Goal: Information Seeking & Learning: Learn about a topic

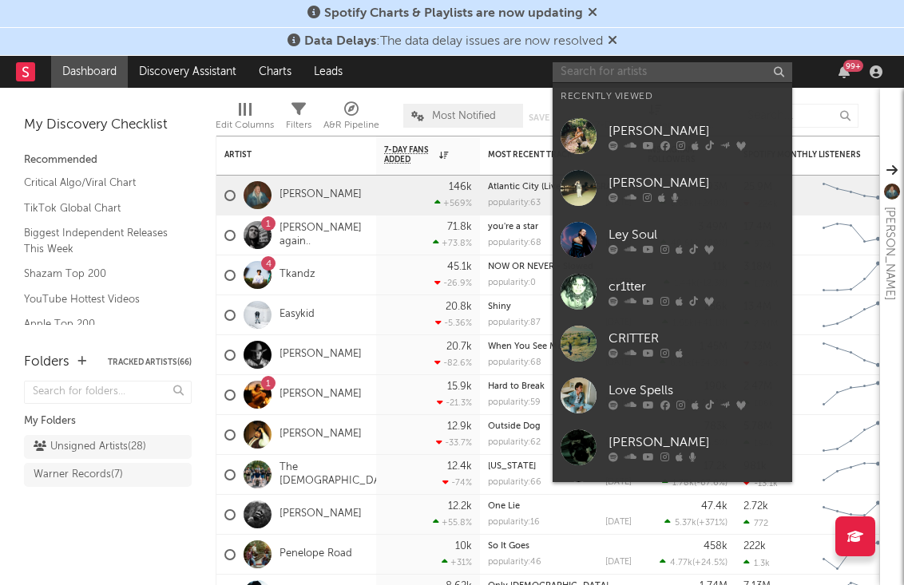
click at [730, 77] on input "text" at bounding box center [671, 72] width 239 height 20
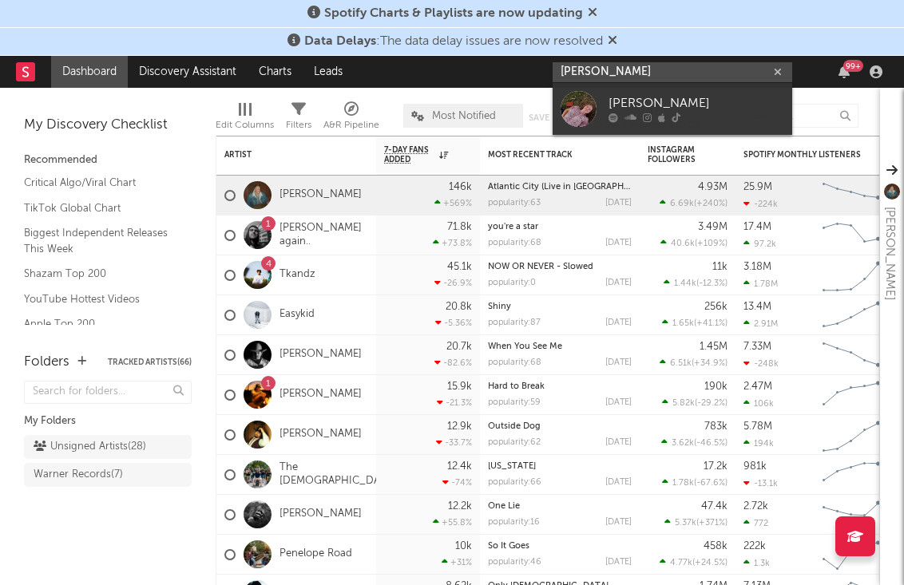
type input "anabelle dinda"
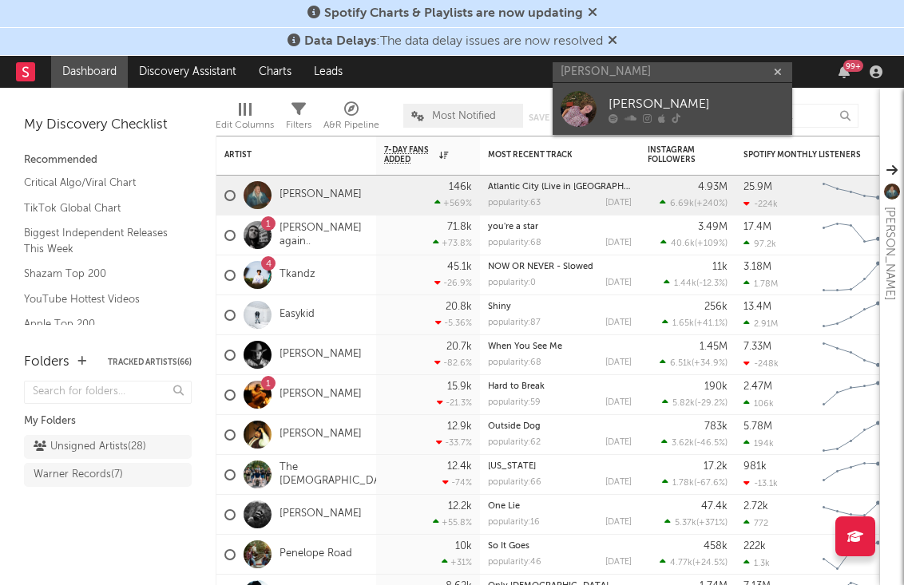
click at [669, 110] on div "Annabelle Dinda" at bounding box center [696, 103] width 176 height 19
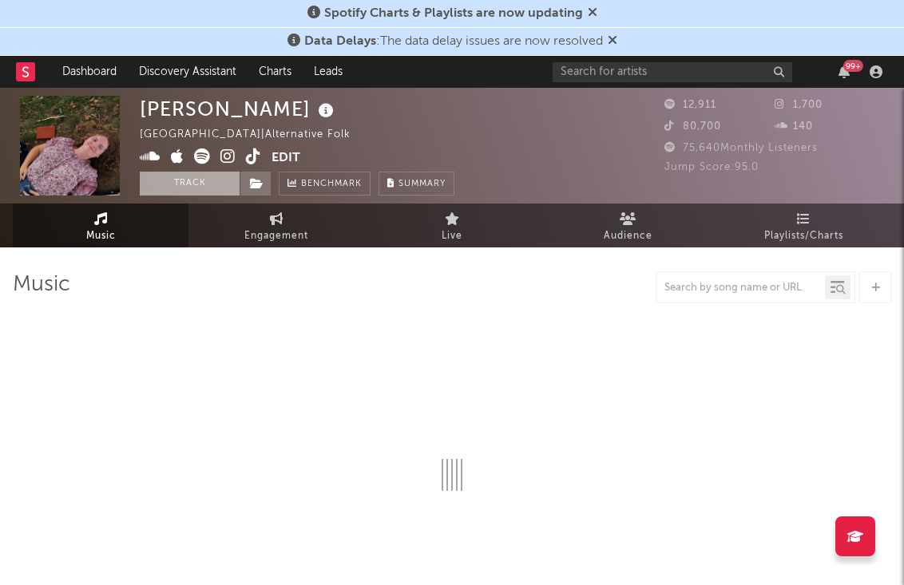
click at [199, 180] on button "Track" at bounding box center [190, 184] width 100 height 24
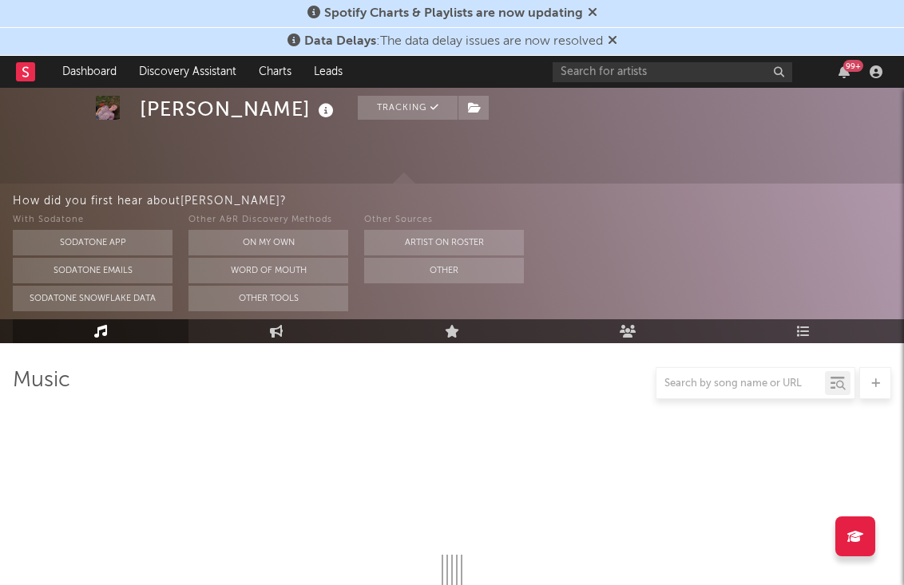
scroll to position [142, 0]
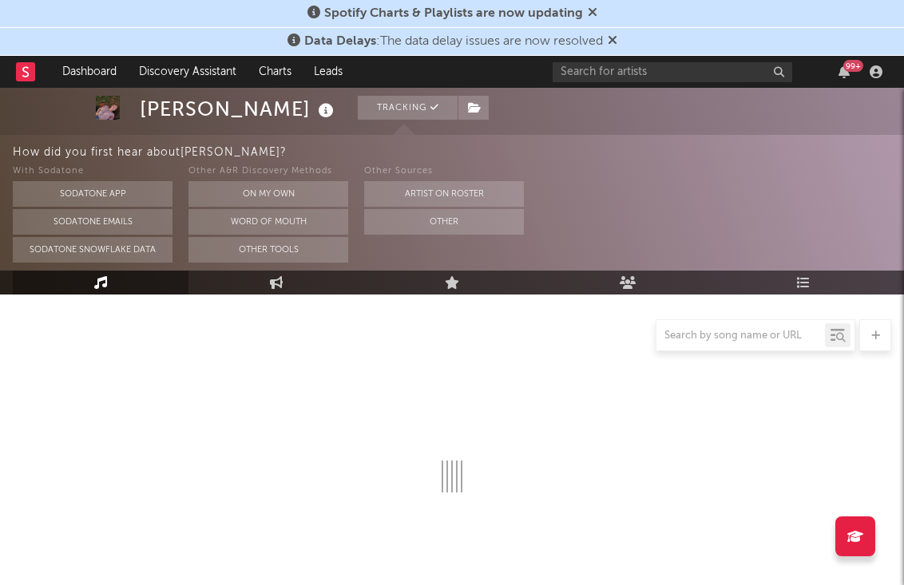
select select "1w"
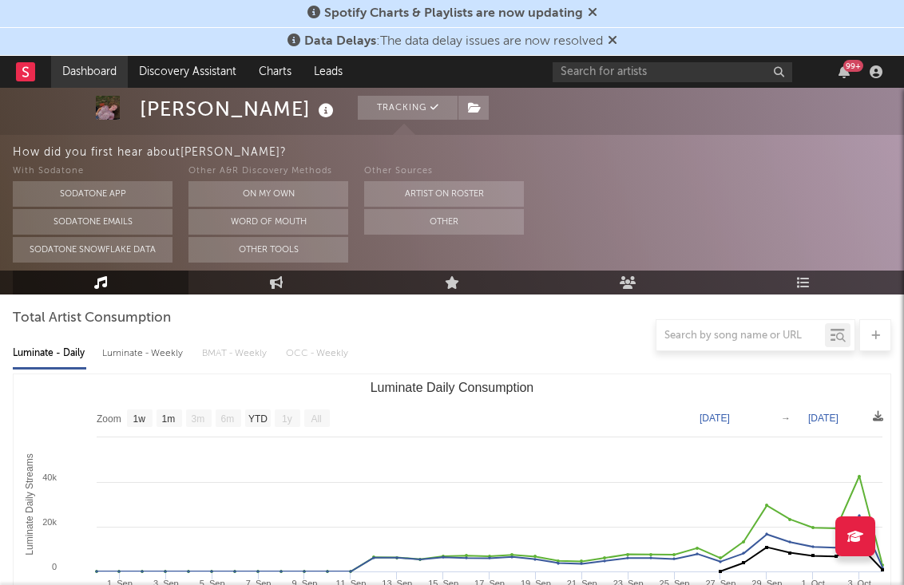
click at [95, 71] on link "Dashboard" at bounding box center [89, 72] width 77 height 32
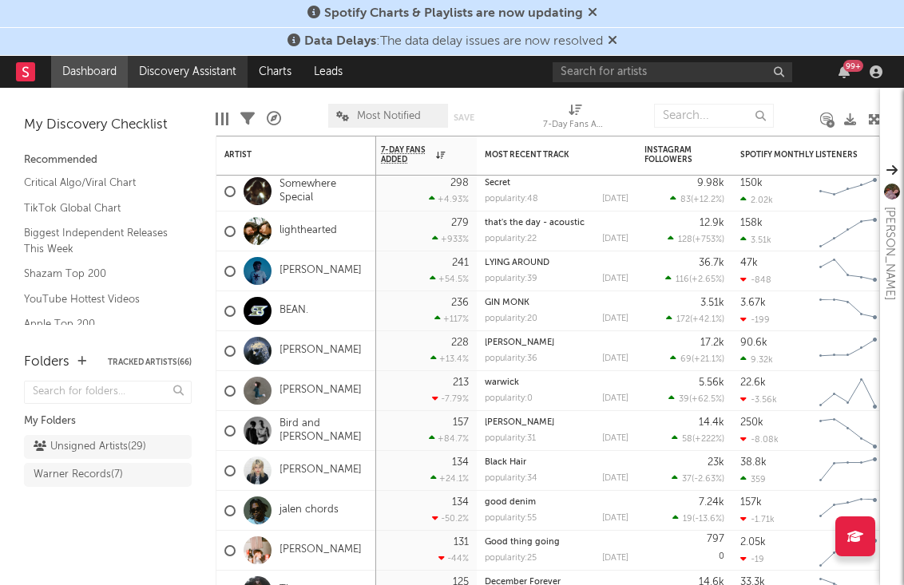
click at [209, 67] on link "Discovery Assistant" at bounding box center [188, 72] width 120 height 32
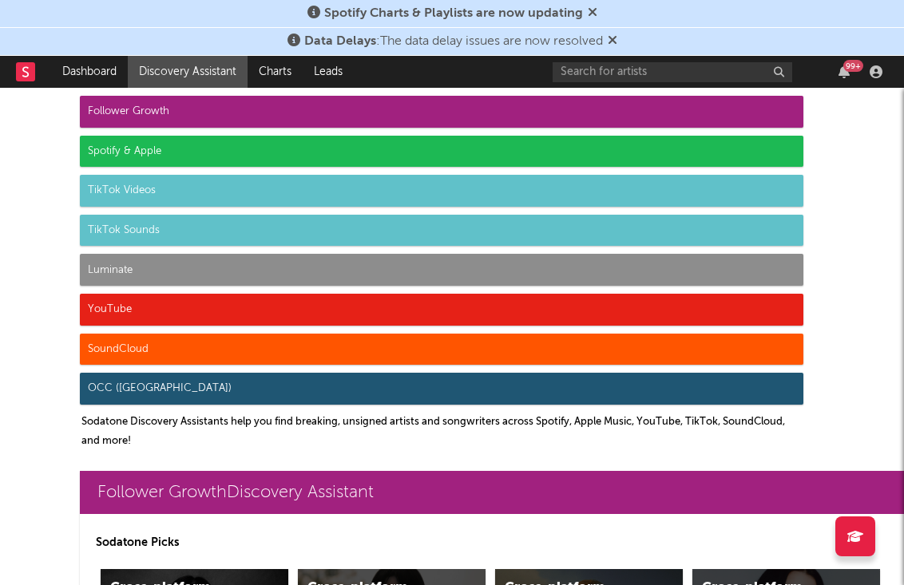
click at [145, 187] on div "TikTok Videos" at bounding box center [441, 191] width 723 height 32
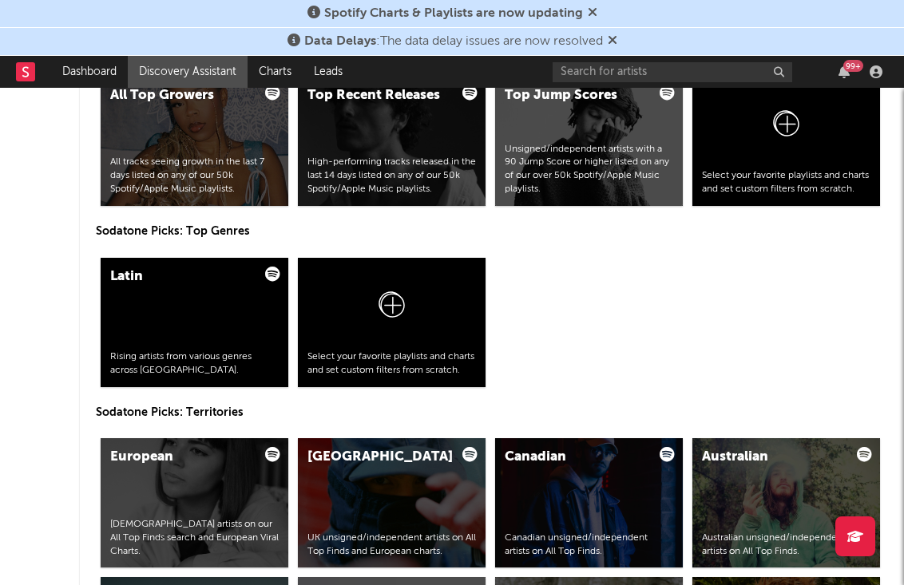
scroll to position [3994, 0]
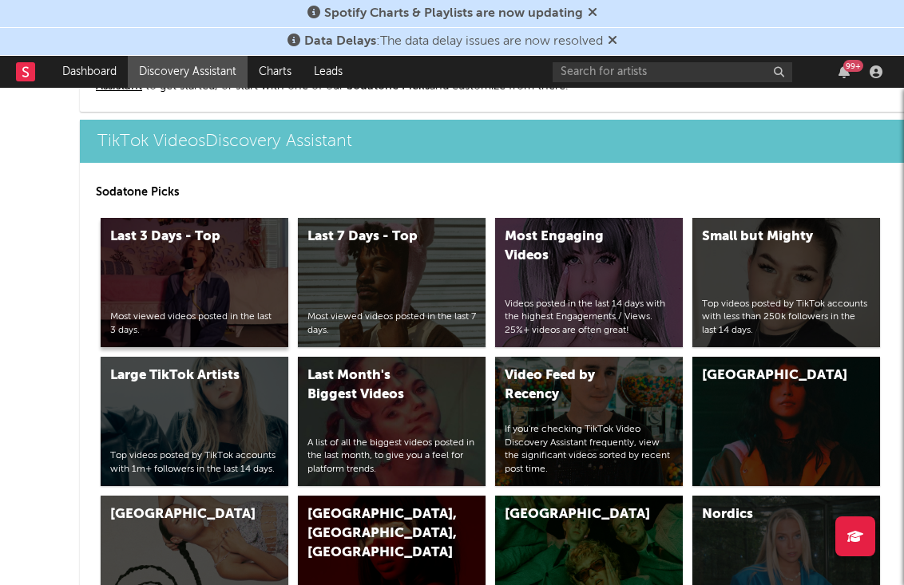
click at [245, 276] on div "Last 3 Days - Top Most viewed videos posted in the last 3 days." at bounding box center [195, 282] width 188 height 129
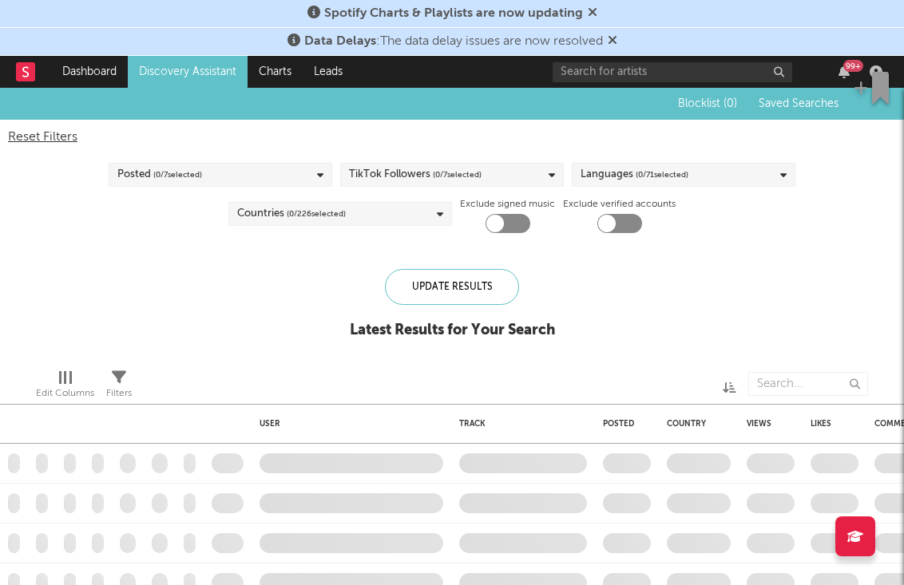
checkbox input "true"
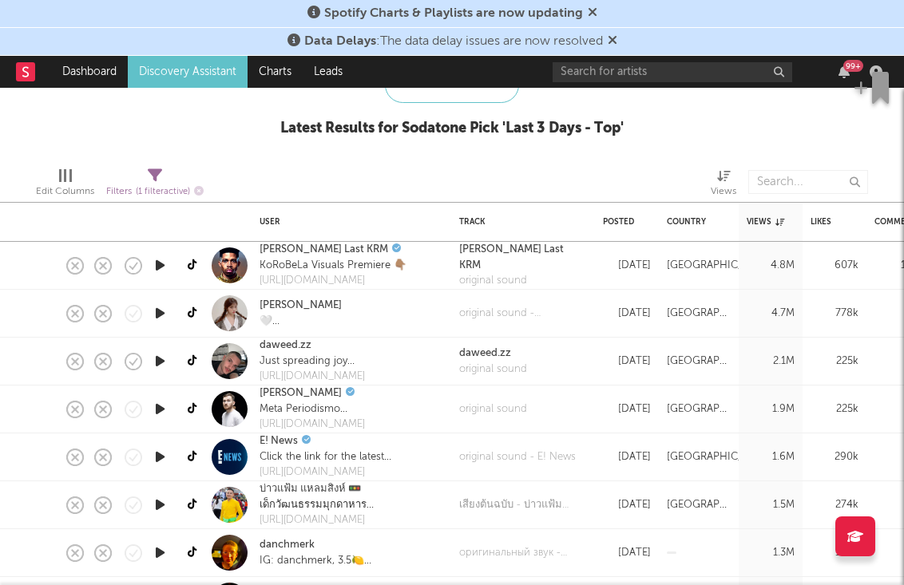
click at [158, 269] on icon "button" at bounding box center [160, 265] width 17 height 20
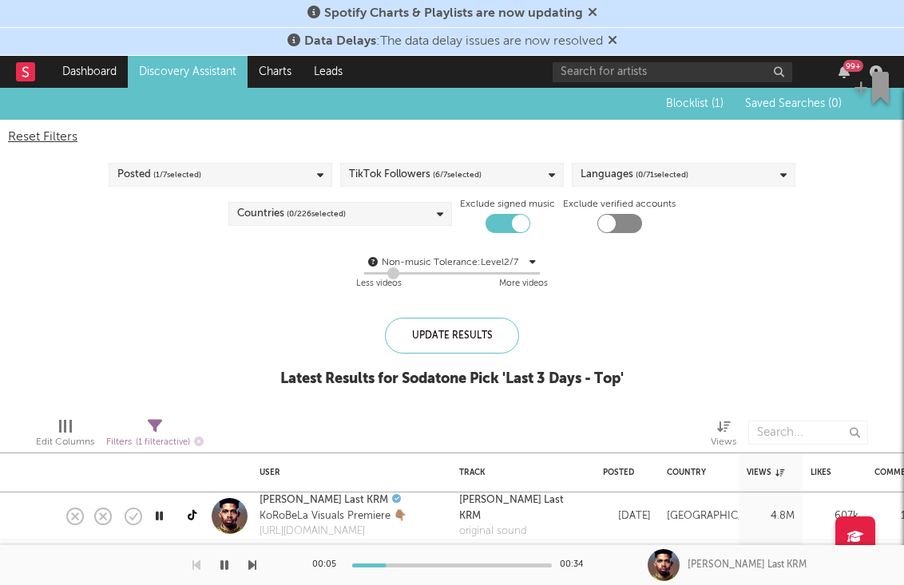
click at [422, 213] on div "Countries ( 0 / 226 selected)" at bounding box center [339, 214] width 223 height 24
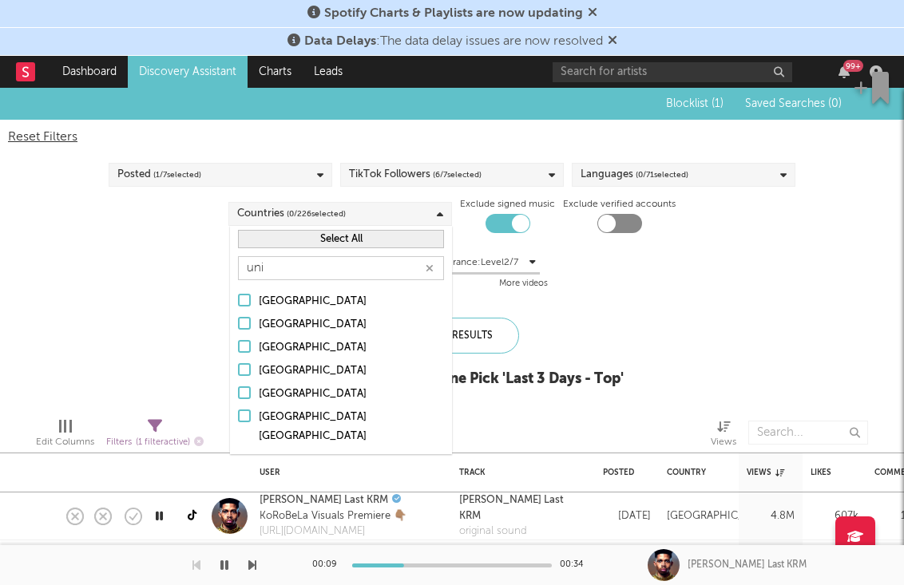
type input "uni"
click at [296, 393] on div "[GEOGRAPHIC_DATA]" at bounding box center [351, 394] width 185 height 19
click at [238, 393] on input "[GEOGRAPHIC_DATA]" at bounding box center [238, 394] width 0 height 19
click at [493, 334] on div "Update Results" at bounding box center [452, 336] width 134 height 36
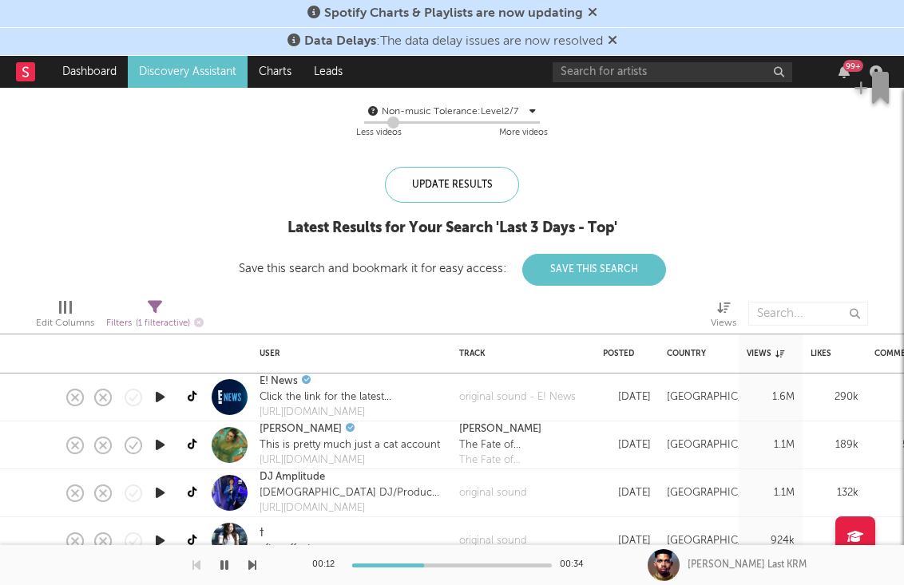
click at [164, 400] on icon "button" at bounding box center [160, 397] width 17 height 20
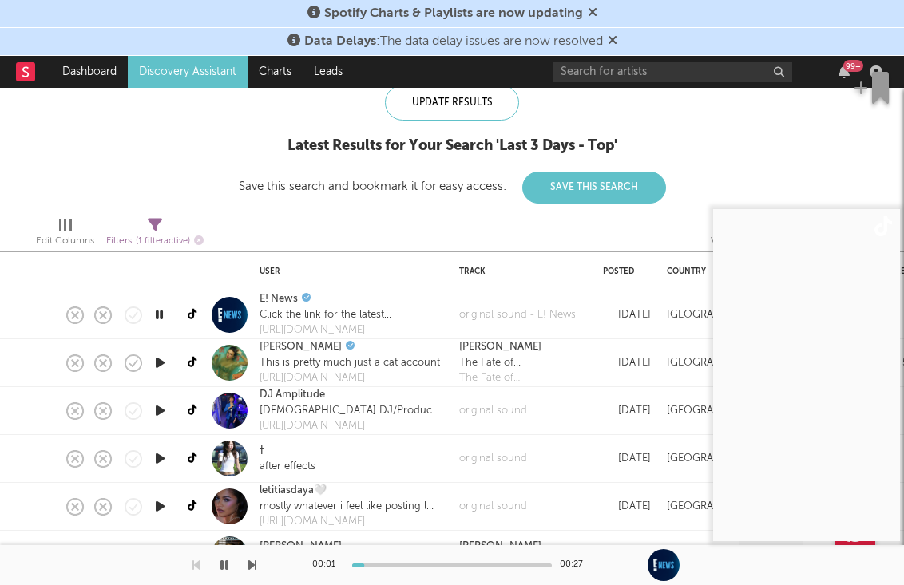
click at [156, 362] on icon "button" at bounding box center [160, 363] width 17 height 20
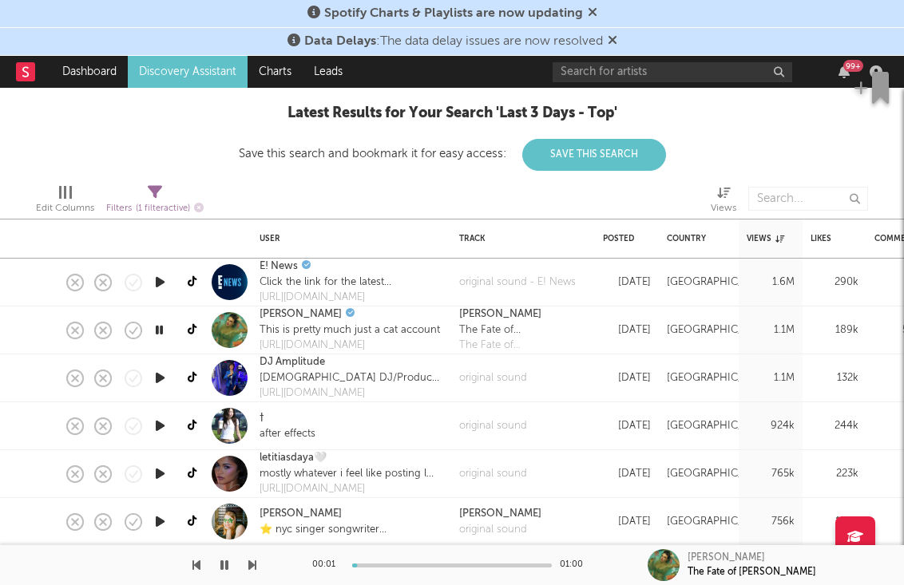
click at [159, 381] on icon "button" at bounding box center [160, 378] width 17 height 20
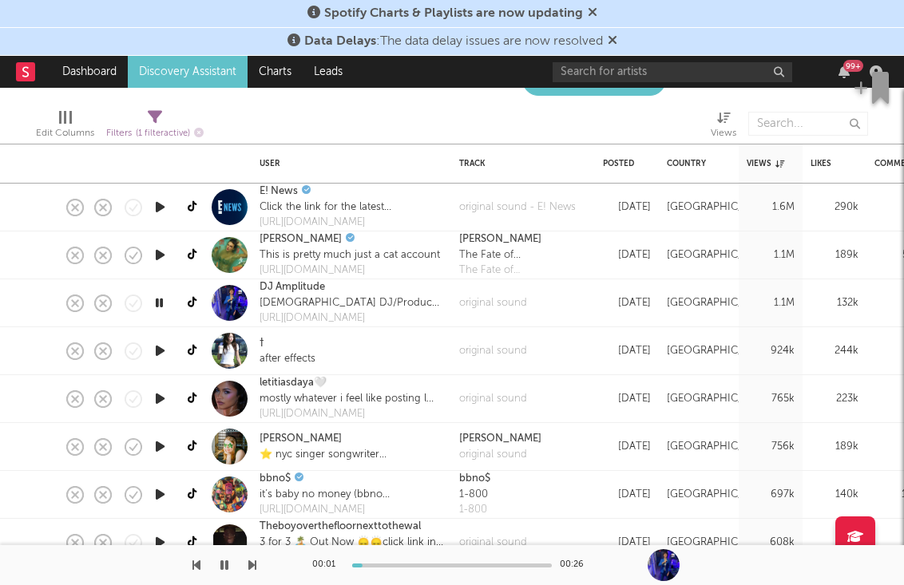
click at [158, 348] on icon "button" at bounding box center [160, 351] width 17 height 20
click at [163, 401] on icon "button" at bounding box center [160, 399] width 17 height 20
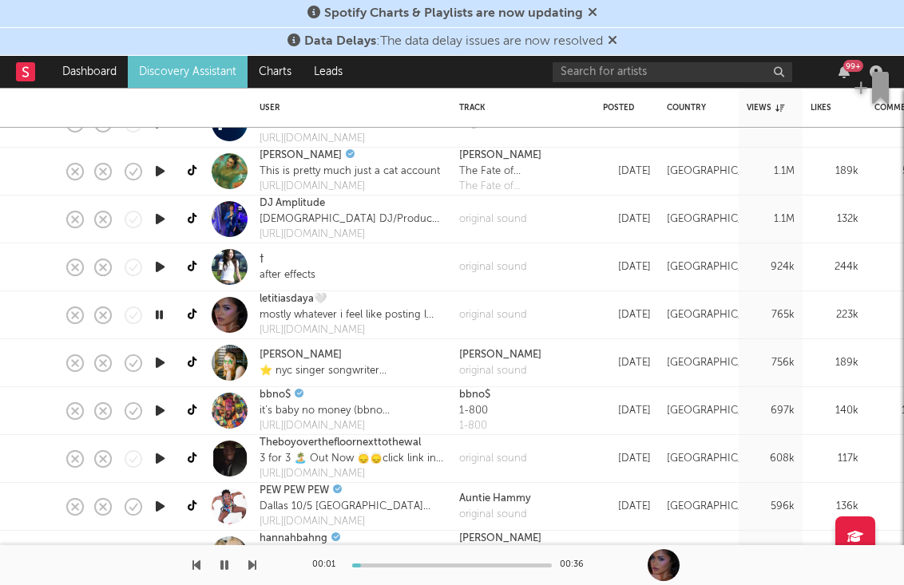
click at [164, 366] on icon "button" at bounding box center [160, 363] width 17 height 20
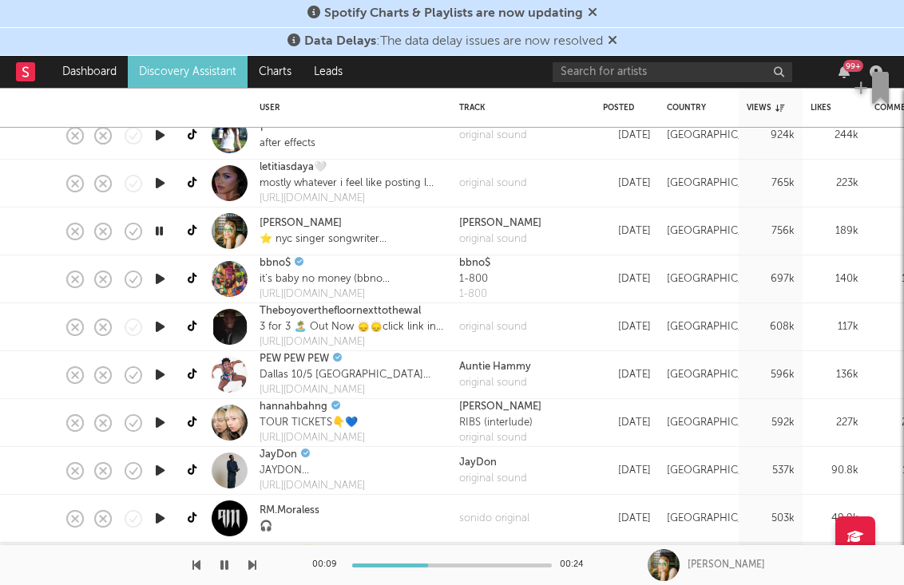
click at [162, 328] on icon "button" at bounding box center [160, 327] width 17 height 20
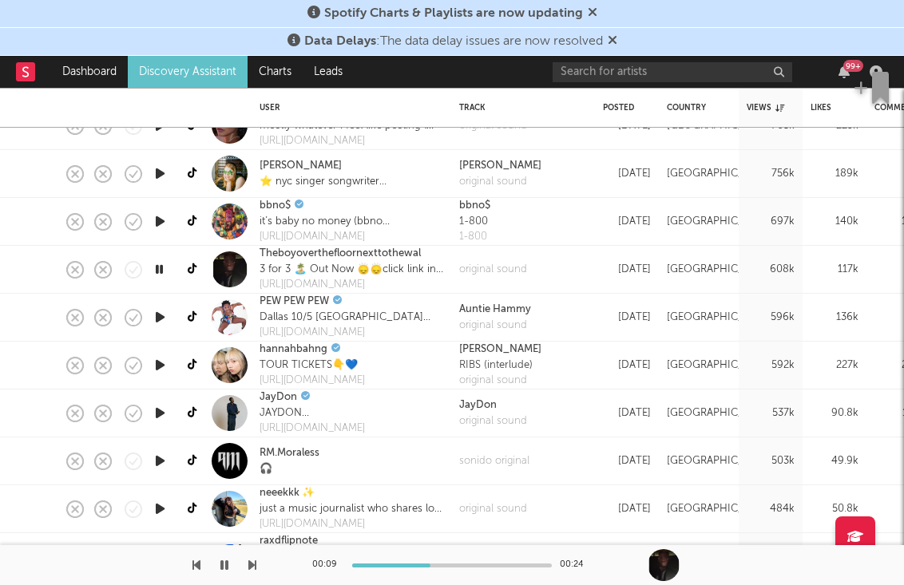
click at [153, 318] on icon "button" at bounding box center [160, 317] width 17 height 20
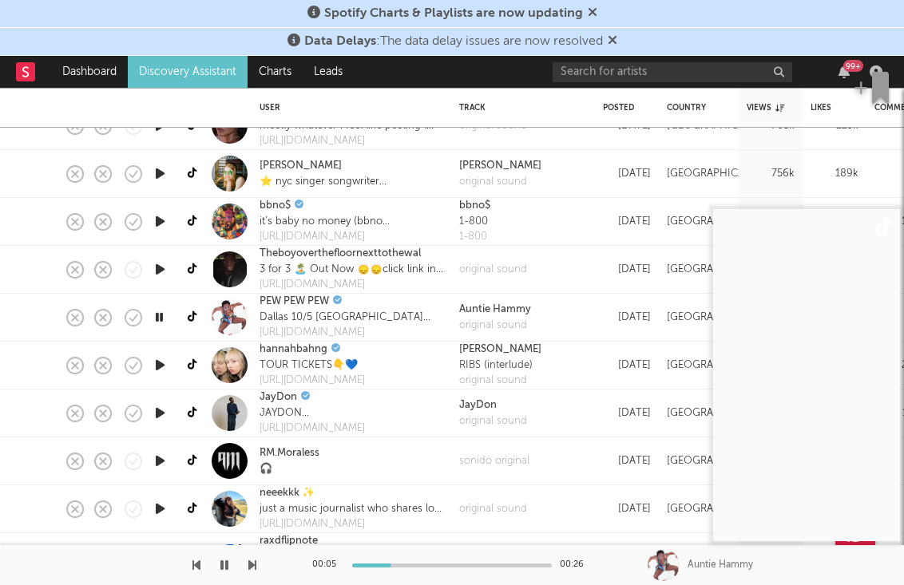
click at [160, 362] on icon "button" at bounding box center [160, 365] width 17 height 20
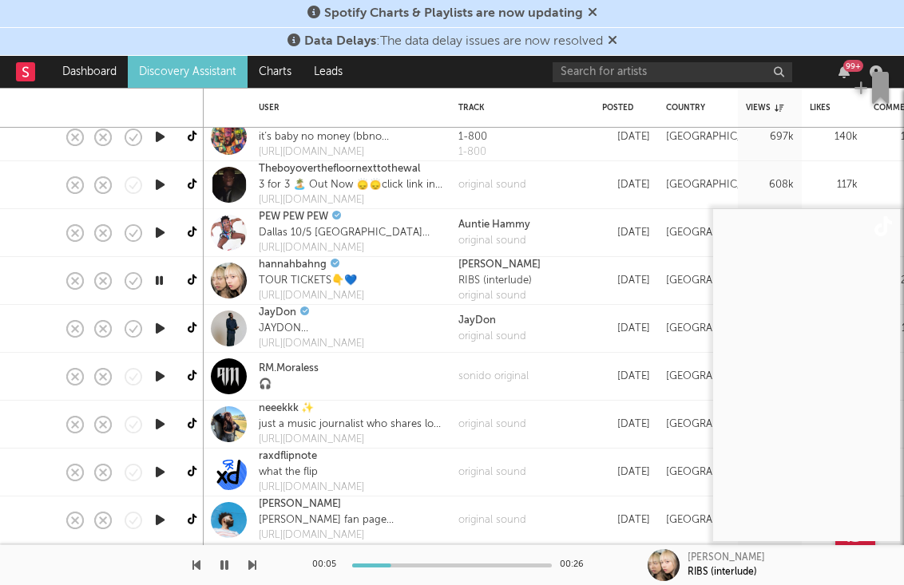
click at [164, 324] on icon "button" at bounding box center [160, 328] width 17 height 20
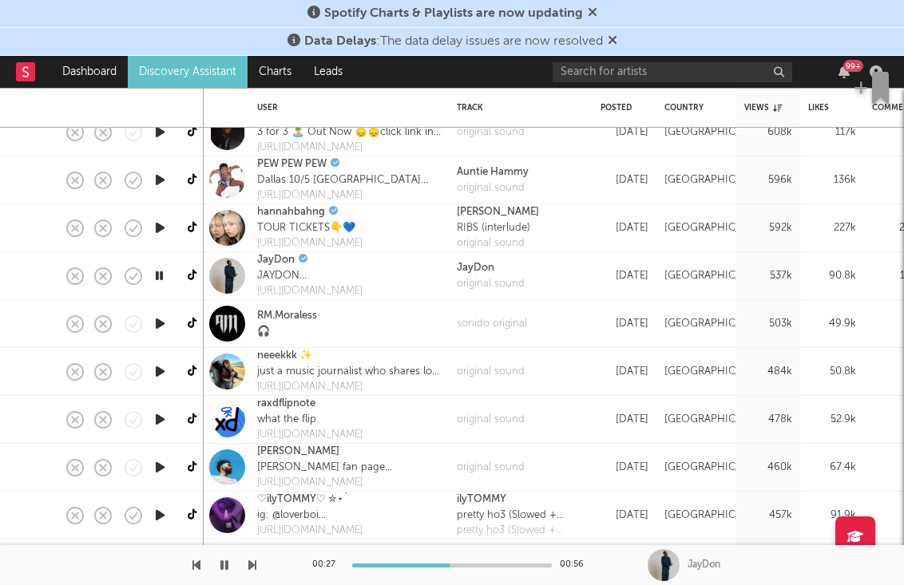
click at [150, 320] on div at bounding box center [160, 324] width 32 height 48
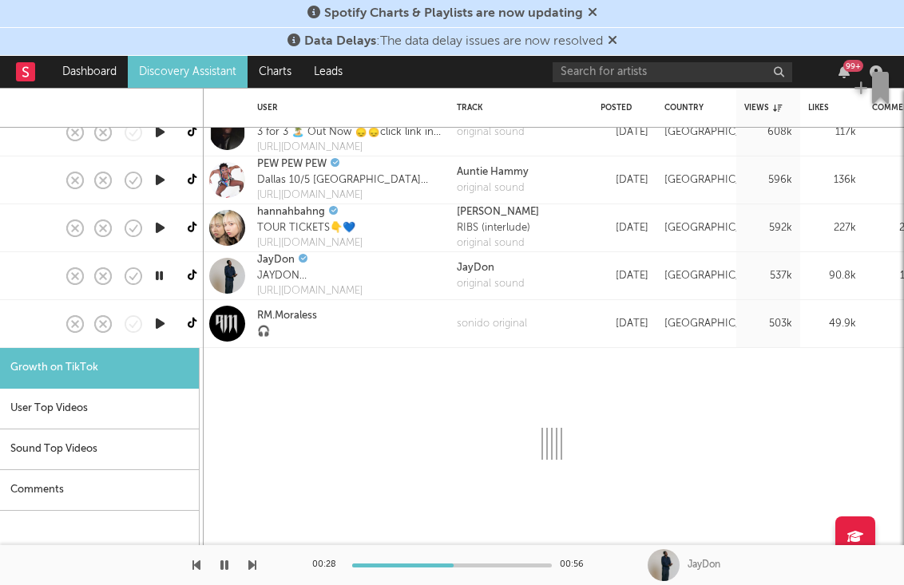
click at [157, 322] on icon "button" at bounding box center [160, 324] width 17 height 20
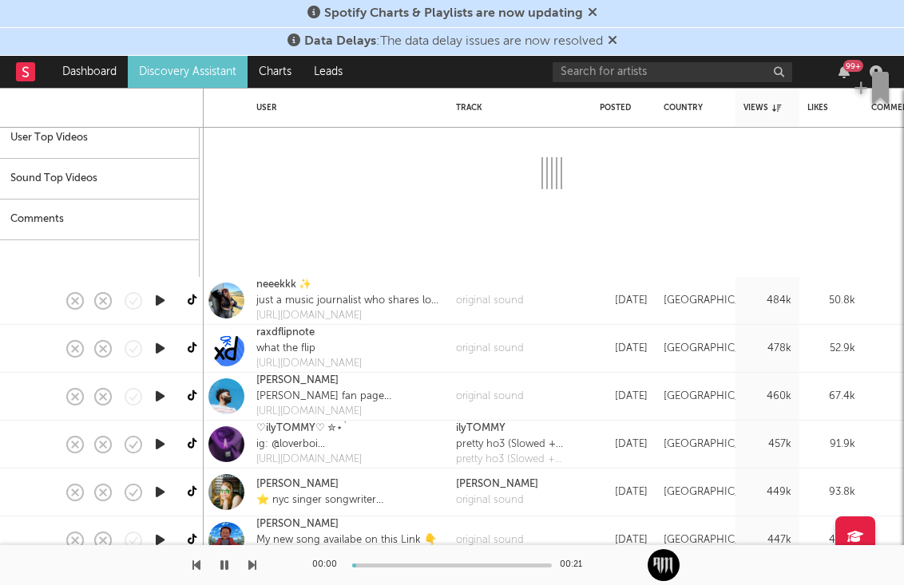
select select "1m"
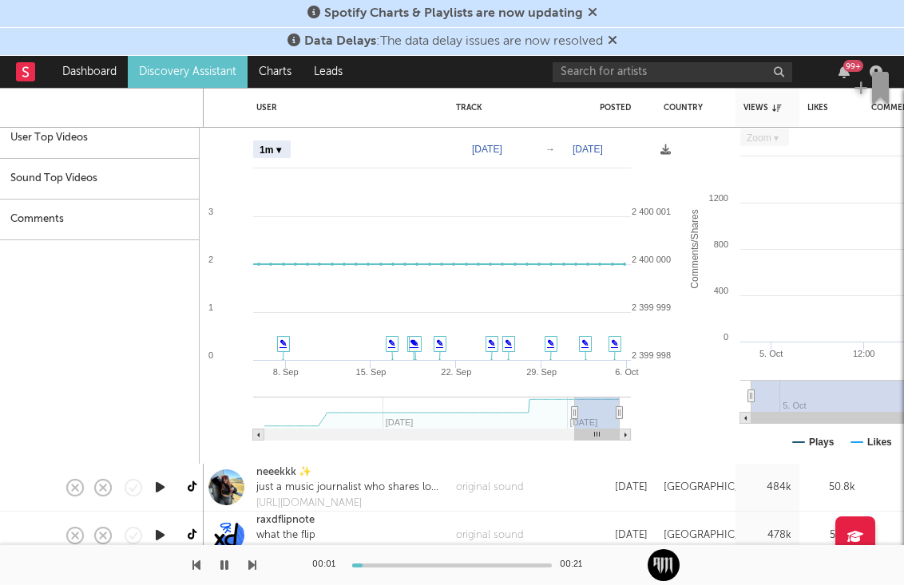
click at [163, 303] on div "Growth on TikTok User Top Videos Sound Top Videos Comments" at bounding box center [100, 270] width 200 height 386
click at [164, 491] on icon "button" at bounding box center [160, 487] width 17 height 20
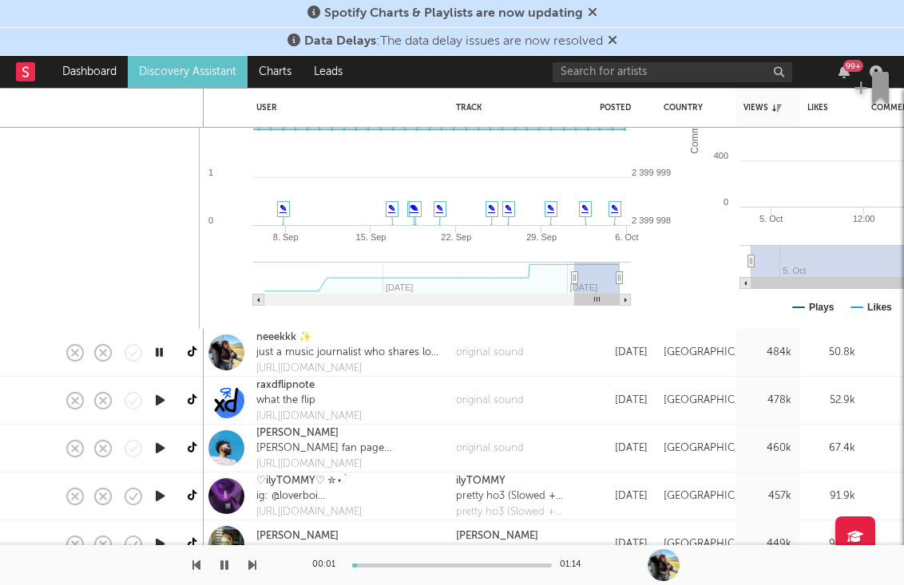
click at [158, 400] on icon "button" at bounding box center [160, 400] width 17 height 20
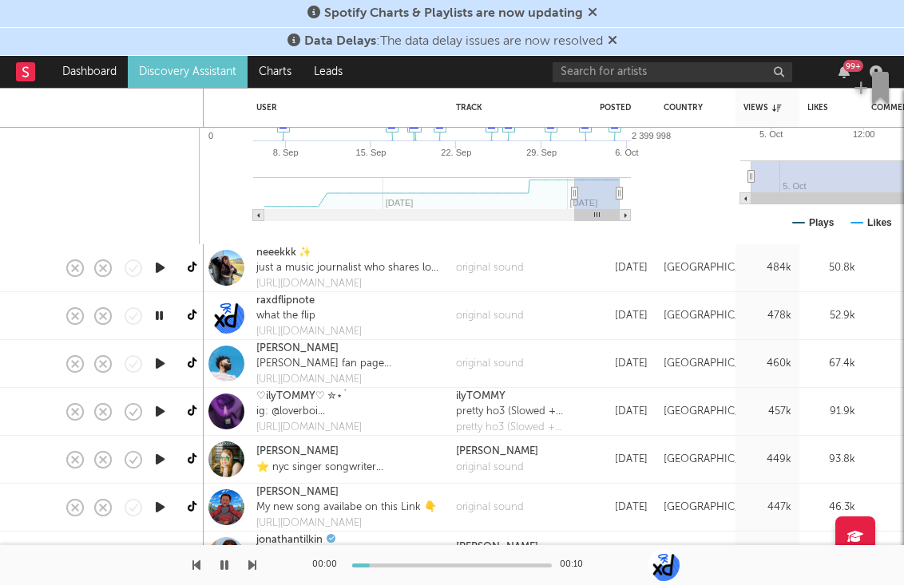
click at [158, 364] on icon "button" at bounding box center [160, 364] width 17 height 20
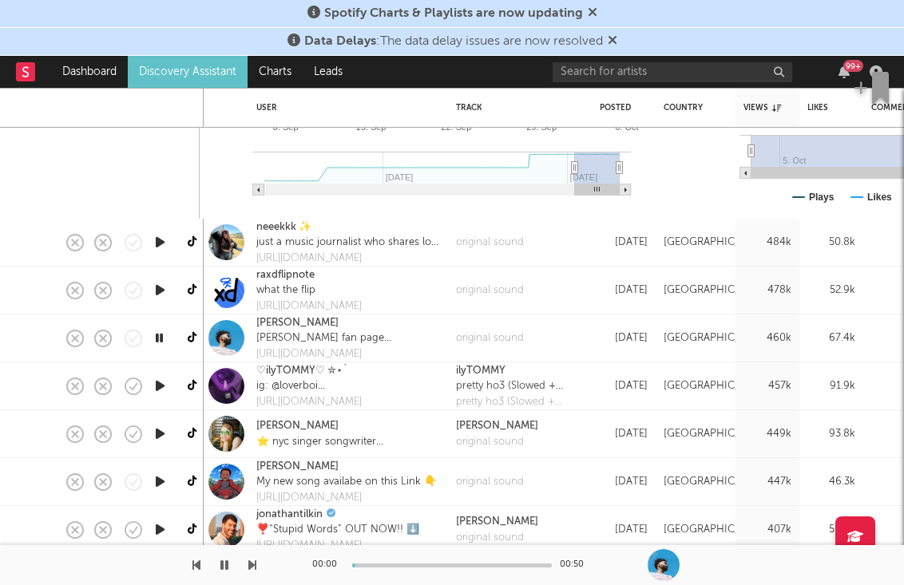
click at [160, 383] on icon "button" at bounding box center [160, 386] width 17 height 20
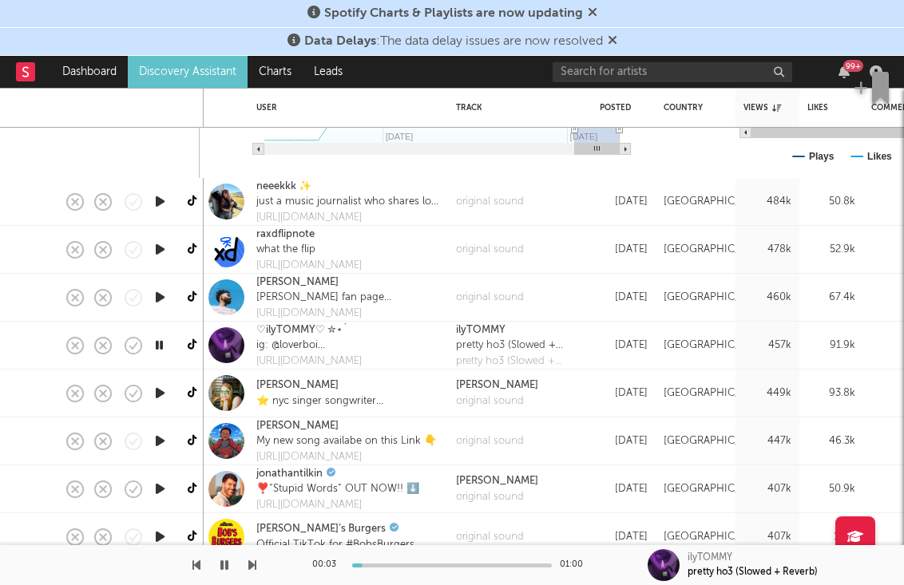
click at [164, 392] on icon "button" at bounding box center [160, 393] width 17 height 20
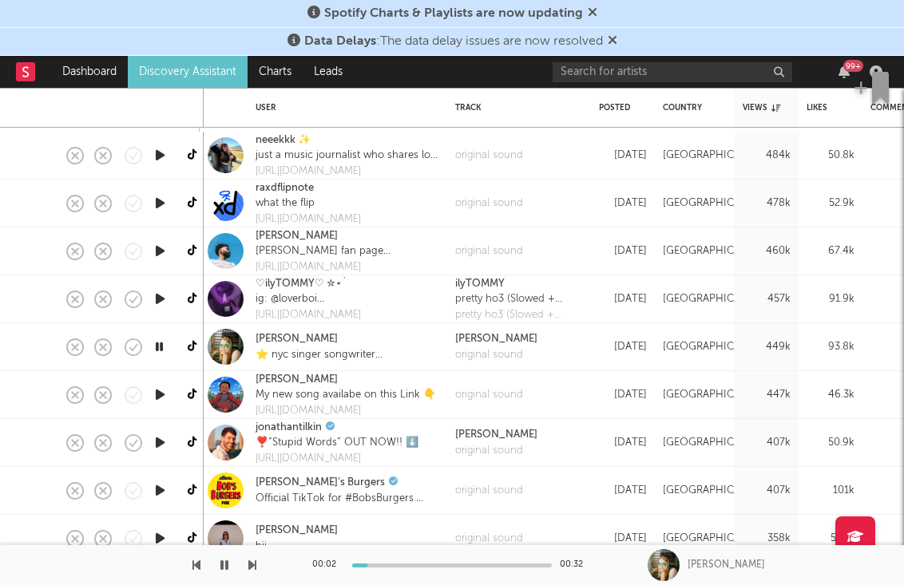
click at [162, 394] on icon "button" at bounding box center [160, 395] width 17 height 20
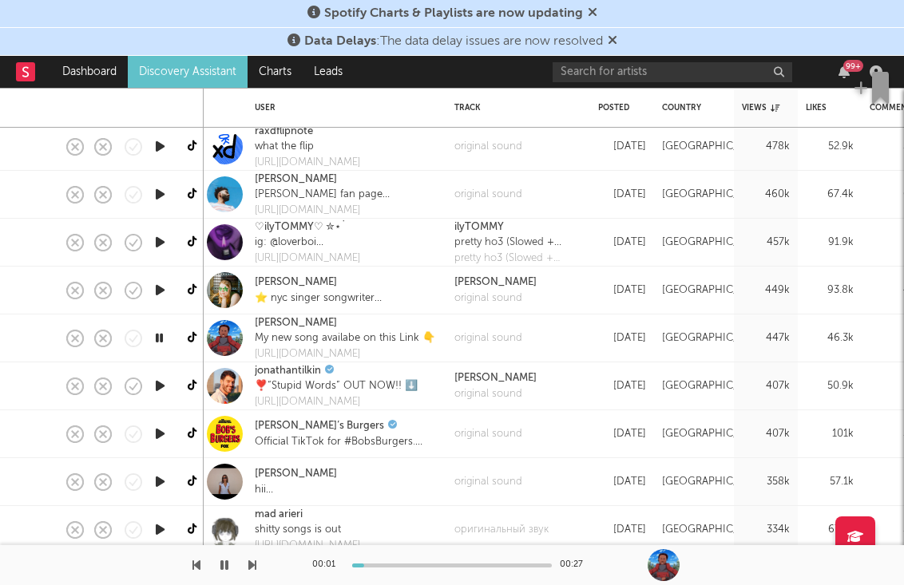
click at [160, 385] on icon "button" at bounding box center [160, 386] width 17 height 20
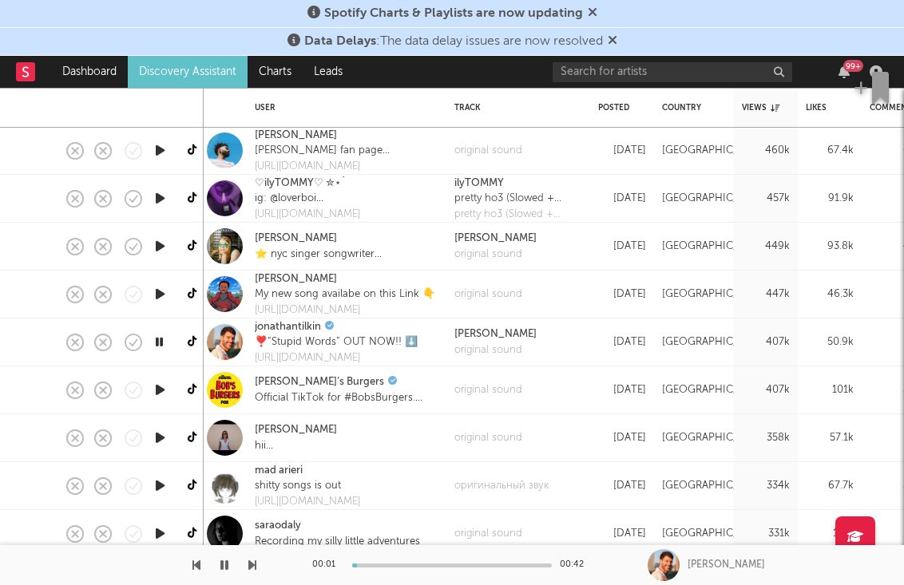
click at [156, 386] on icon "button" at bounding box center [160, 390] width 17 height 20
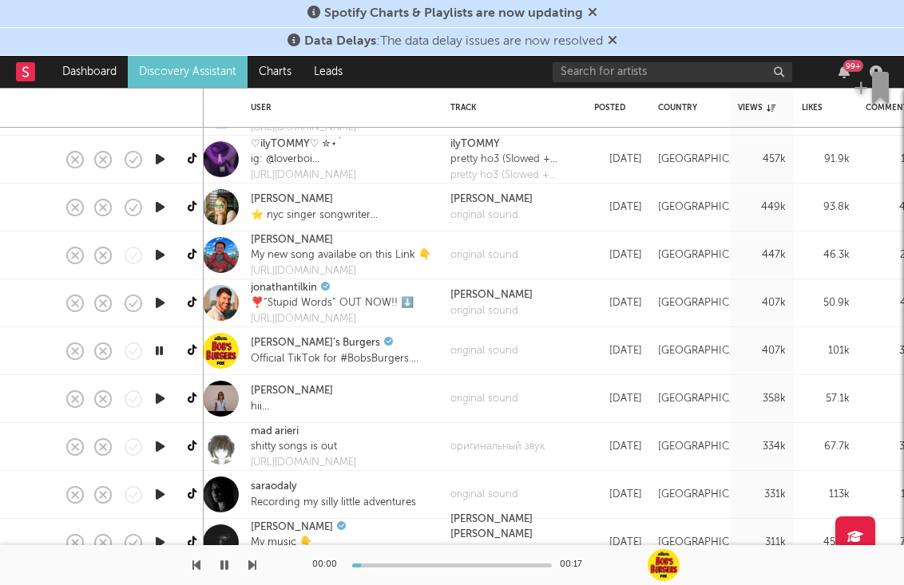
click at [162, 396] on icon "button" at bounding box center [160, 399] width 17 height 20
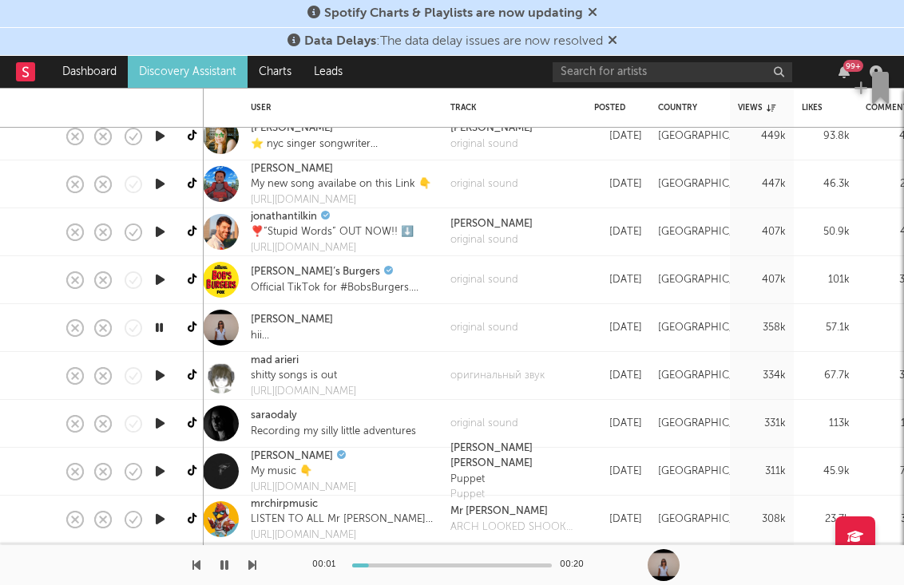
click at [189, 57] on link "Discovery Assistant" at bounding box center [188, 72] width 120 height 32
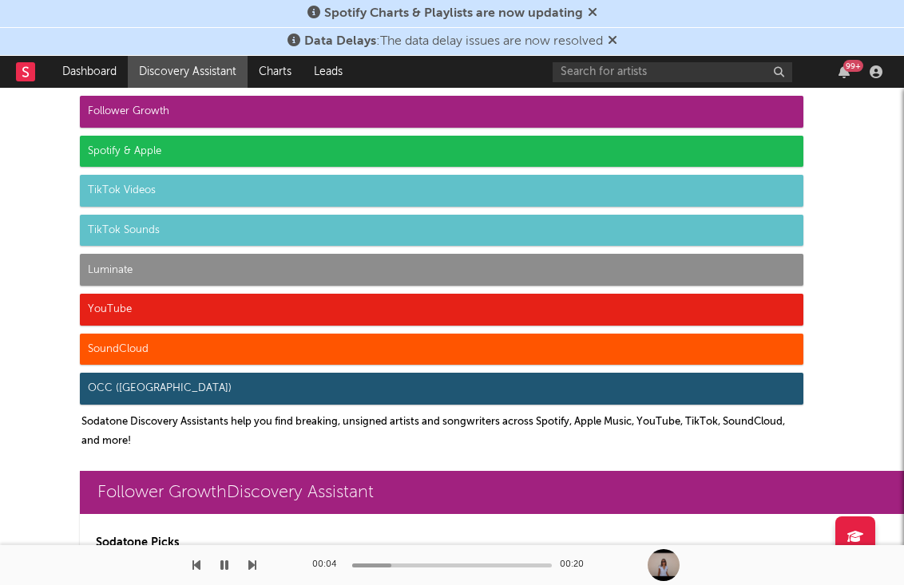
click at [175, 101] on div "Follower Growth" at bounding box center [441, 112] width 723 height 32
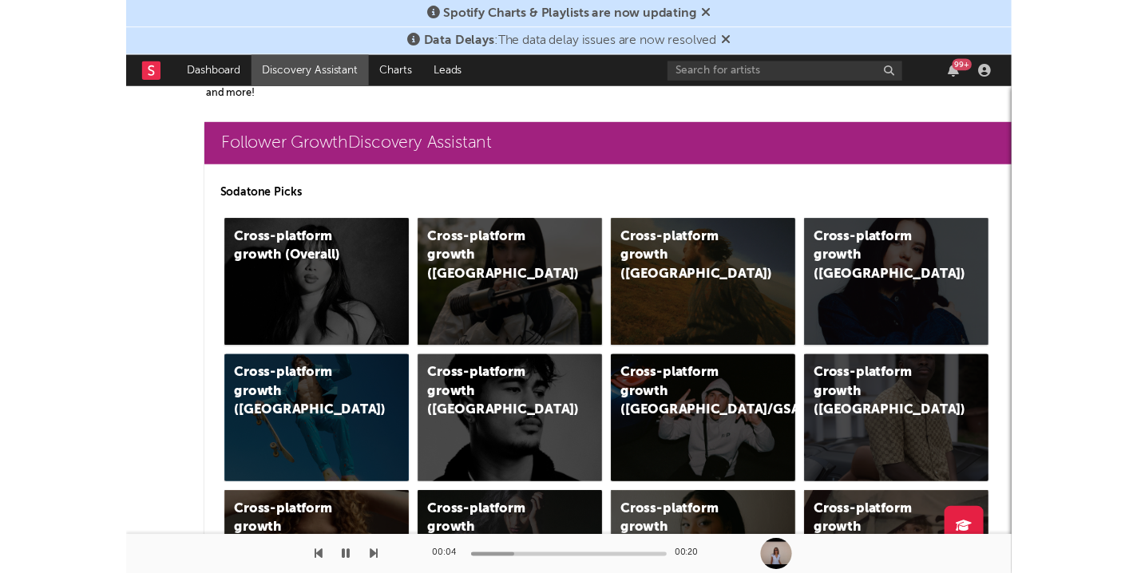
scroll to position [351, 0]
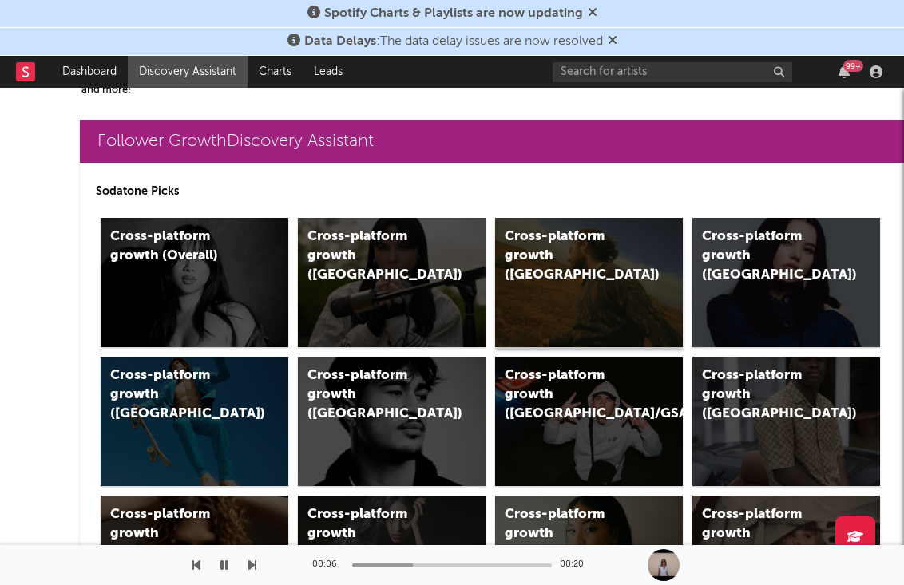
click at [587, 284] on div "Cross-platform growth (US)" at bounding box center [589, 282] width 188 height 129
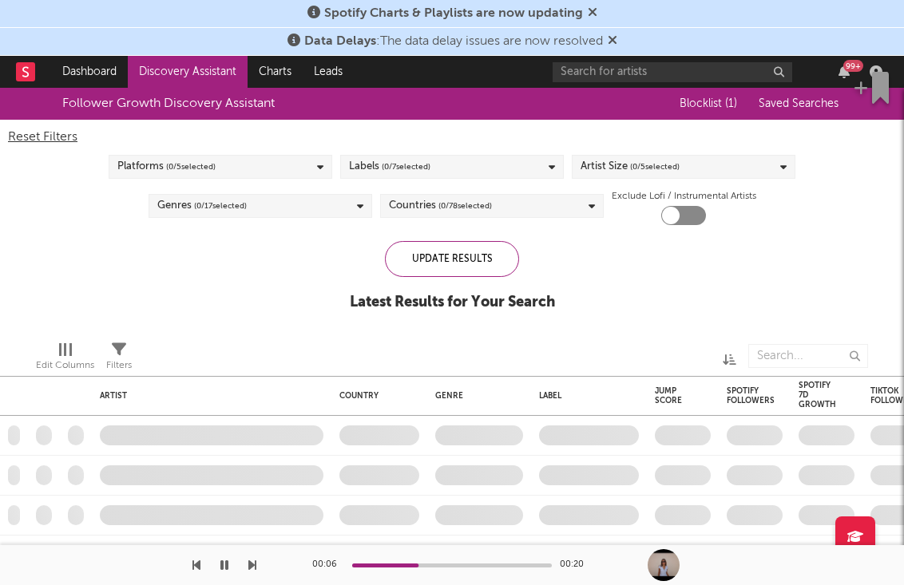
checkbox input "true"
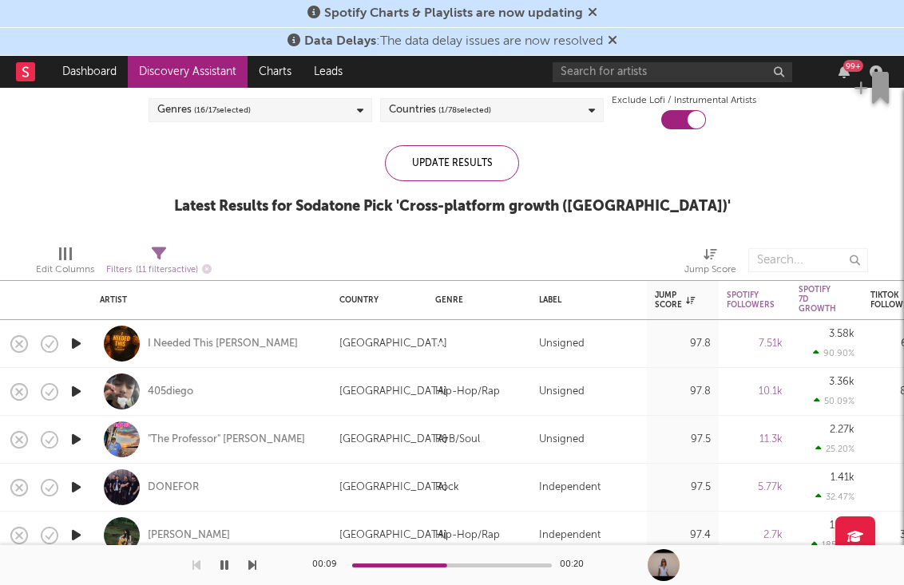
click at [220, 560] on icon "button" at bounding box center [224, 565] width 8 height 13
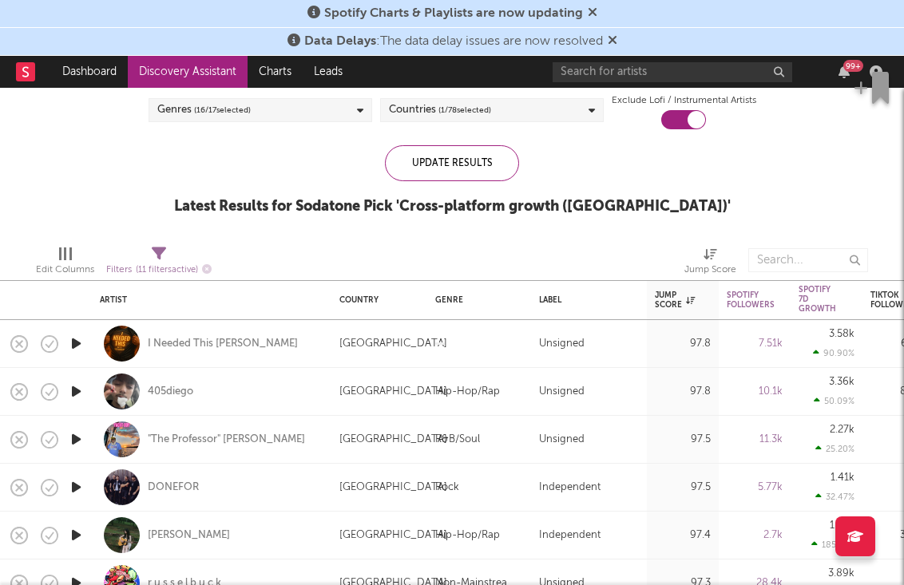
click at [73, 341] on icon "button" at bounding box center [76, 344] width 17 height 20
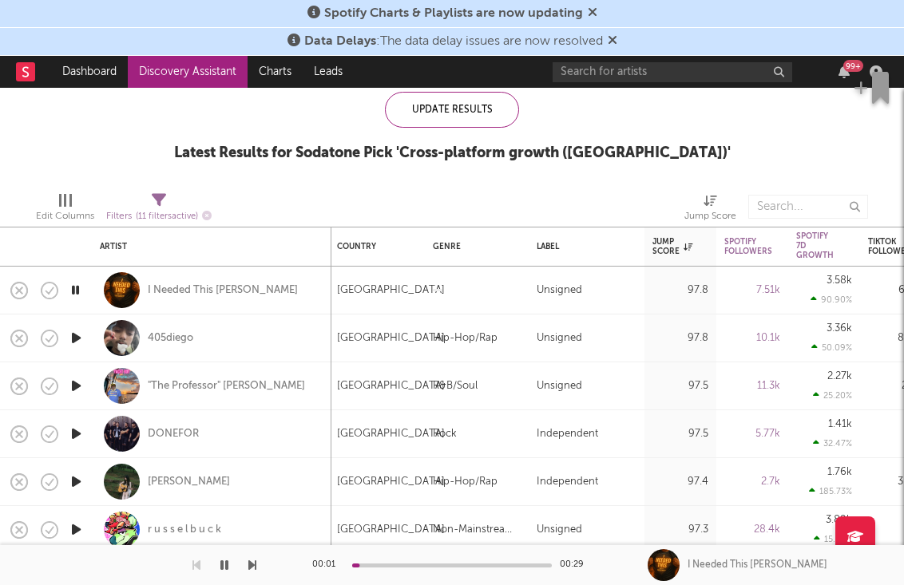
click at [85, 338] on div at bounding box center [76, 338] width 32 height 48
select select "1w"
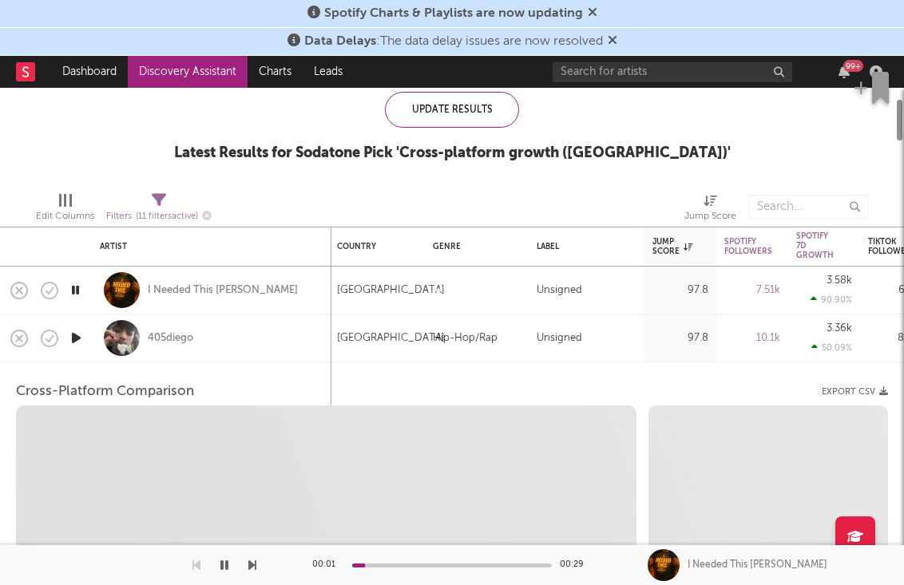
select select "1w"
click at [151, 338] on div "405diego" at bounding box center [170, 338] width 45 height 14
select select "1m"
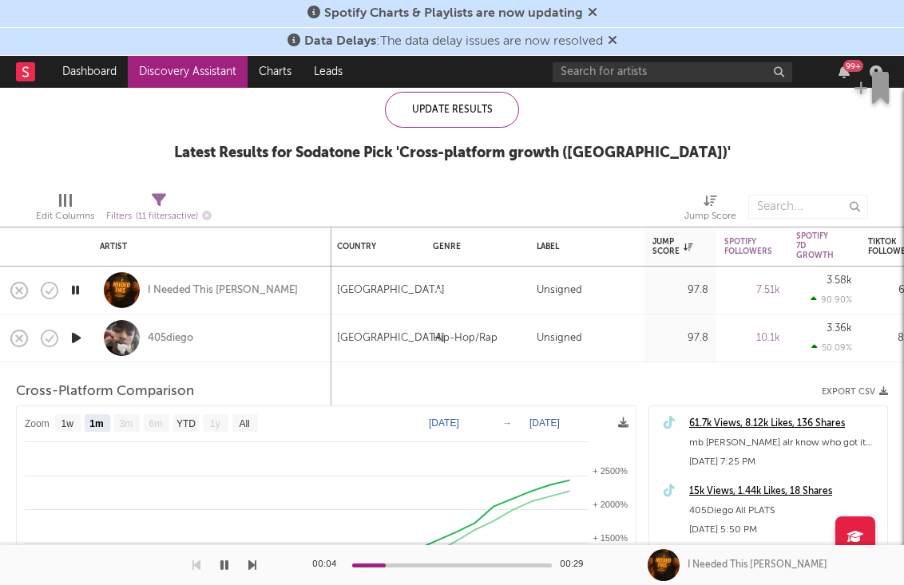
click at [65, 339] on div at bounding box center [76, 338] width 32 height 48
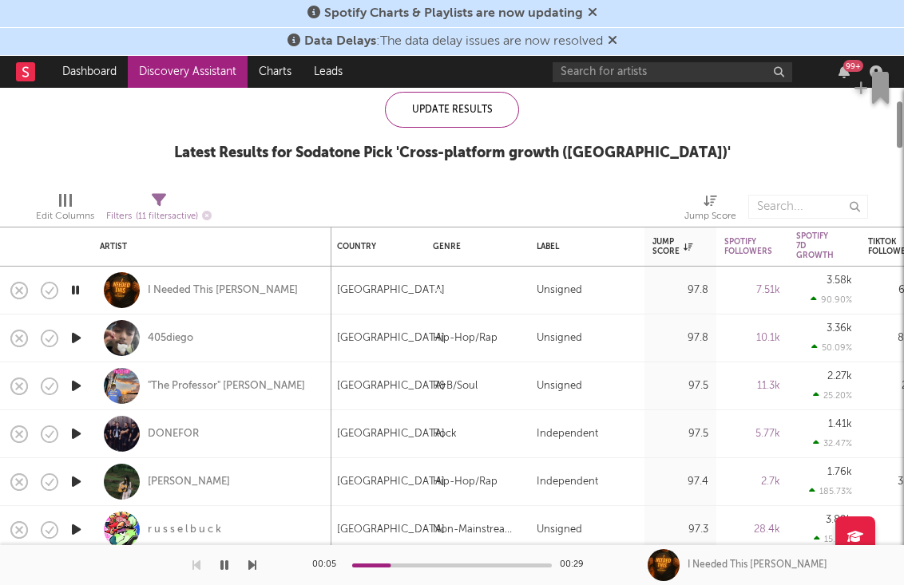
click at [76, 338] on icon "button" at bounding box center [76, 338] width 17 height 20
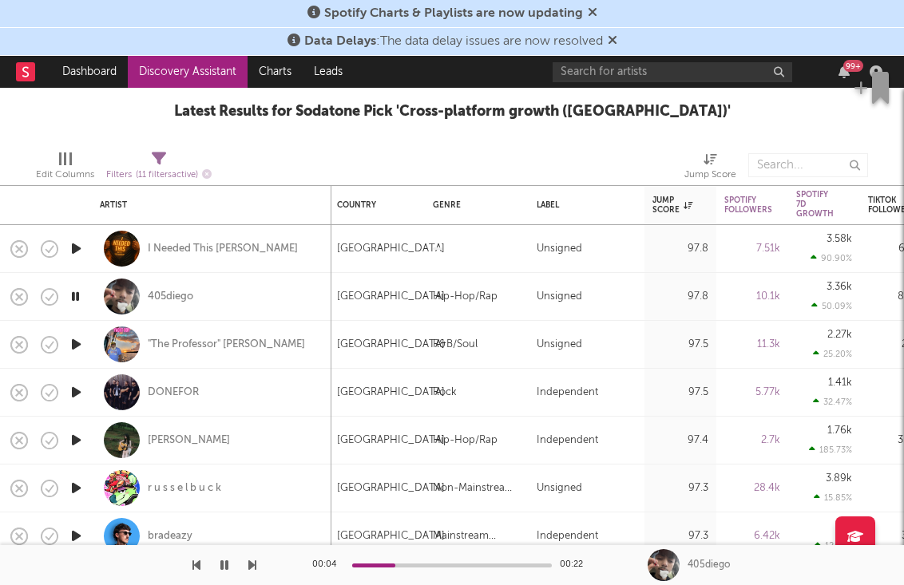
click at [76, 345] on icon "button" at bounding box center [76, 344] width 17 height 20
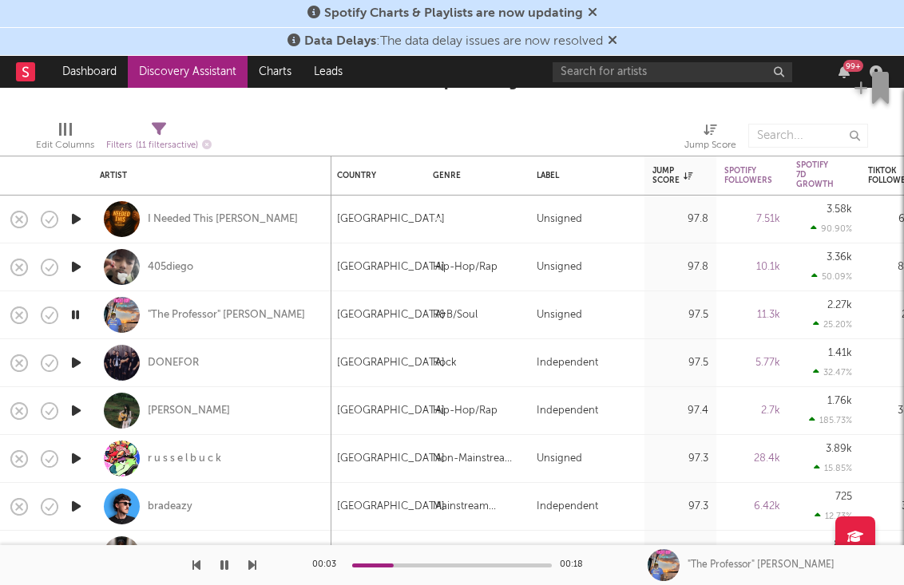
click at [74, 358] on icon "button" at bounding box center [76, 363] width 17 height 20
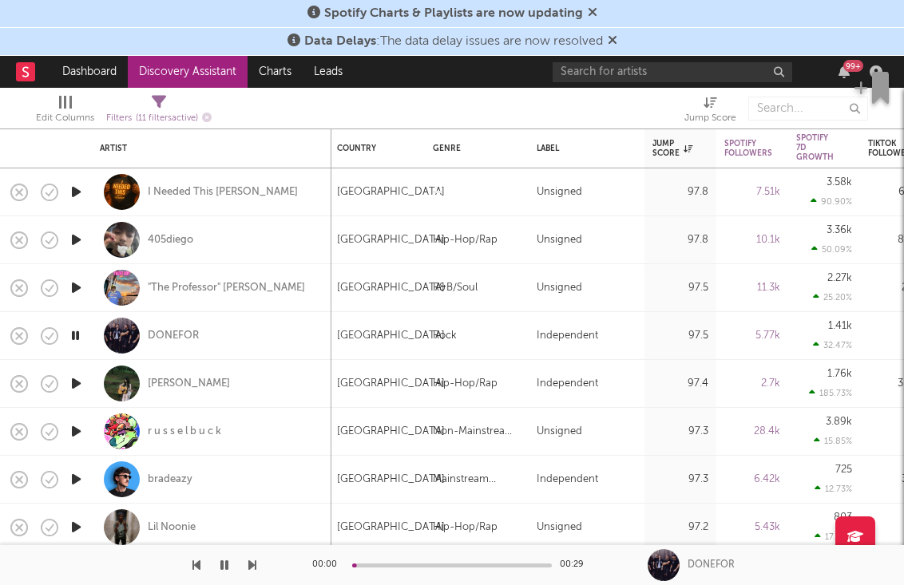
click at [73, 377] on icon "button" at bounding box center [76, 384] width 17 height 20
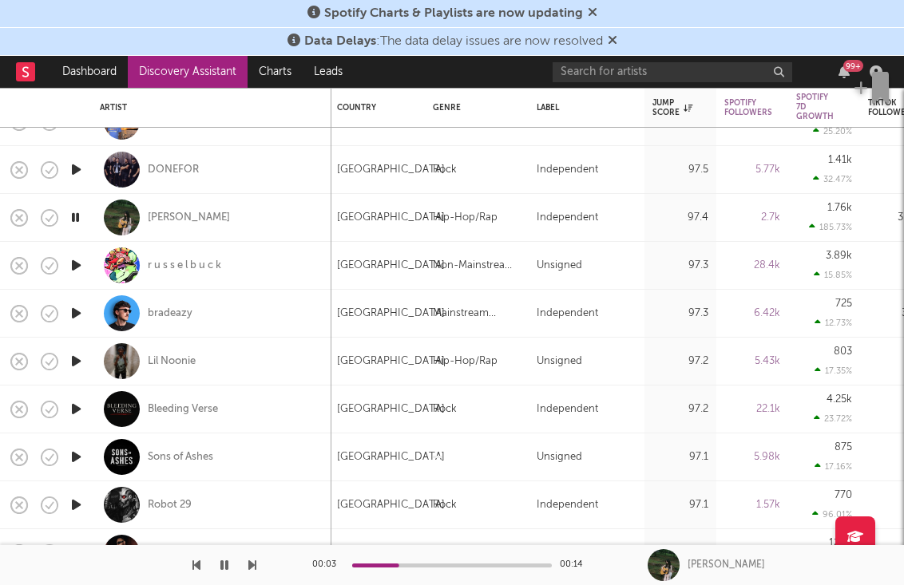
click at [77, 360] on icon "button" at bounding box center [76, 361] width 17 height 20
click at [223, 563] on icon "button" at bounding box center [224, 565] width 8 height 13
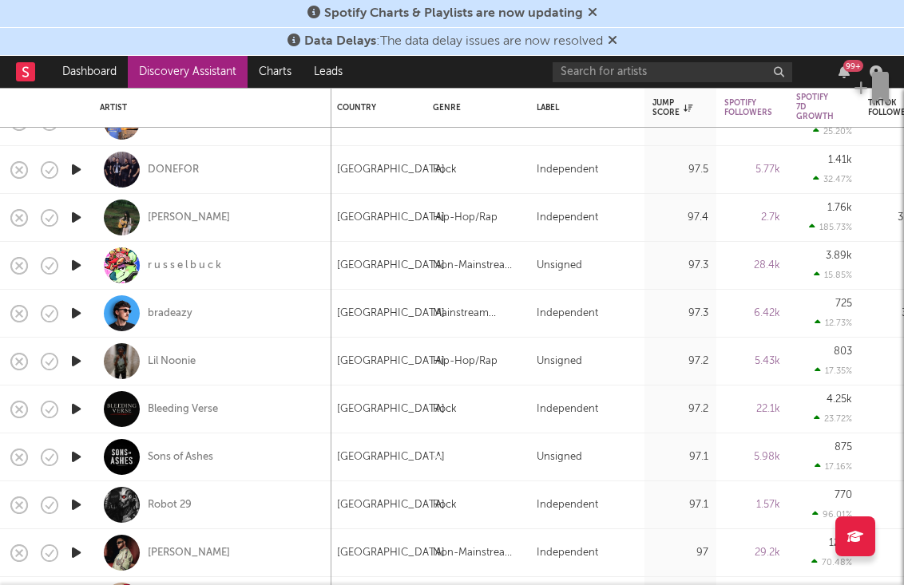
click at [82, 408] on icon "button" at bounding box center [76, 409] width 17 height 20
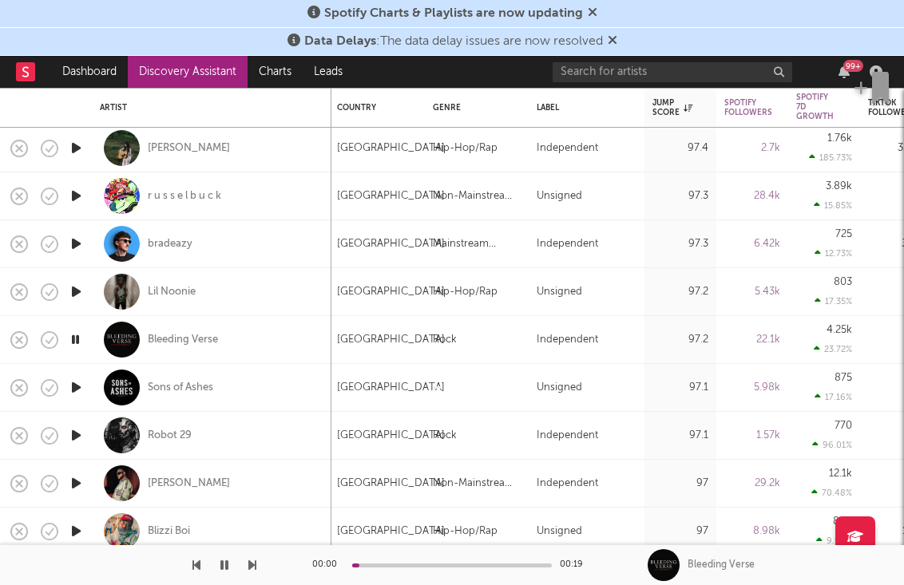
click at [77, 388] on icon "button" at bounding box center [76, 388] width 17 height 20
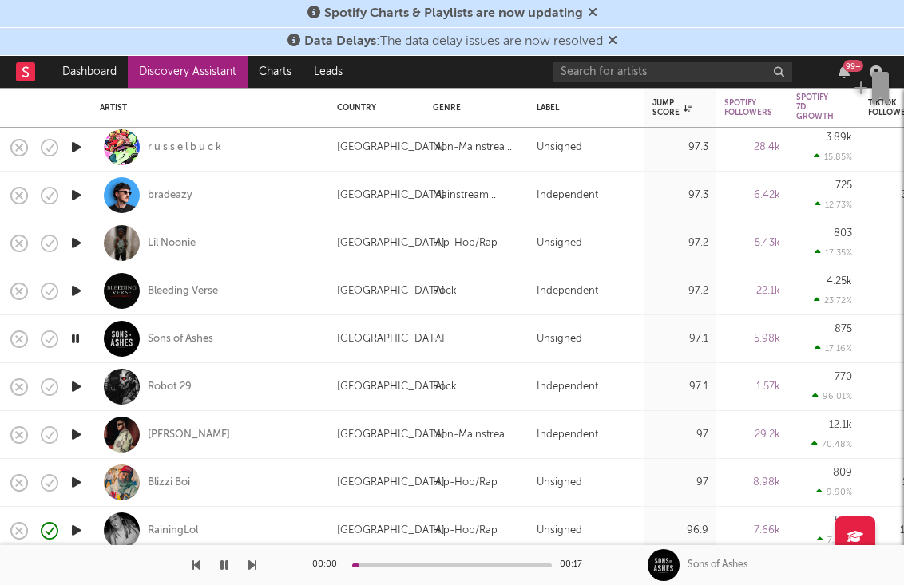
click at [78, 379] on icon "button" at bounding box center [76, 387] width 17 height 20
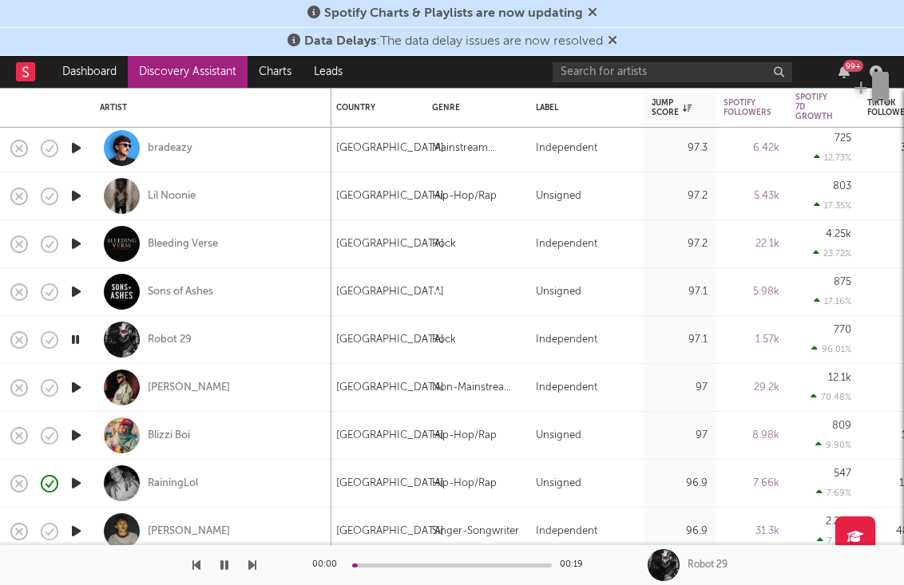
click at [76, 387] on icon "button" at bounding box center [76, 388] width 17 height 20
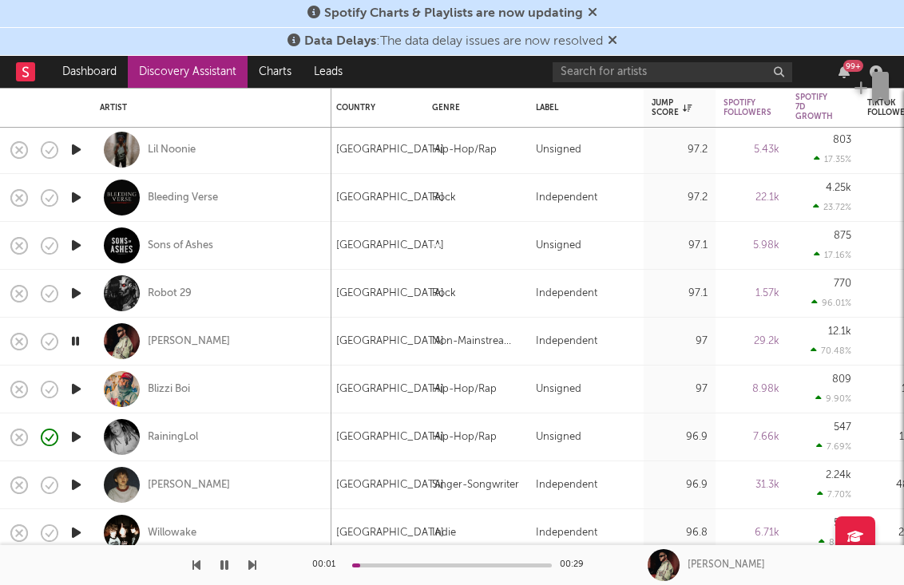
click at [78, 390] on icon "button" at bounding box center [76, 389] width 17 height 20
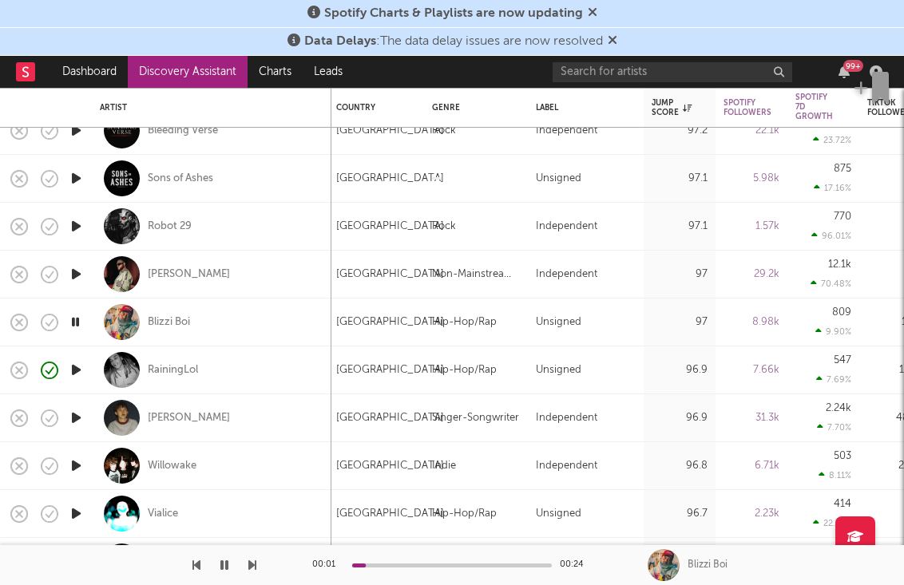
click at [72, 366] on icon "button" at bounding box center [76, 370] width 17 height 20
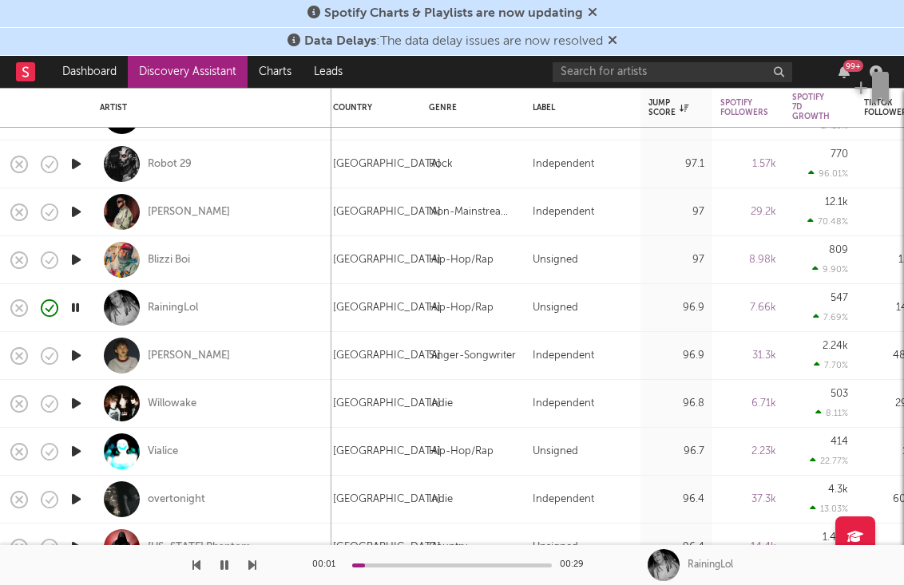
click at [77, 356] on icon "button" at bounding box center [76, 356] width 17 height 20
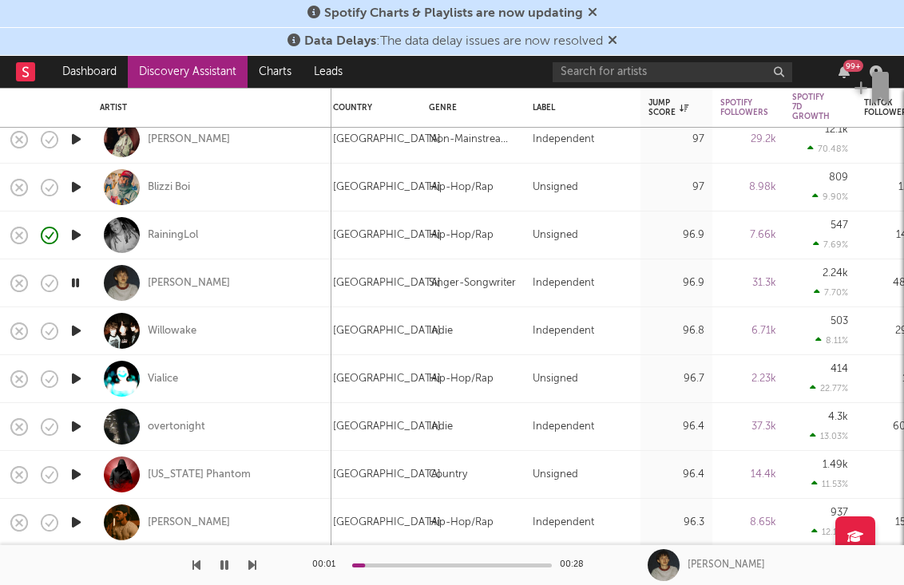
click at [79, 328] on icon "button" at bounding box center [76, 331] width 17 height 20
click at [74, 381] on icon "button" at bounding box center [76, 379] width 17 height 20
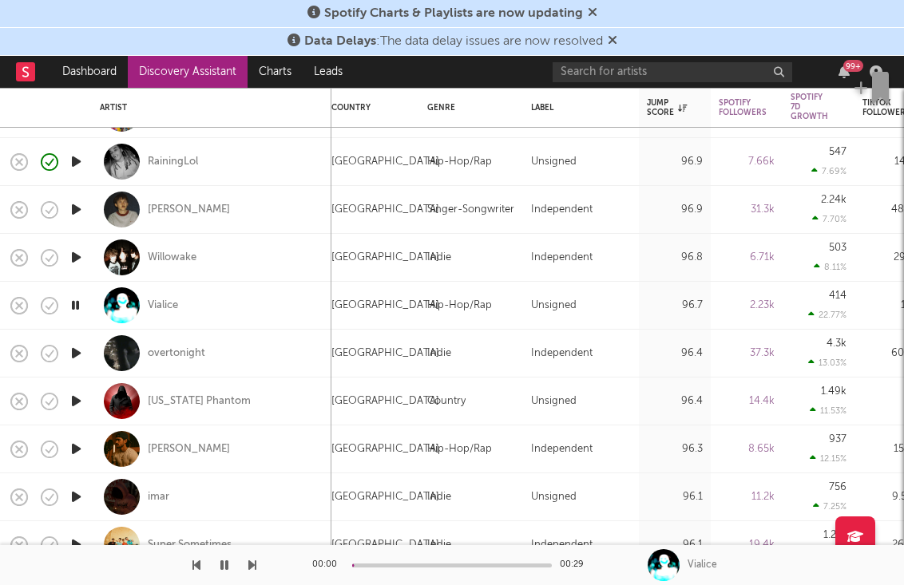
click at [79, 353] on icon "button" at bounding box center [76, 353] width 17 height 20
click at [77, 398] on icon "button" at bounding box center [76, 401] width 17 height 20
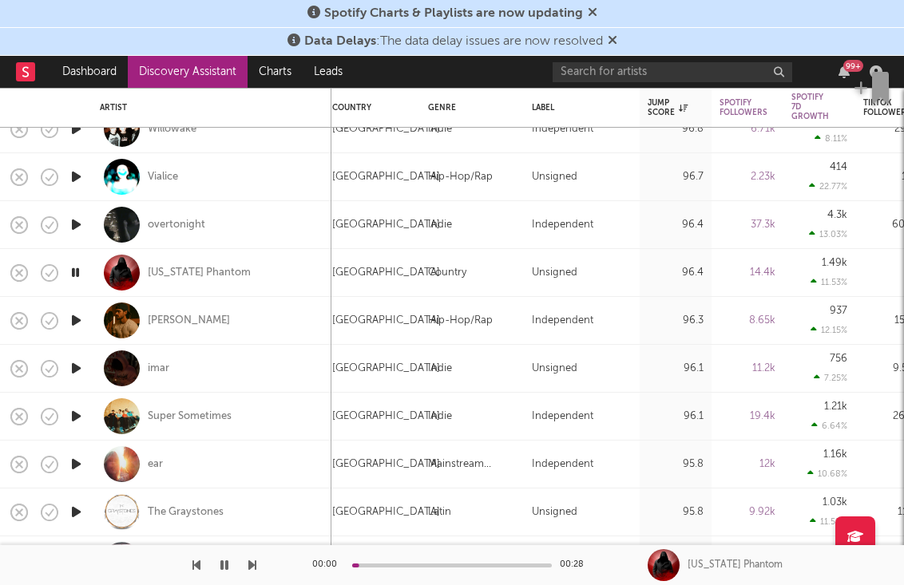
click at [73, 369] on icon "button" at bounding box center [76, 368] width 17 height 20
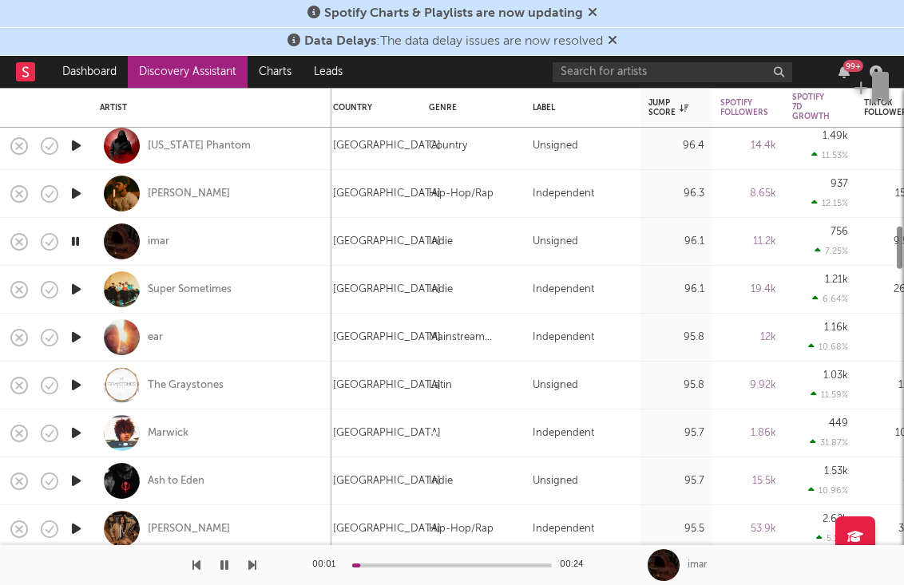
click at [73, 295] on icon "button" at bounding box center [76, 289] width 17 height 20
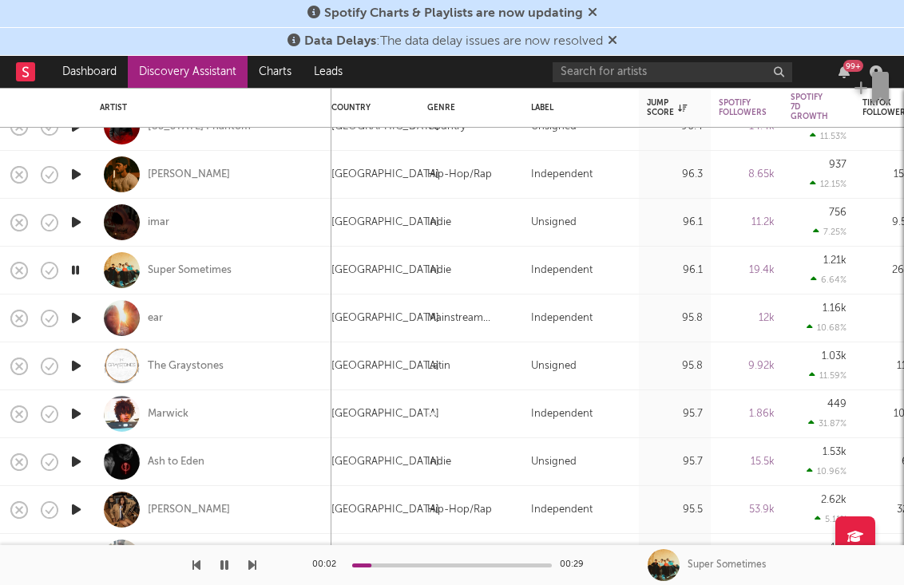
click at [79, 316] on icon "button" at bounding box center [76, 318] width 17 height 20
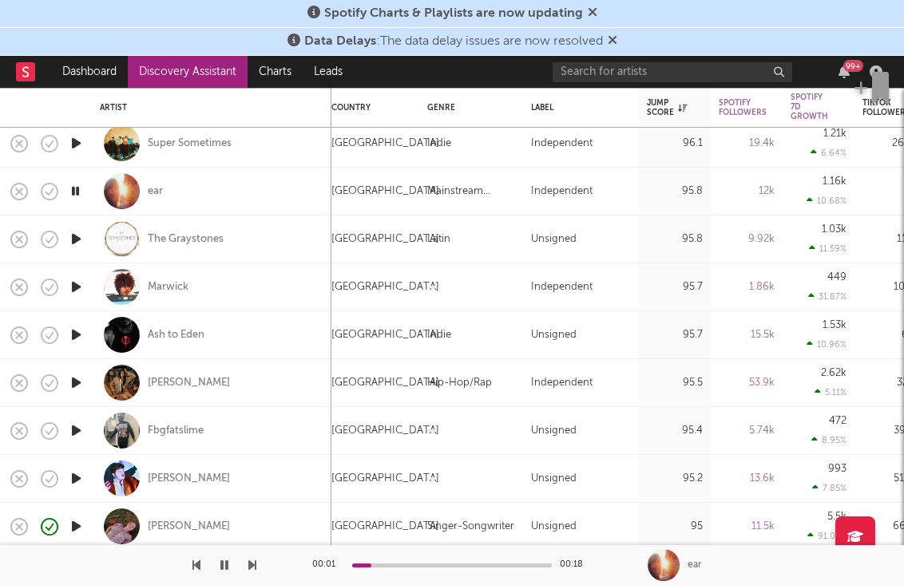
click at [75, 289] on icon "button" at bounding box center [76, 287] width 17 height 20
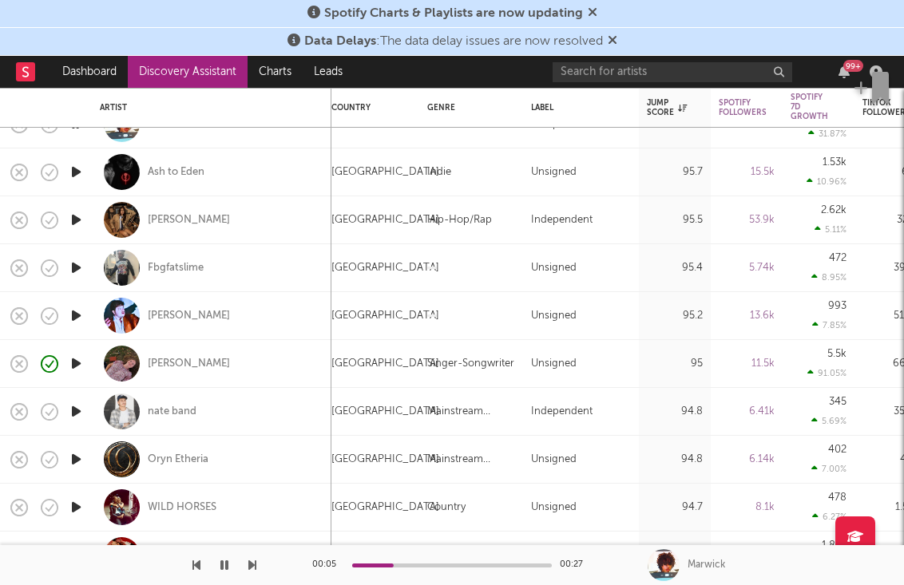
click at [79, 367] on icon "button" at bounding box center [76, 364] width 17 height 20
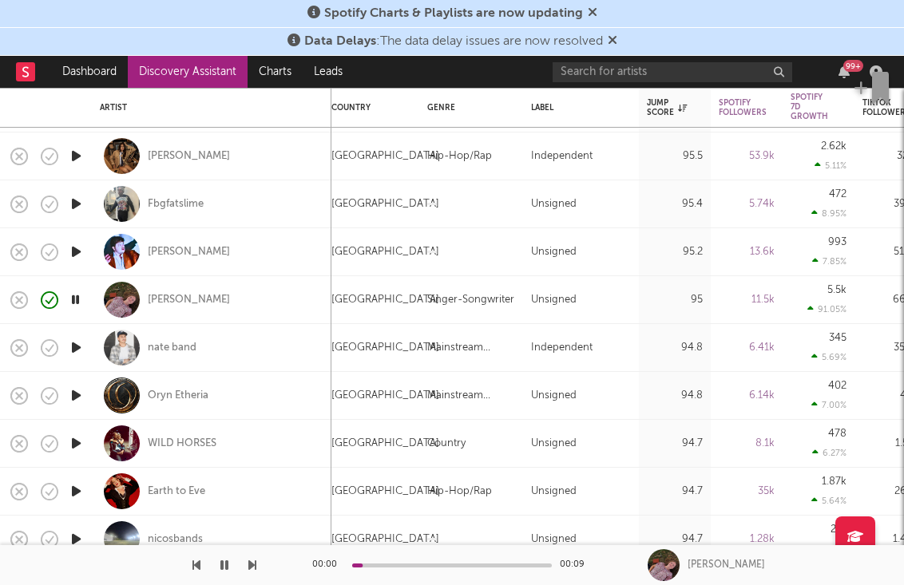
click at [76, 351] on icon "button" at bounding box center [76, 348] width 17 height 20
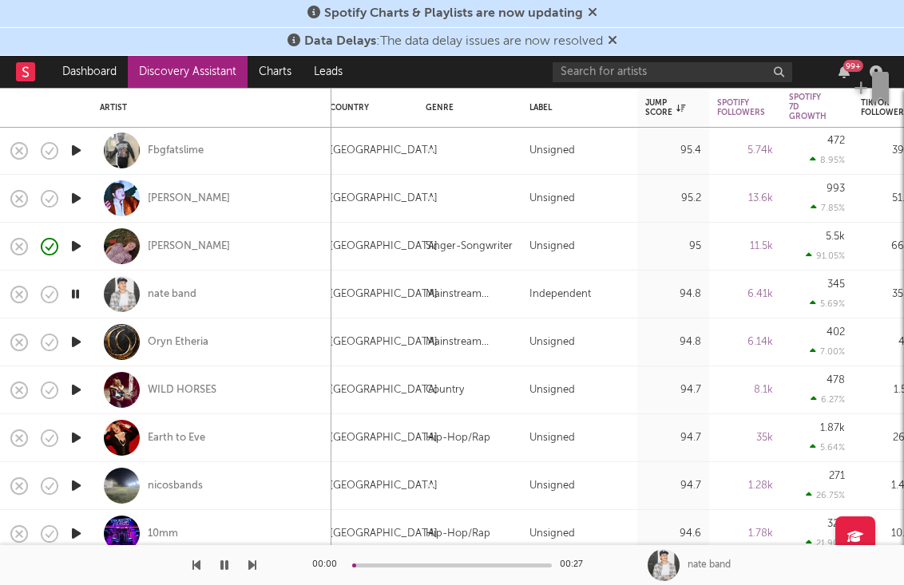
click at [79, 342] on icon "button" at bounding box center [76, 342] width 17 height 20
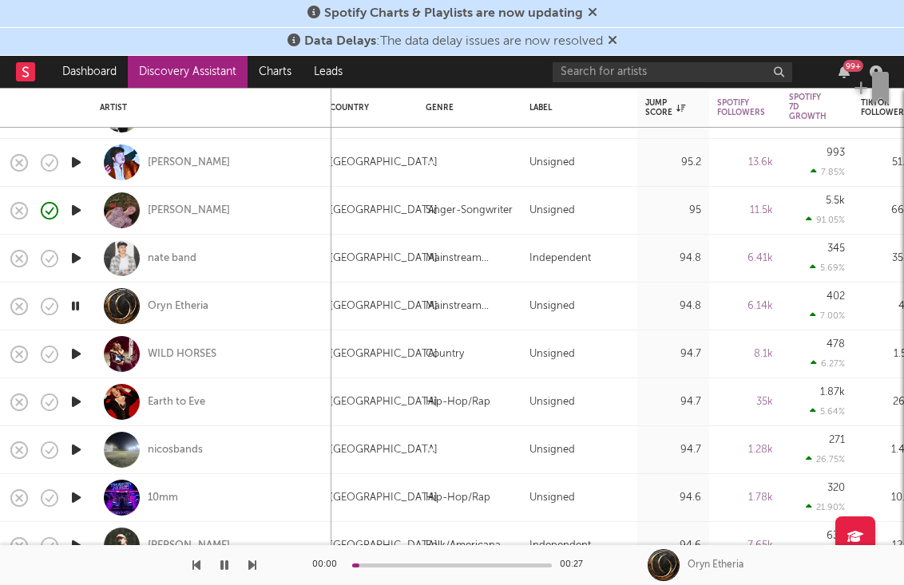
click at [75, 353] on icon "button" at bounding box center [76, 354] width 17 height 20
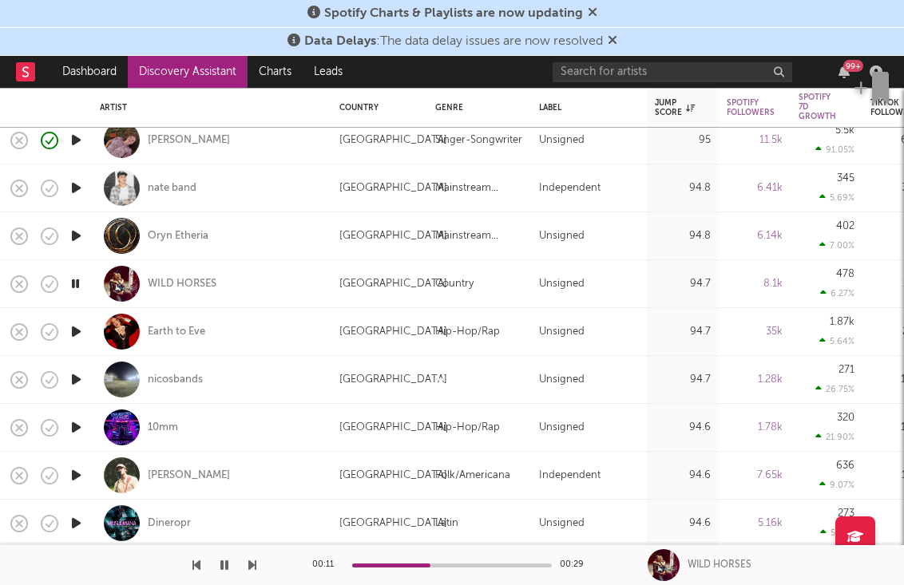
click at [462, 564] on div at bounding box center [452, 566] width 200 height 4
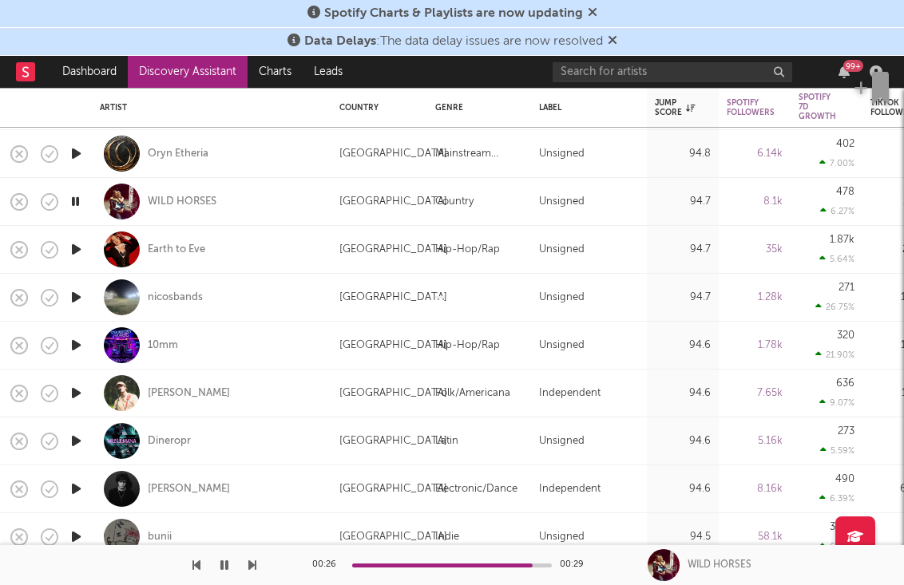
click at [74, 296] on icon "button" at bounding box center [76, 297] width 17 height 20
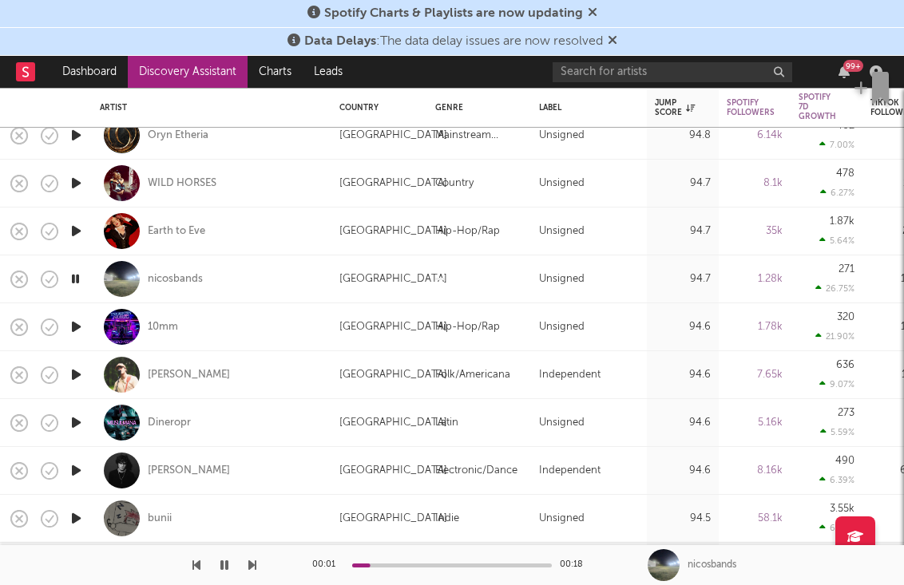
click at [76, 326] on icon "button" at bounding box center [76, 327] width 17 height 20
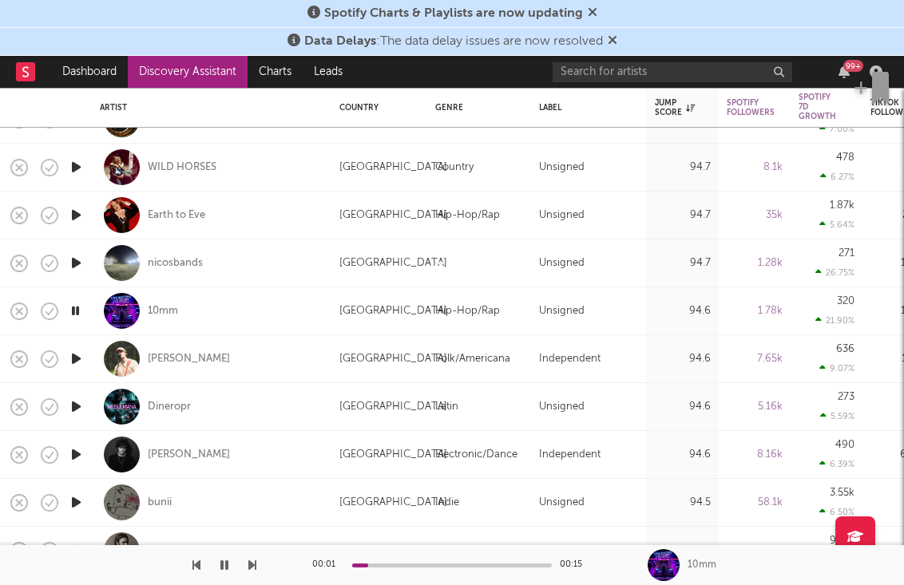
click at [76, 362] on icon "button" at bounding box center [76, 359] width 17 height 20
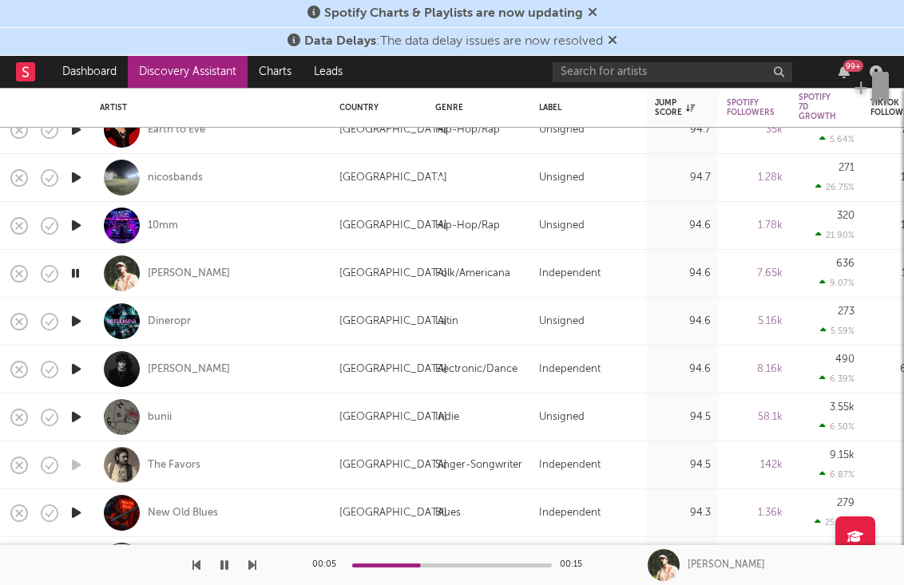
click at [69, 321] on icon "button" at bounding box center [76, 321] width 17 height 20
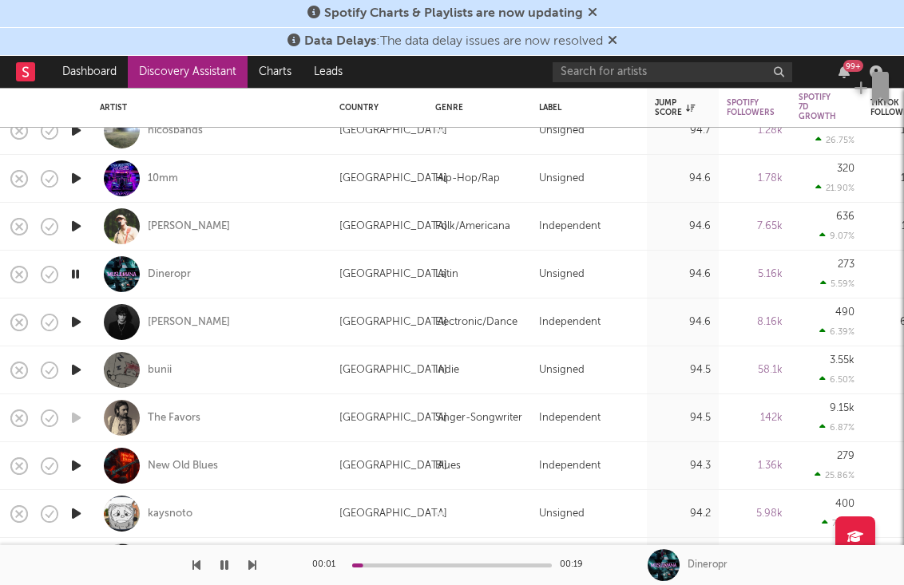
click at [84, 329] on icon "button" at bounding box center [76, 322] width 17 height 20
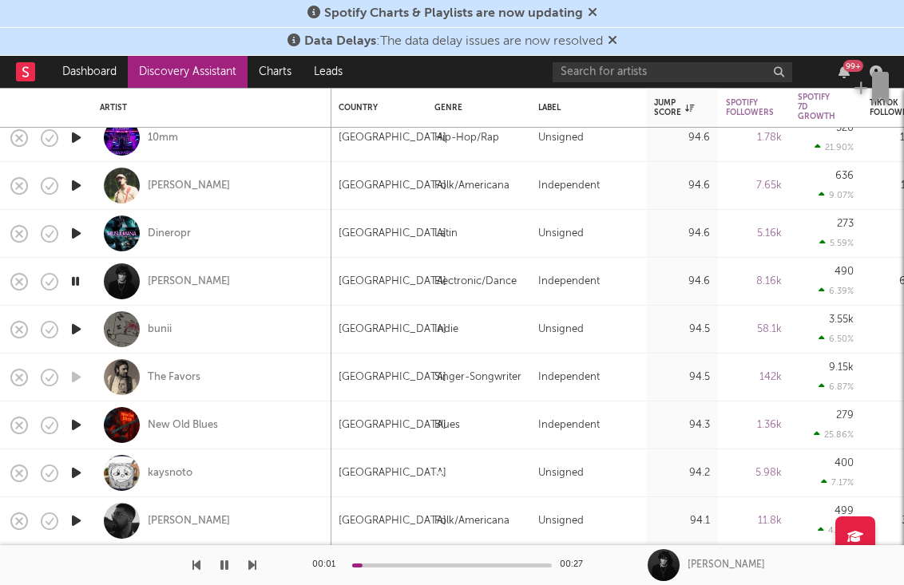
click at [85, 324] on div at bounding box center [76, 330] width 32 height 48
select select "1w"
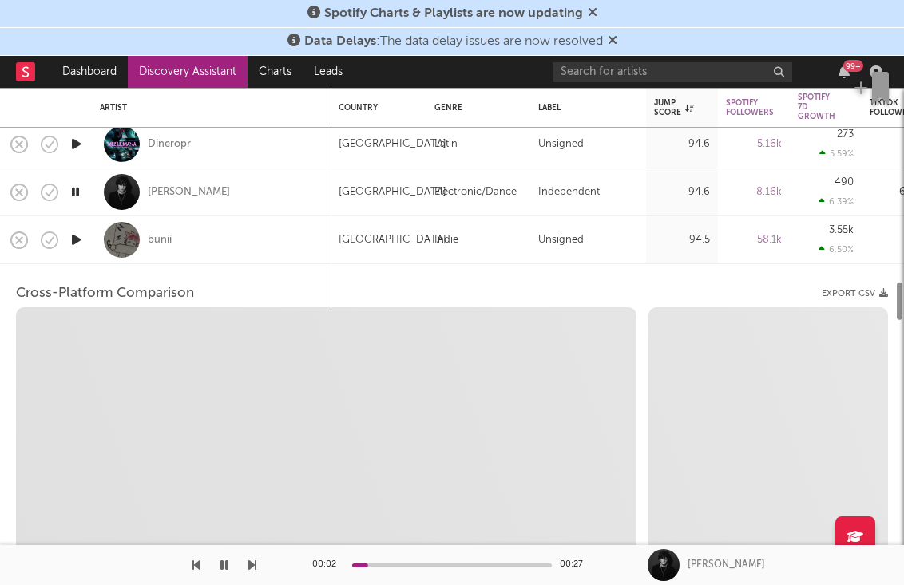
select select "6m"
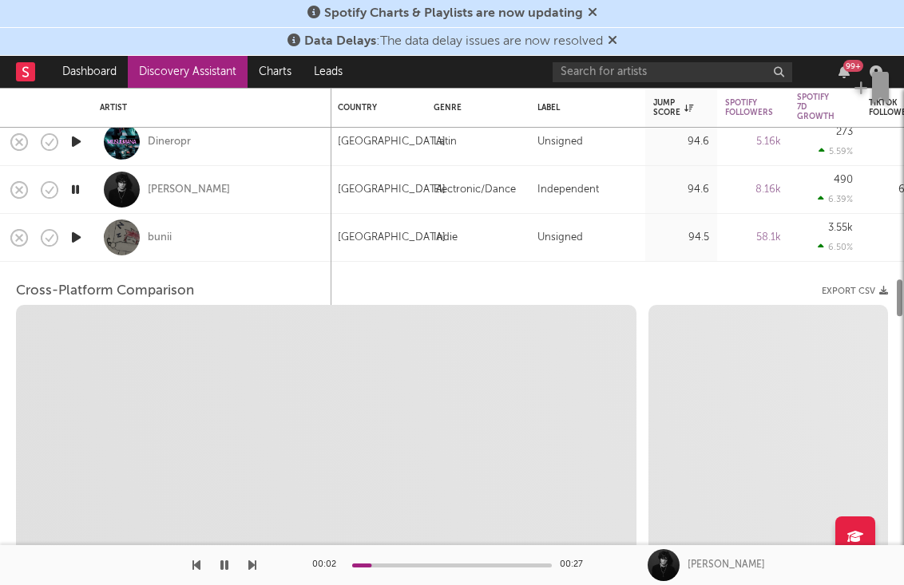
click at [70, 220] on div at bounding box center [76, 238] width 32 height 48
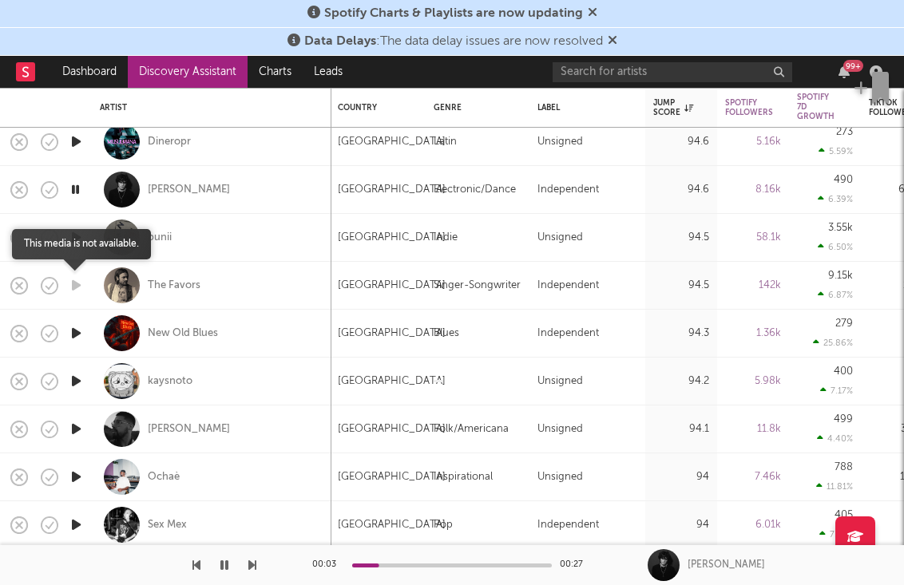
click at [77, 290] on icon "button" at bounding box center [76, 285] width 17 height 20
click at [76, 322] on div at bounding box center [76, 334] width 32 height 48
select select "1w"
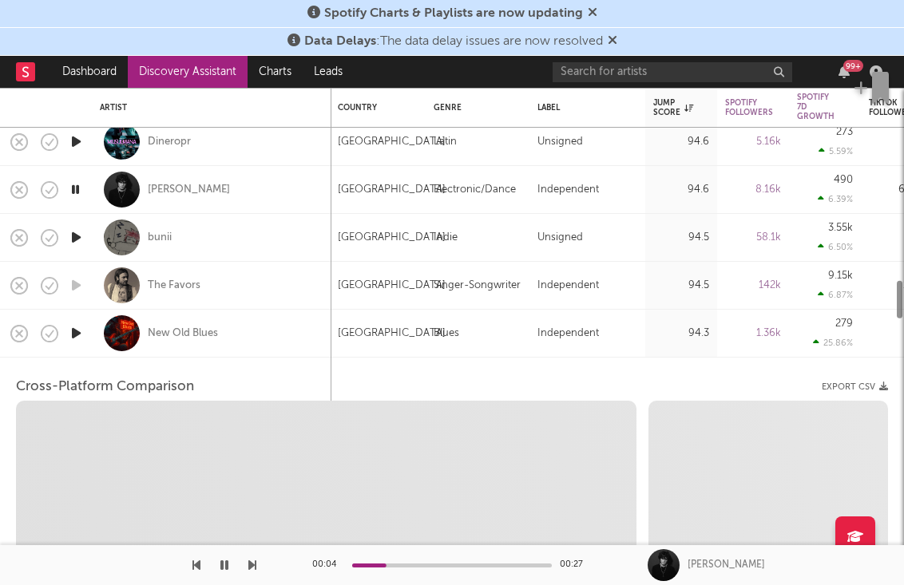
select select "1w"
click at [73, 333] on icon "button" at bounding box center [76, 333] width 17 height 20
click at [180, 339] on div "New Old Blues" at bounding box center [183, 333] width 70 height 14
select select "1m"
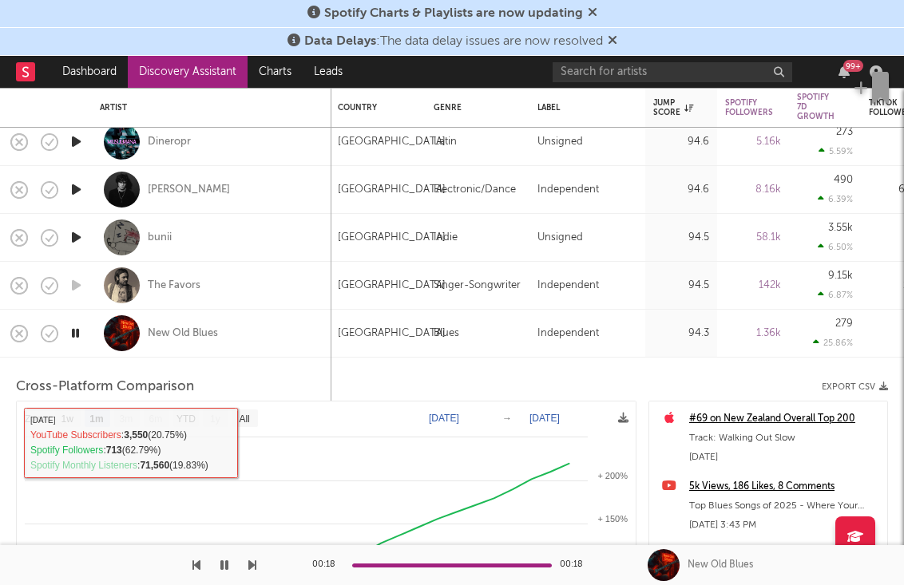
click at [73, 330] on icon "button" at bounding box center [75, 333] width 15 height 20
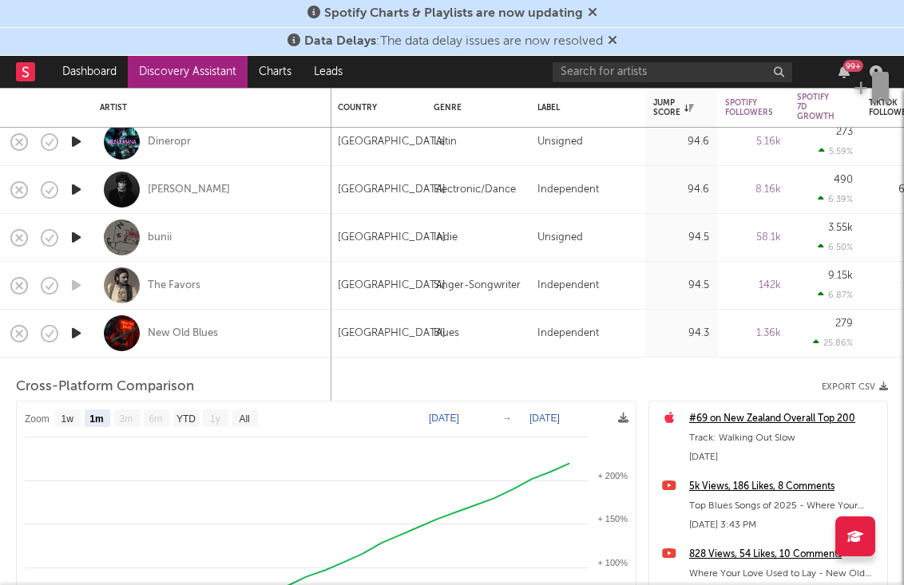
click at [73, 330] on icon "button" at bounding box center [76, 333] width 17 height 20
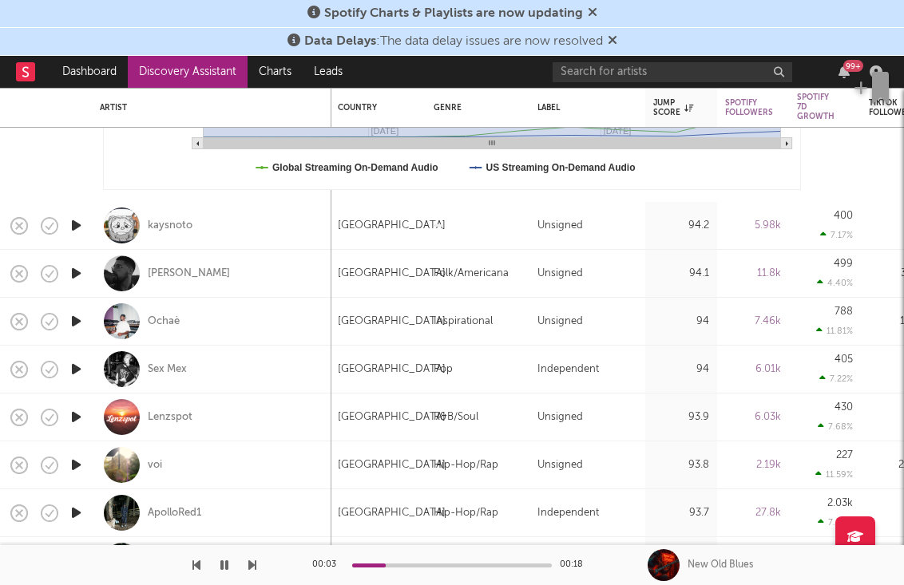
click at [75, 225] on icon "button" at bounding box center [76, 226] width 17 height 20
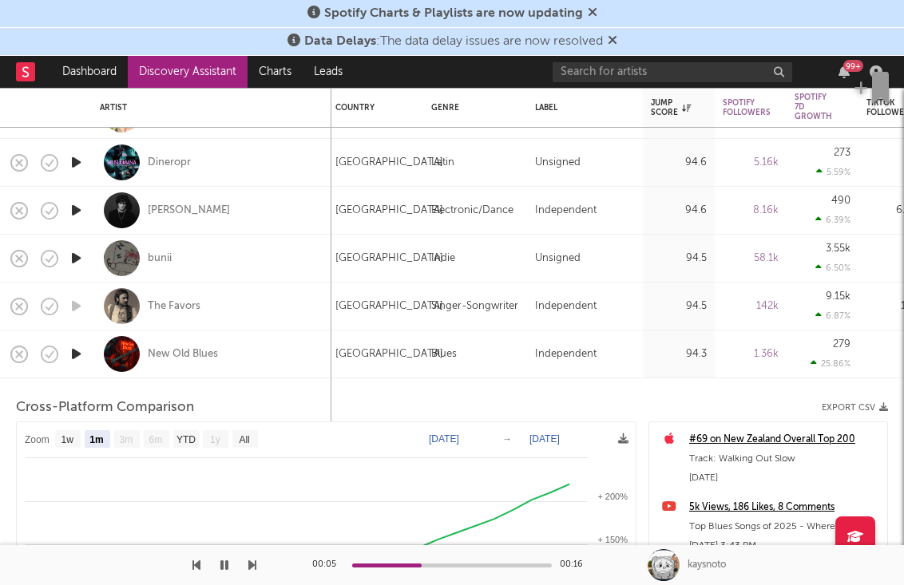
click at [77, 356] on icon "button" at bounding box center [76, 354] width 17 height 20
click at [78, 355] on icon "button" at bounding box center [75, 354] width 15 height 20
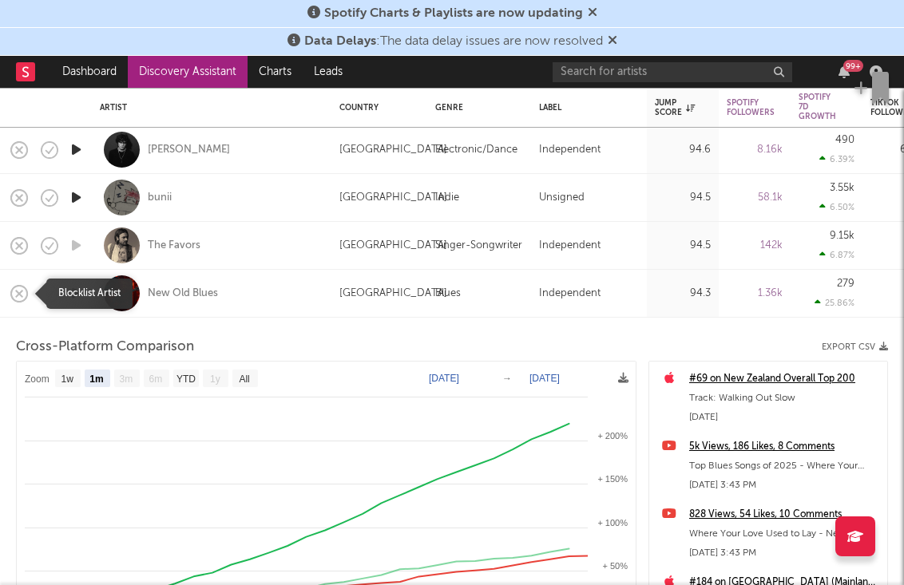
click at [17, 299] on icon "button" at bounding box center [19, 294] width 22 height 22
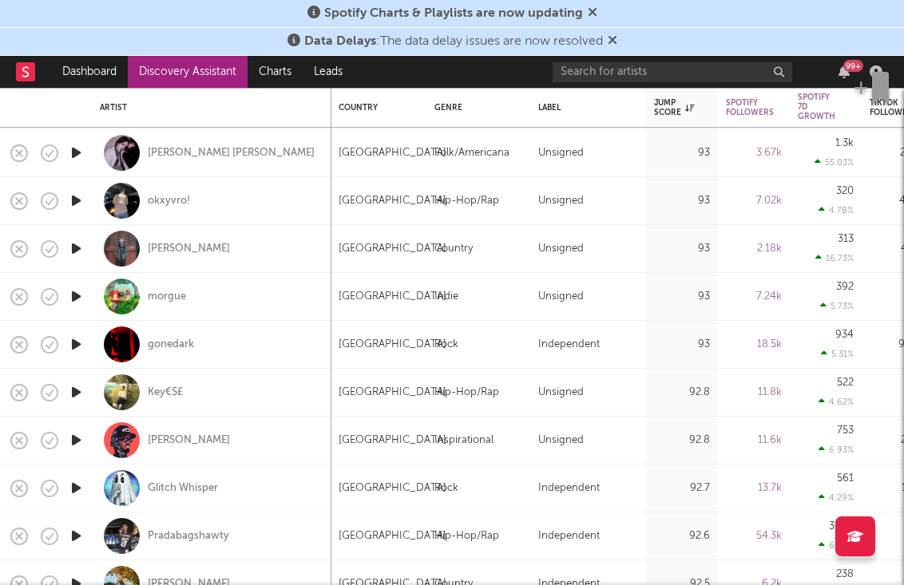
click at [73, 301] on icon "button" at bounding box center [76, 297] width 17 height 20
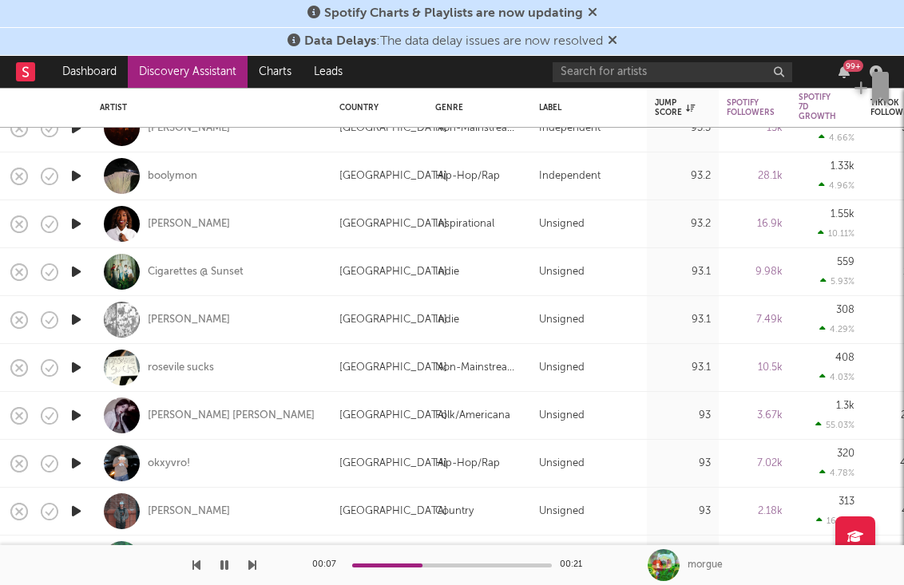
click at [87, 282] on div at bounding box center [76, 272] width 32 height 48
select select "1w"
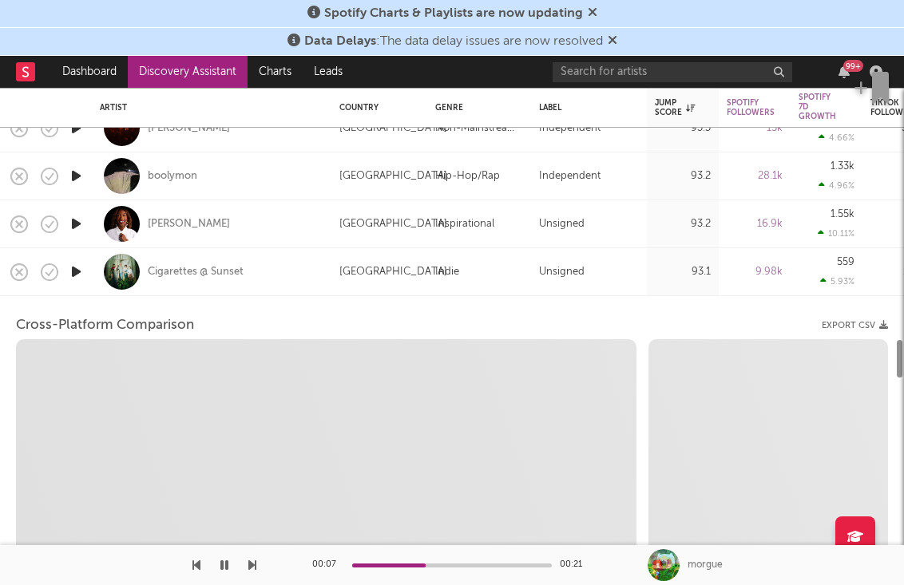
select select "1w"
click at [77, 276] on icon "button" at bounding box center [76, 272] width 17 height 20
click at [117, 275] on div at bounding box center [122, 272] width 36 height 36
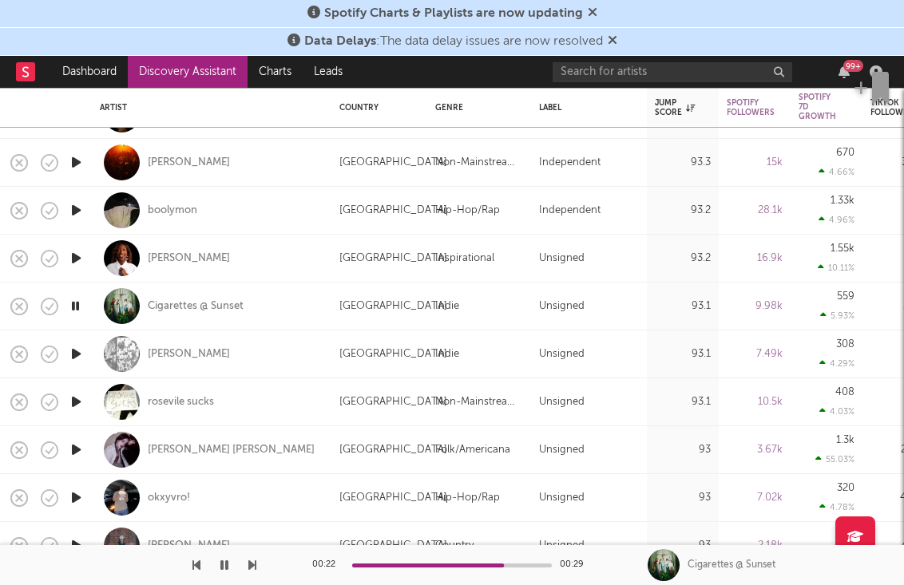
click at [182, 295] on div "Cigarettes @ Sunset" at bounding box center [211, 306] width 223 height 47
select select "1m"
select select "1w"
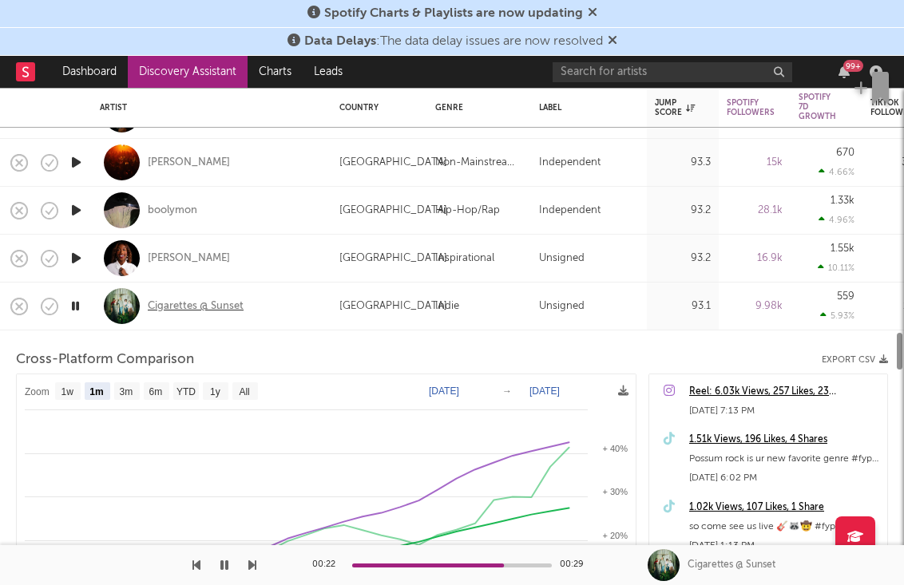
click at [182, 302] on div "Cigarettes @ Sunset" at bounding box center [196, 306] width 96 height 14
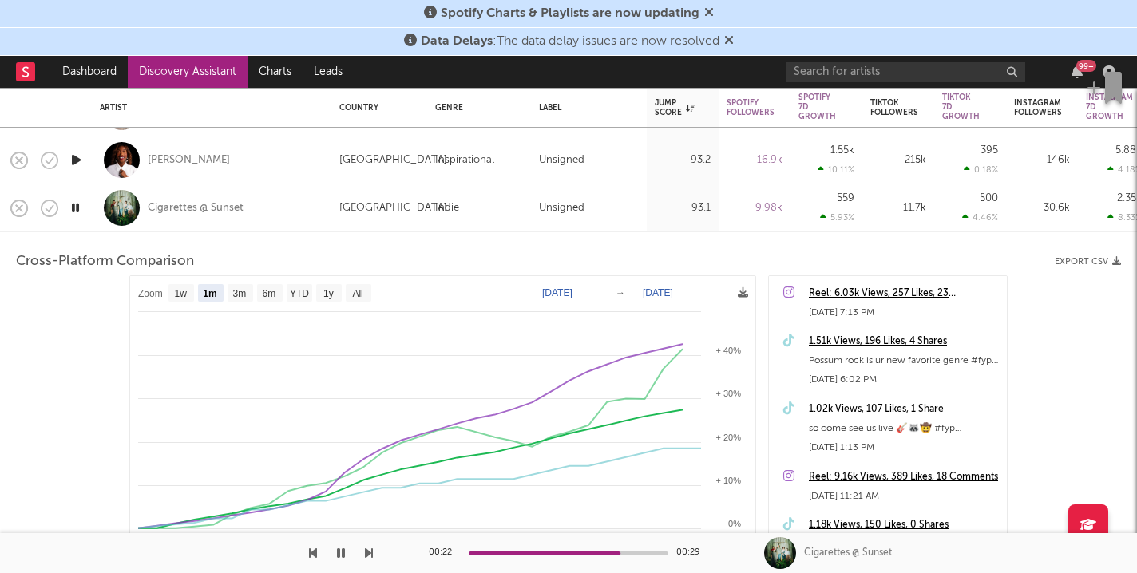
click at [76, 160] on icon "button" at bounding box center [76, 160] width 17 height 20
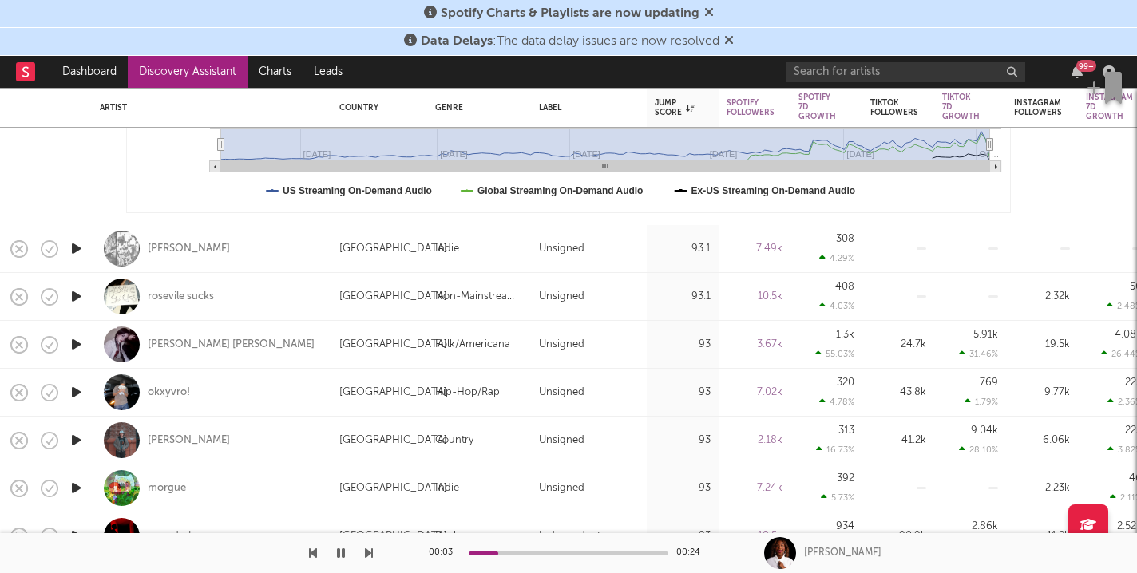
click at [76, 249] on icon "button" at bounding box center [76, 249] width 17 height 20
click at [522, 552] on div at bounding box center [569, 554] width 200 height 4
click at [77, 295] on icon "button" at bounding box center [76, 297] width 17 height 20
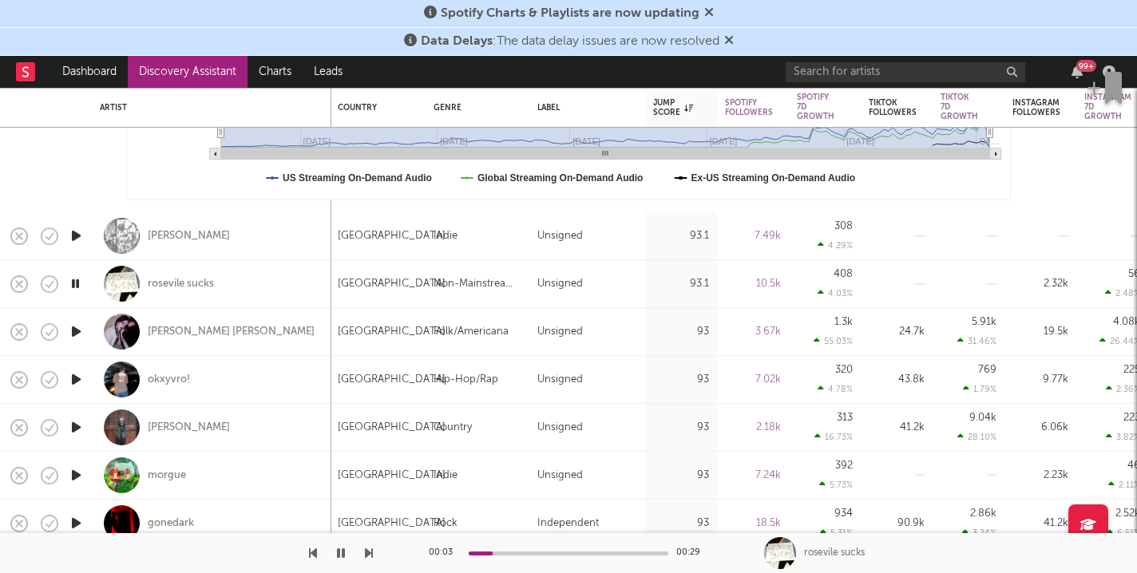
click at [544, 552] on div at bounding box center [569, 554] width 200 height 4
click at [72, 331] on icon "button" at bounding box center [76, 332] width 17 height 20
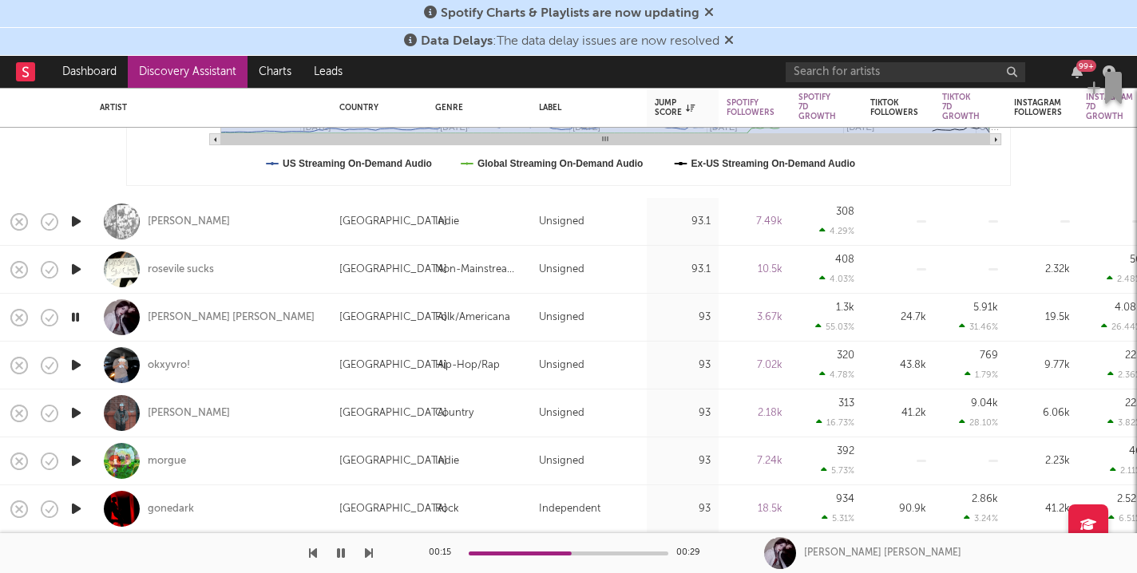
click at [70, 366] on icon "button" at bounding box center [76, 365] width 17 height 20
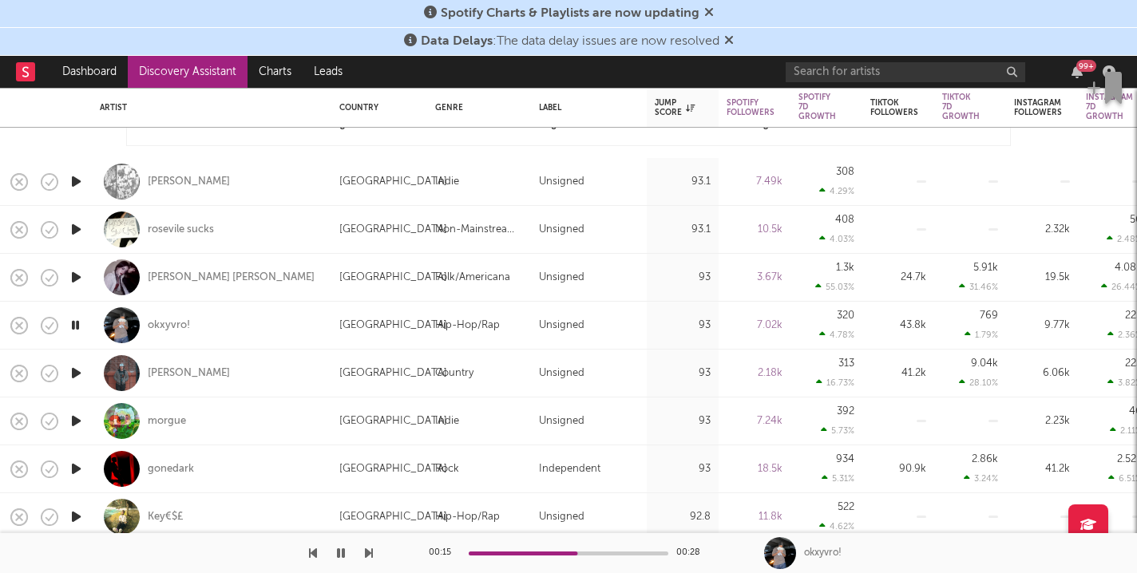
click at [81, 364] on icon "button" at bounding box center [76, 373] width 17 height 20
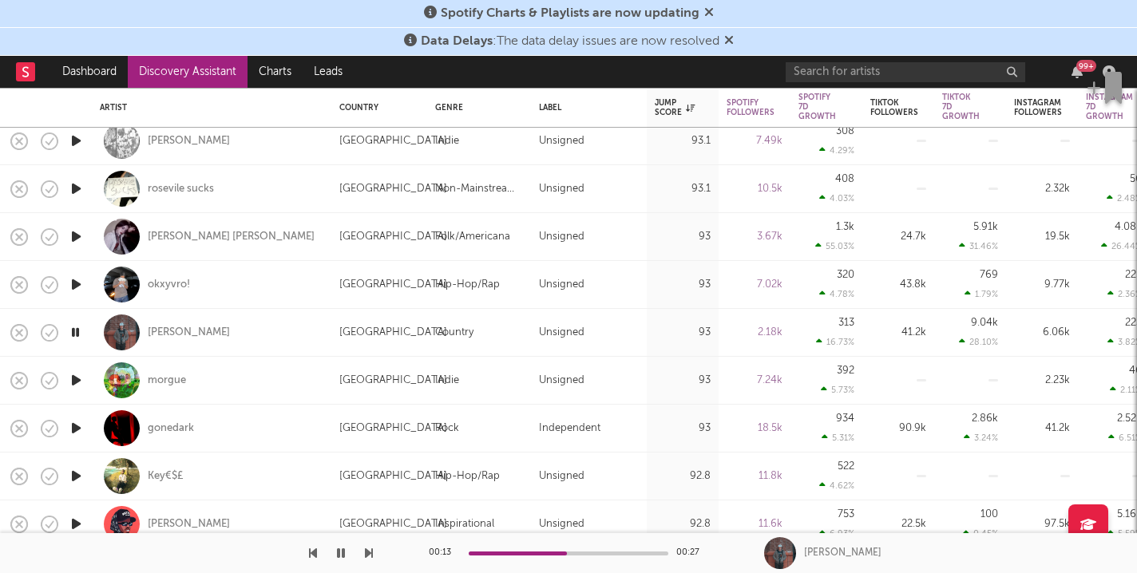
click at [342, 556] on icon "button" at bounding box center [341, 553] width 8 height 13
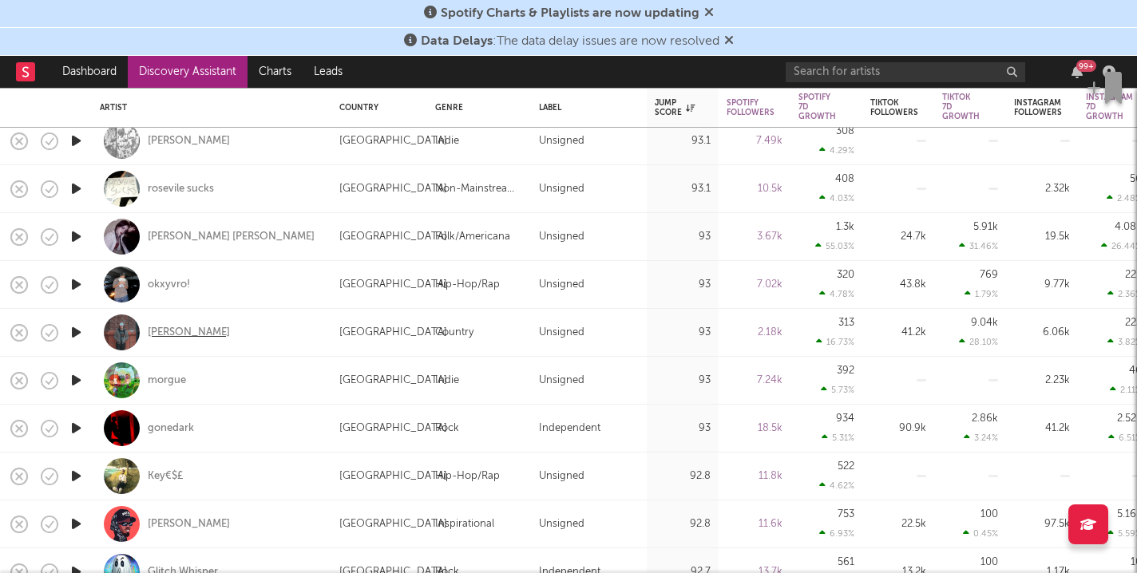
click at [180, 335] on div "[PERSON_NAME]" at bounding box center [189, 333] width 82 height 14
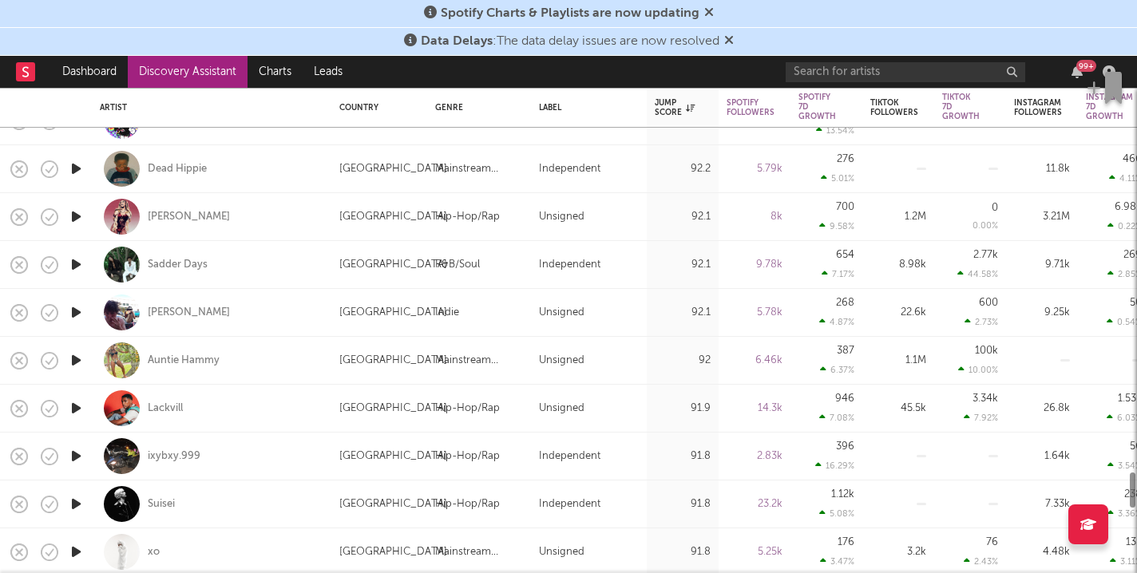
click at [81, 263] on icon "button" at bounding box center [76, 265] width 17 height 20
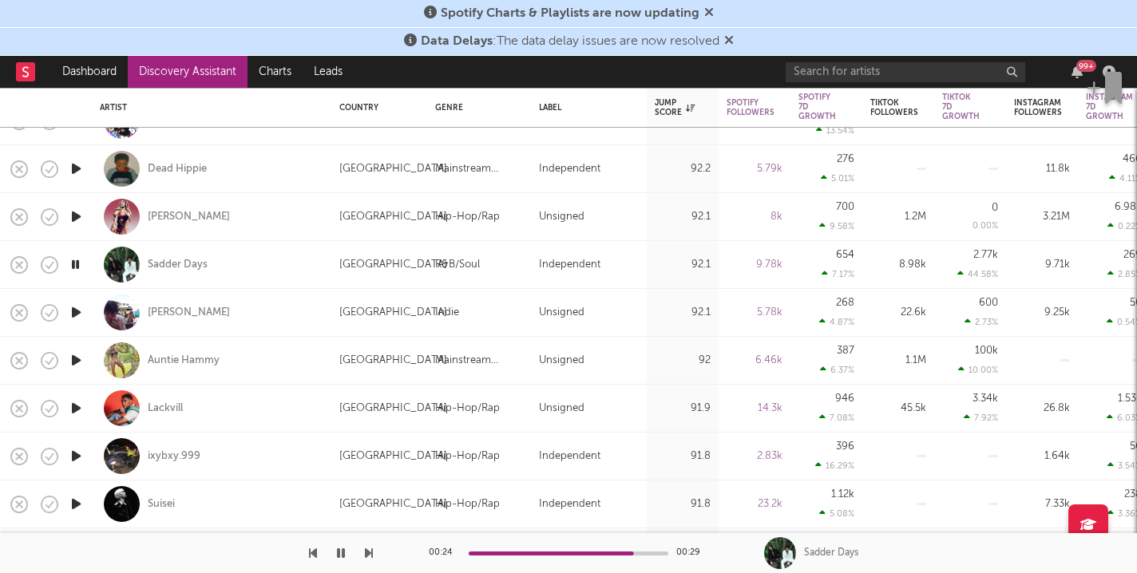
click at [77, 318] on icon "button" at bounding box center [76, 313] width 17 height 20
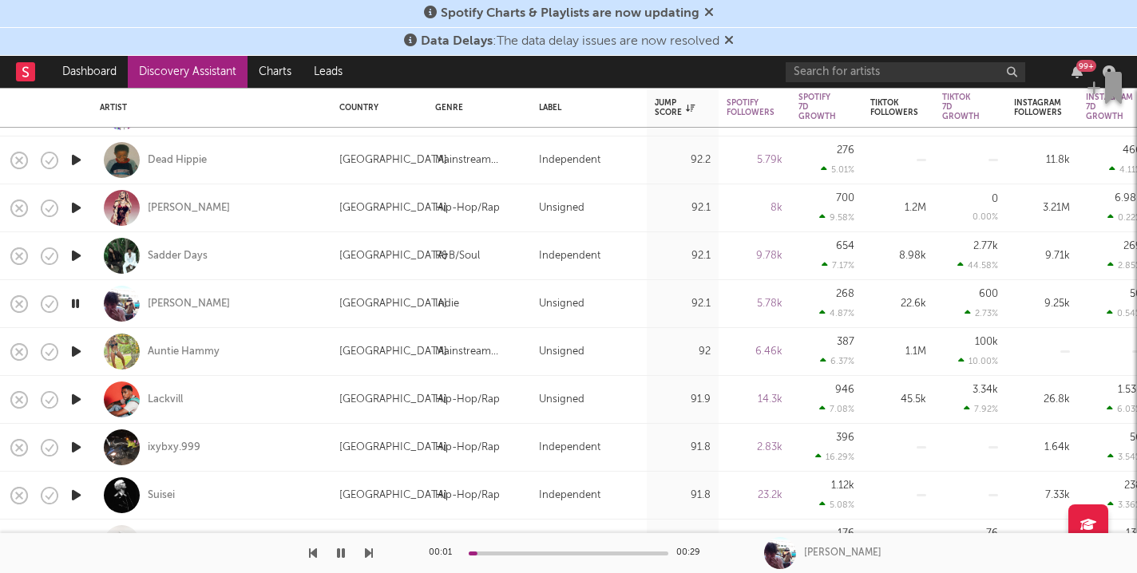
click at [85, 351] on div at bounding box center [76, 352] width 32 height 48
select select "1w"
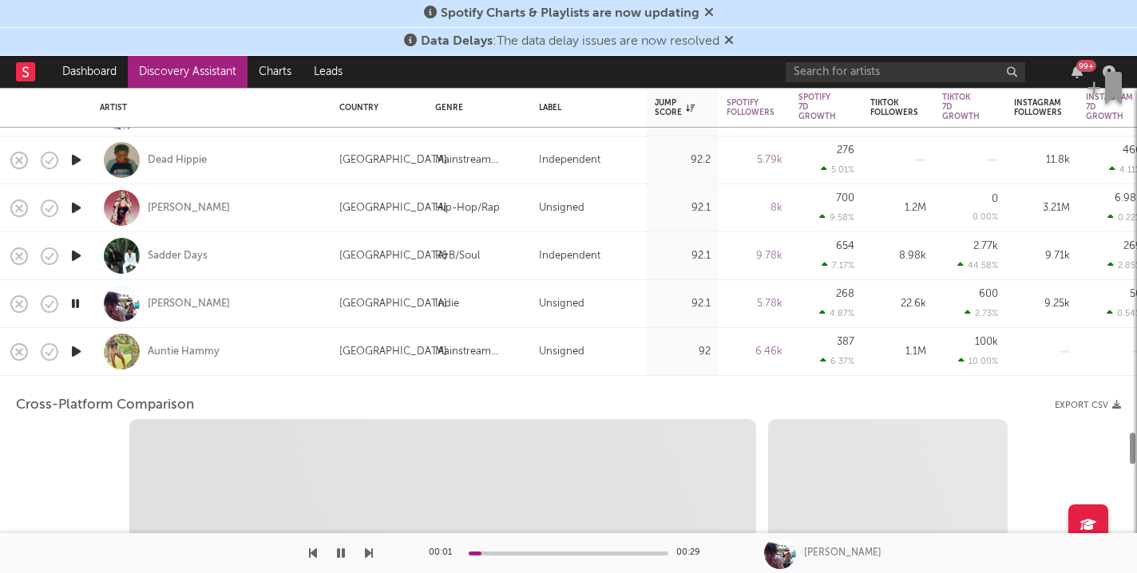
select select "6m"
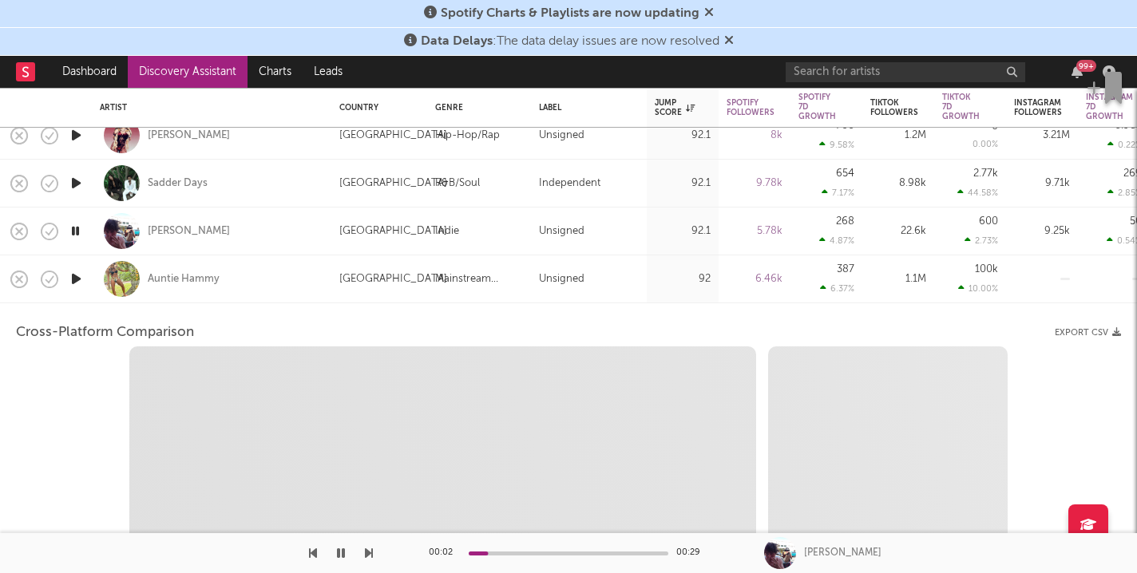
click at [76, 281] on icon "button" at bounding box center [76, 279] width 17 height 20
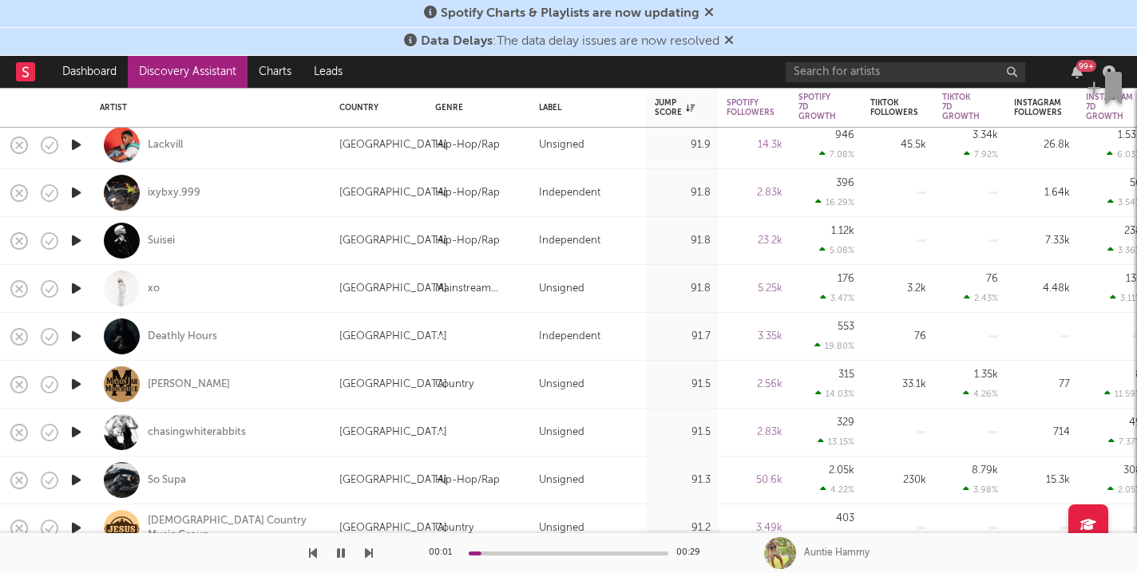
select select "1m"
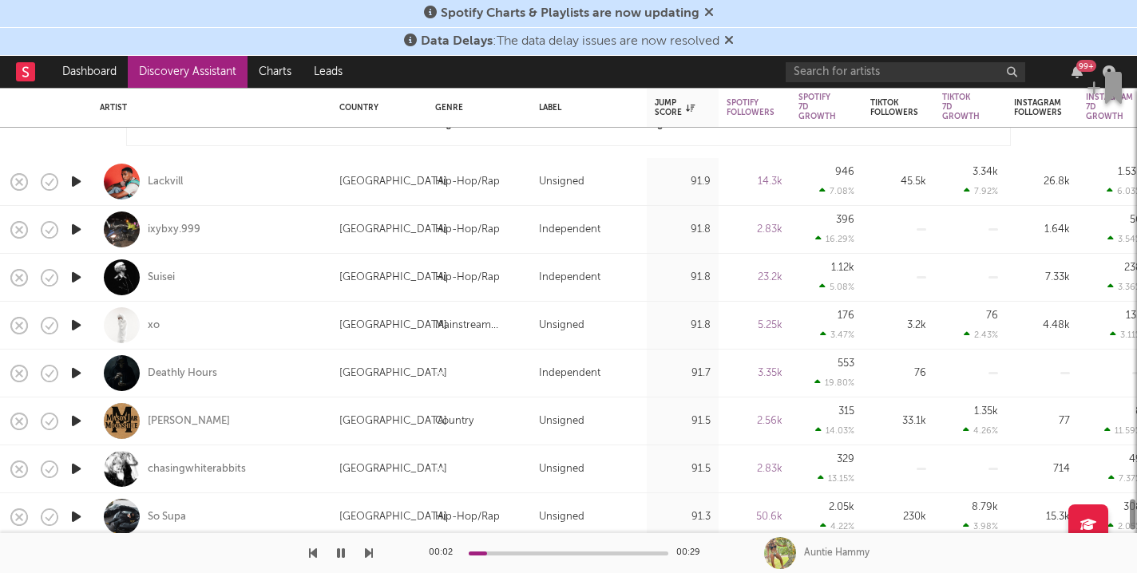
click at [77, 183] on icon "button" at bounding box center [76, 182] width 17 height 20
click at [85, 325] on icon "button" at bounding box center [76, 325] width 17 height 20
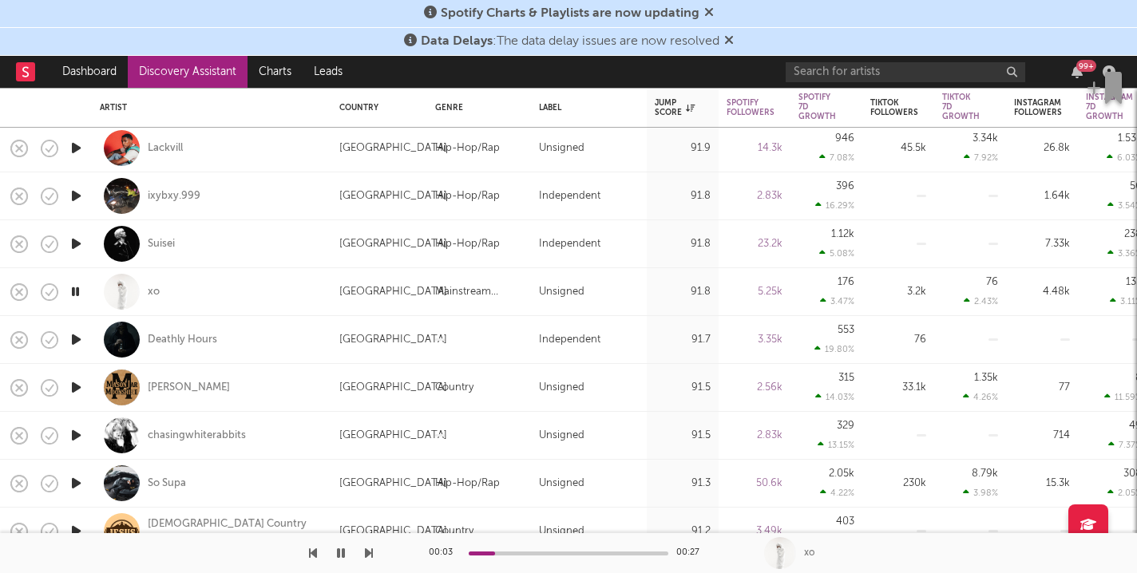
click at [77, 343] on icon "button" at bounding box center [76, 340] width 17 height 20
click at [87, 386] on div at bounding box center [76, 388] width 32 height 48
select select "1w"
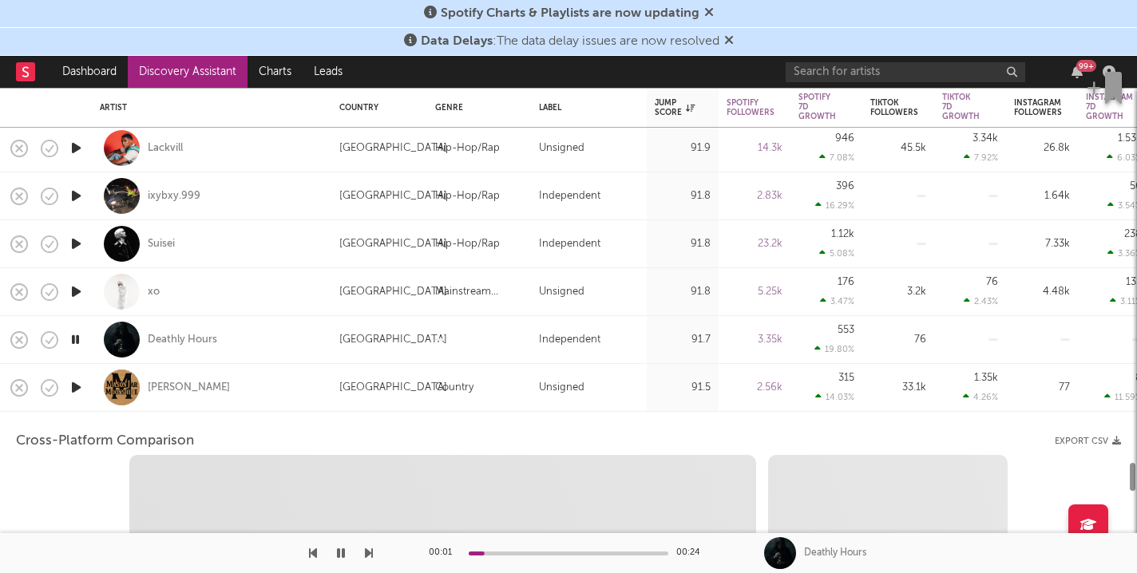
select select "1w"
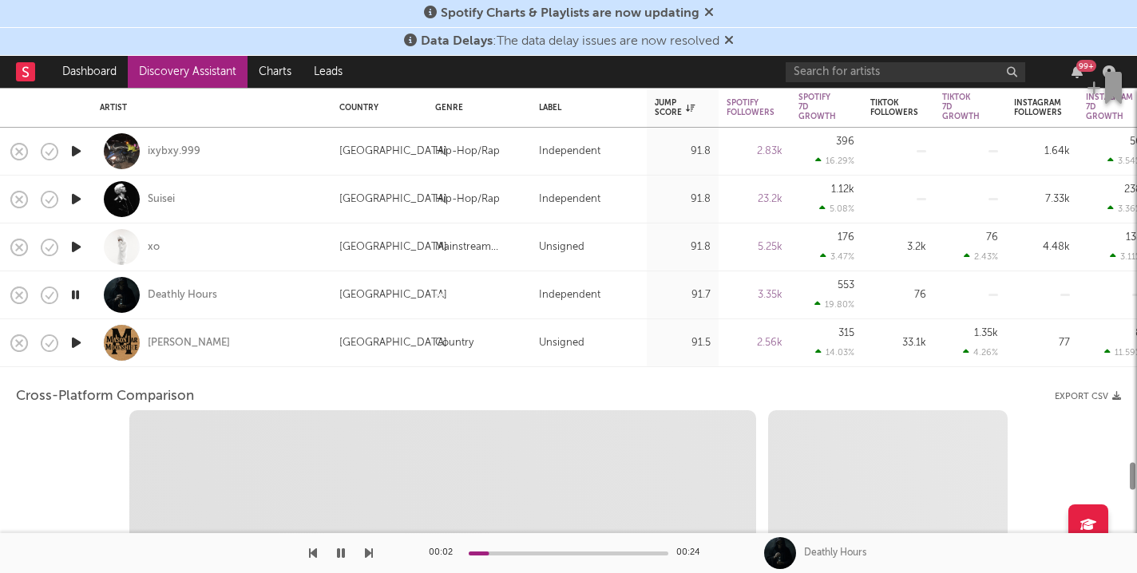
click at [69, 338] on icon "button" at bounding box center [76, 343] width 17 height 20
select select "1m"
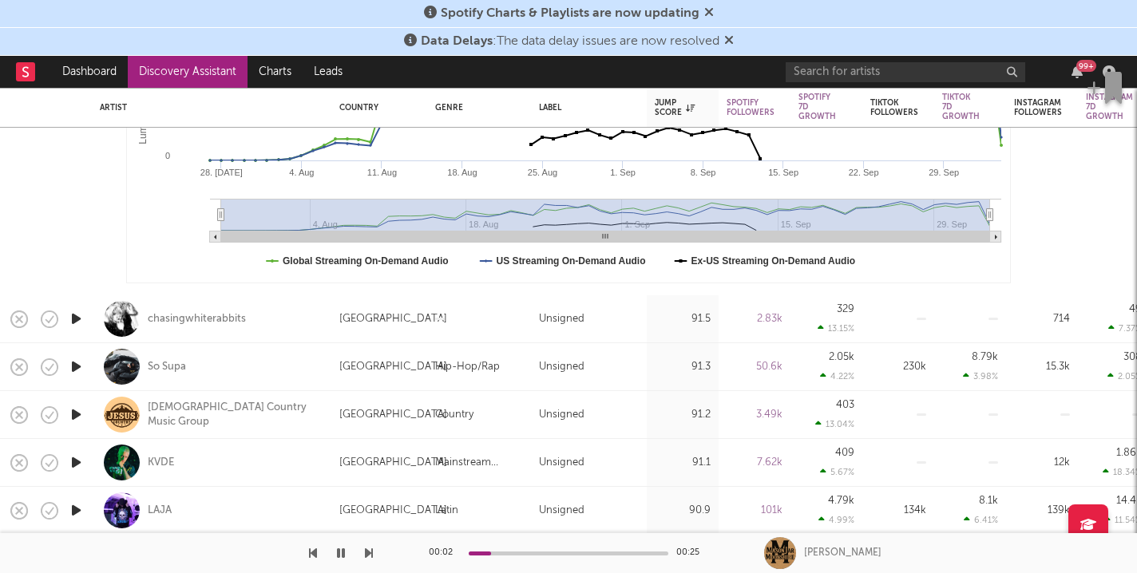
click at [76, 320] on icon "button" at bounding box center [76, 319] width 17 height 20
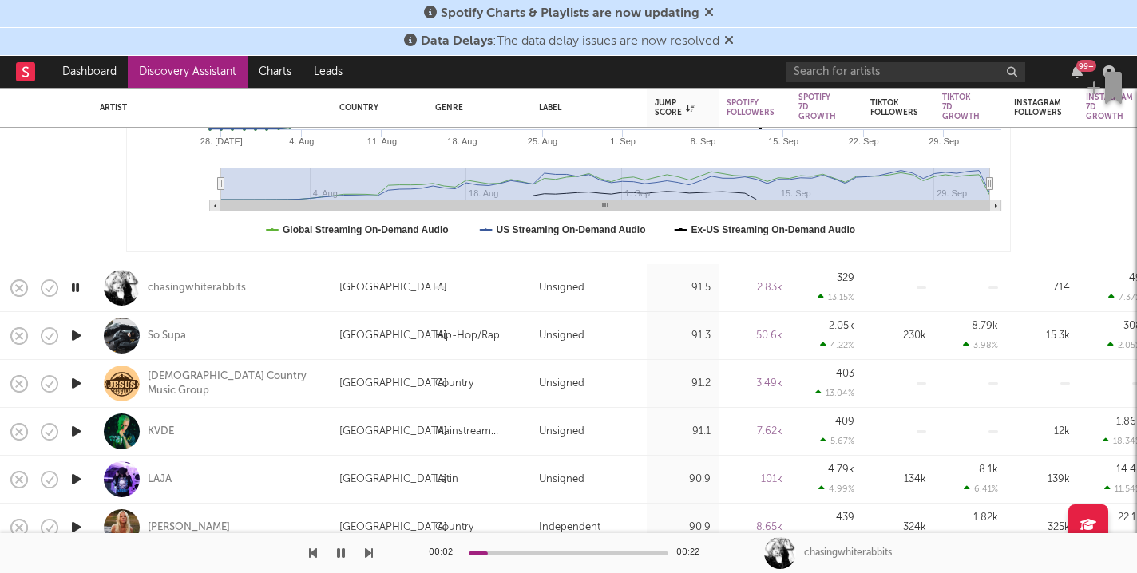
click at [79, 334] on icon "button" at bounding box center [76, 336] width 17 height 20
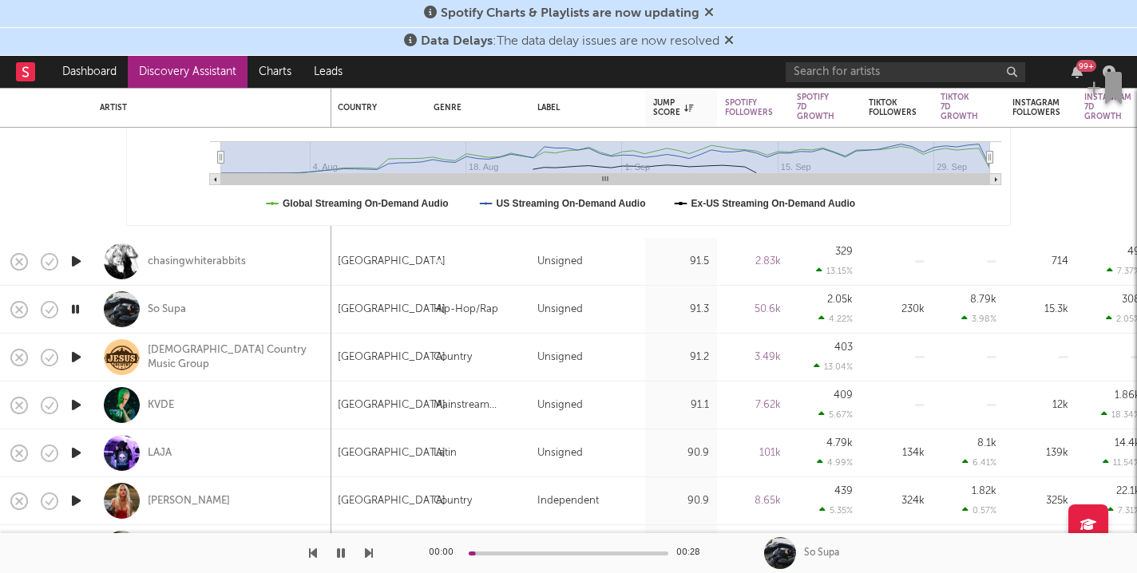
click at [78, 355] on icon "button" at bounding box center [76, 357] width 17 height 20
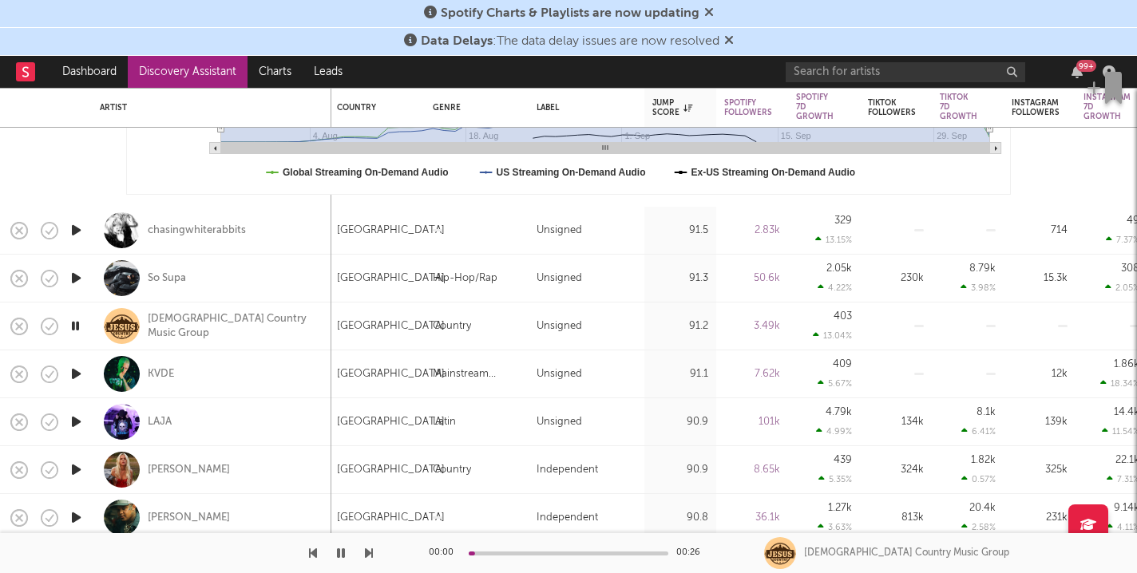
click at [73, 371] on icon "button" at bounding box center [76, 374] width 17 height 20
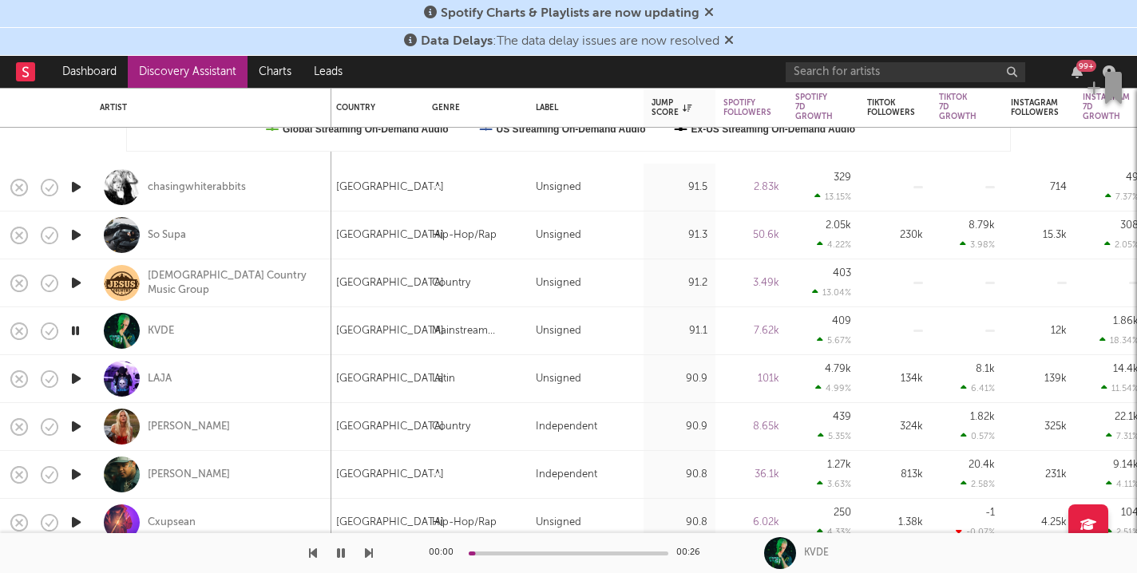
click at [74, 372] on icon "button" at bounding box center [76, 379] width 17 height 20
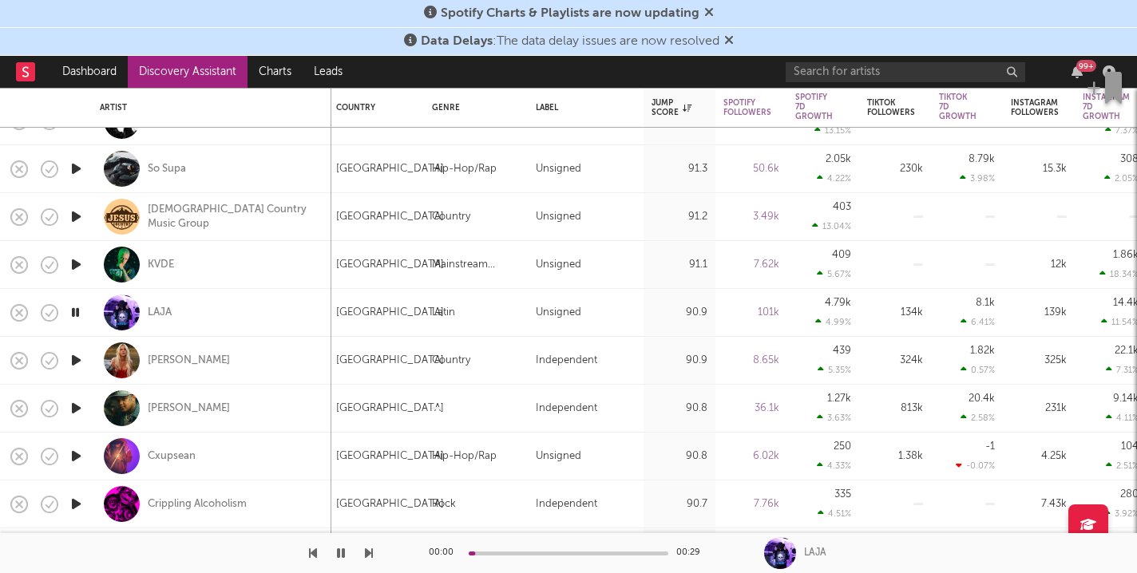
click at [74, 359] on icon "button" at bounding box center [76, 360] width 17 height 20
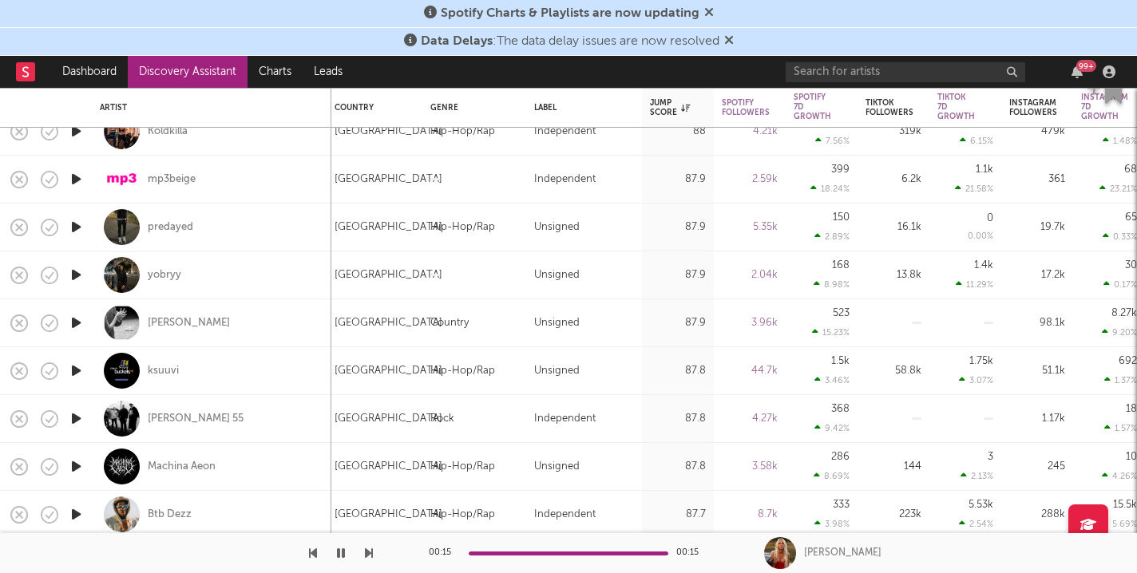
click at [85, 224] on div at bounding box center [76, 228] width 32 height 48
select select "1w"
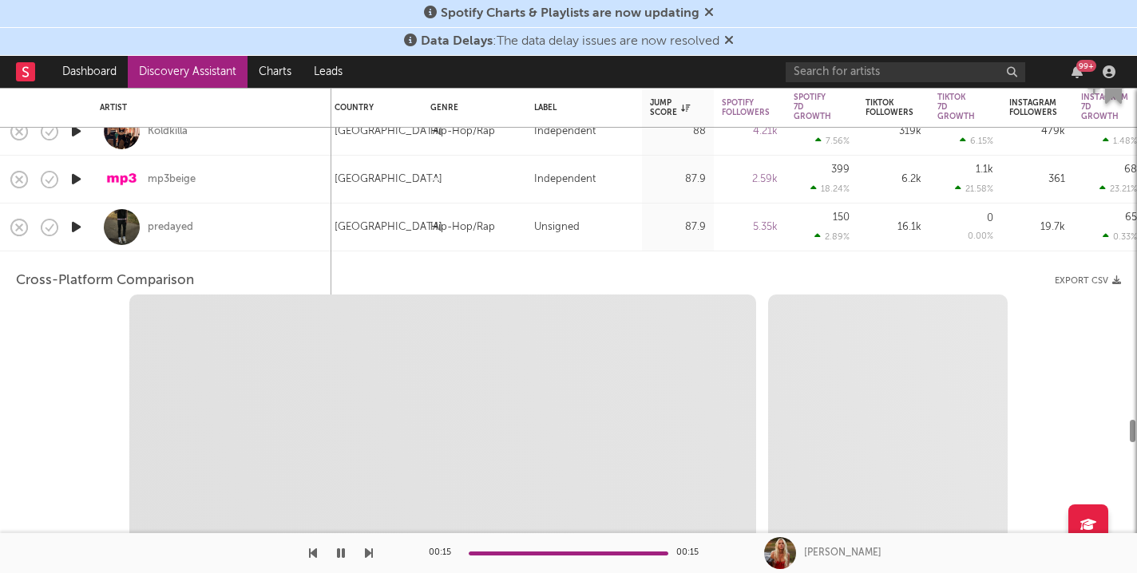
select select "6m"
click at [78, 226] on icon "button" at bounding box center [76, 227] width 17 height 20
select select "1m"
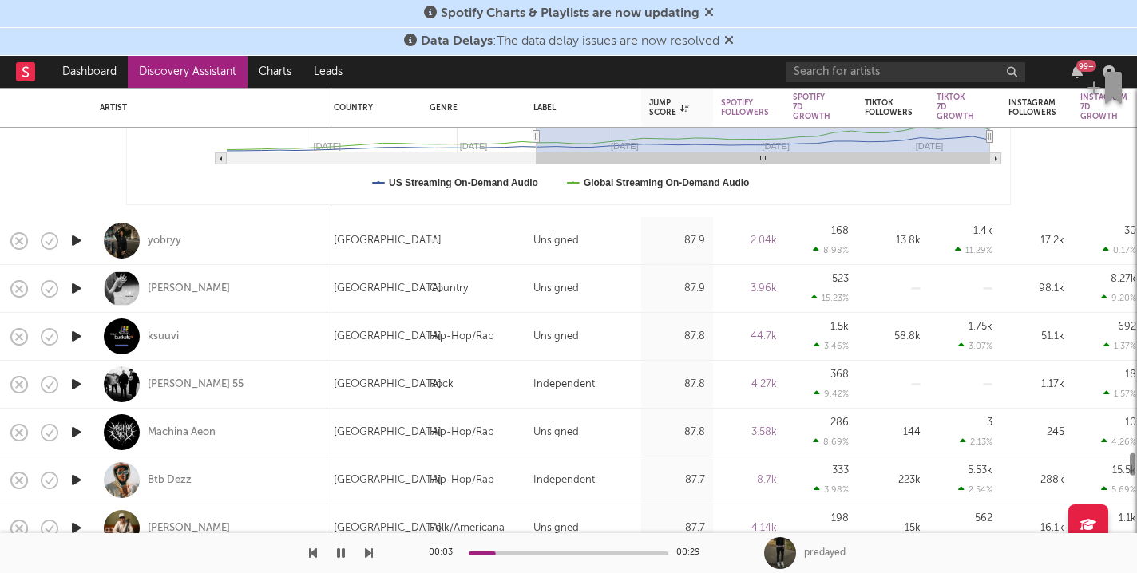
click at [74, 247] on icon "button" at bounding box center [76, 241] width 17 height 20
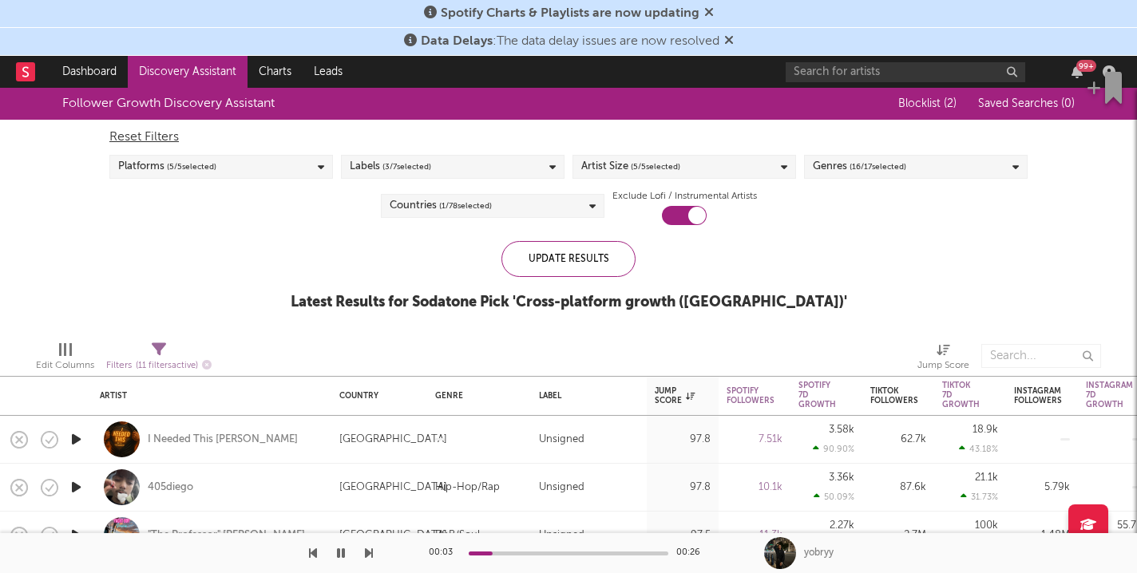
click at [869, 170] on span "( 16 / 17 selected)" at bounding box center [877, 166] width 57 height 19
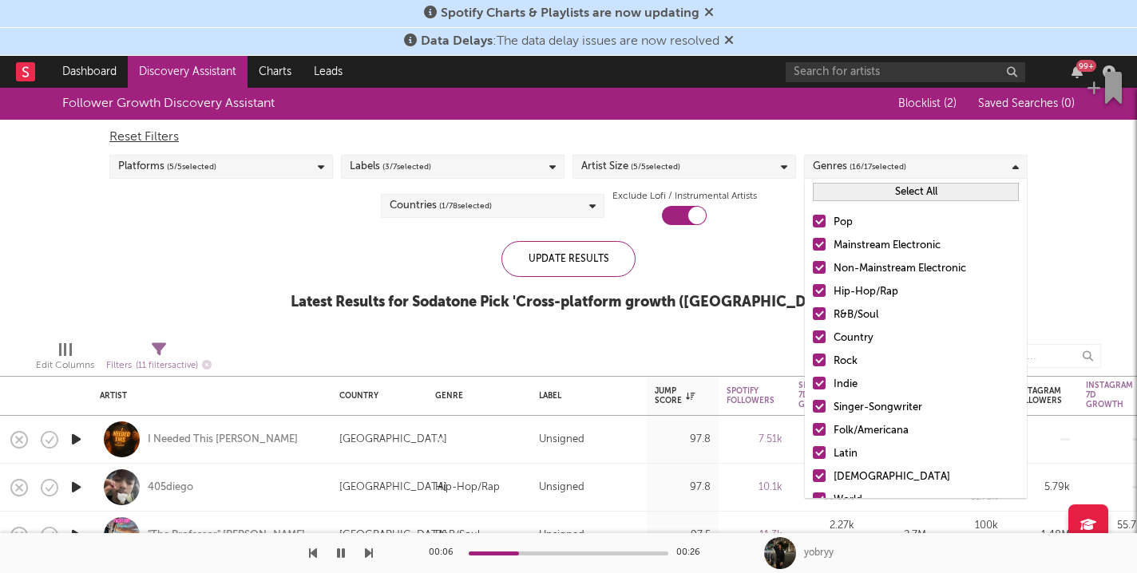
click at [854, 292] on div "Hip-Hop/Rap" at bounding box center [925, 292] width 185 height 19
click at [813, 292] on input "Hip-Hop/Rap" at bounding box center [813, 292] width 0 height 19
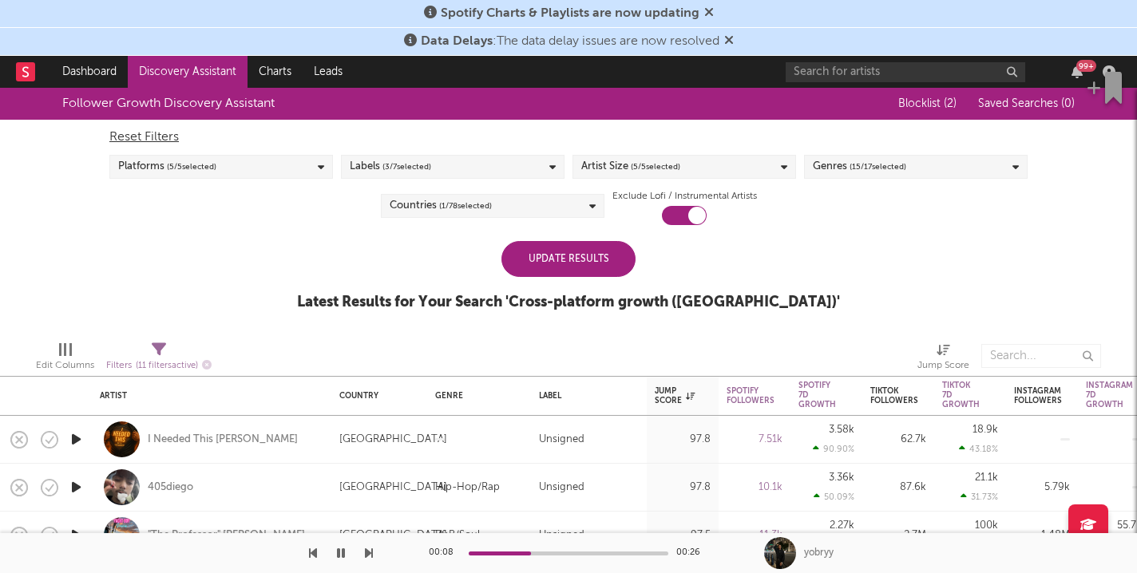
click at [591, 259] on div "Update Results" at bounding box center [568, 259] width 134 height 36
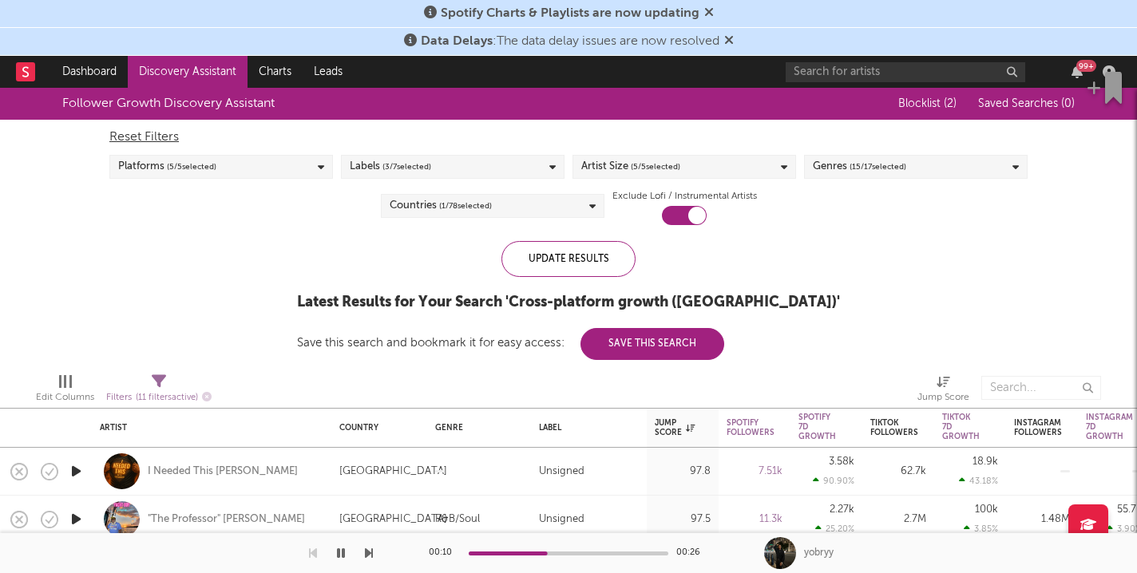
click at [872, 148] on div "Reset Filters Platforms ( 5 / 5 selected) Labels ( 3 / 7 selected) Artist Size …" at bounding box center [568, 172] width 934 height 105
click at [871, 175] on span "( 15 / 17 selected)" at bounding box center [877, 166] width 57 height 19
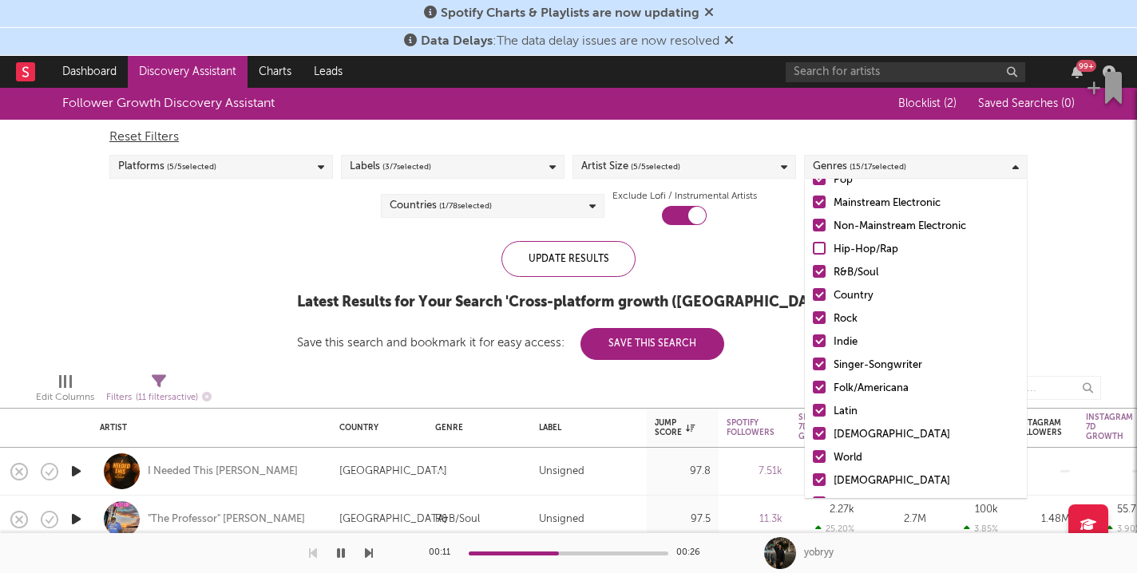
scroll to position [113, 0]
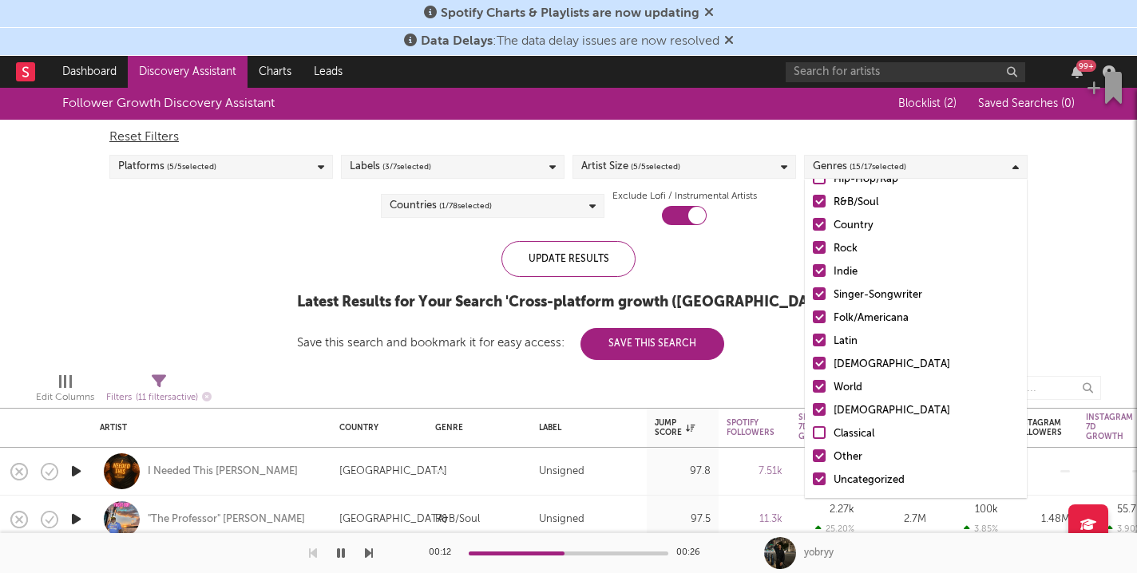
click at [817, 344] on div at bounding box center [819, 340] width 13 height 13
click at [813, 344] on input "Latin" at bounding box center [813, 341] width 0 height 19
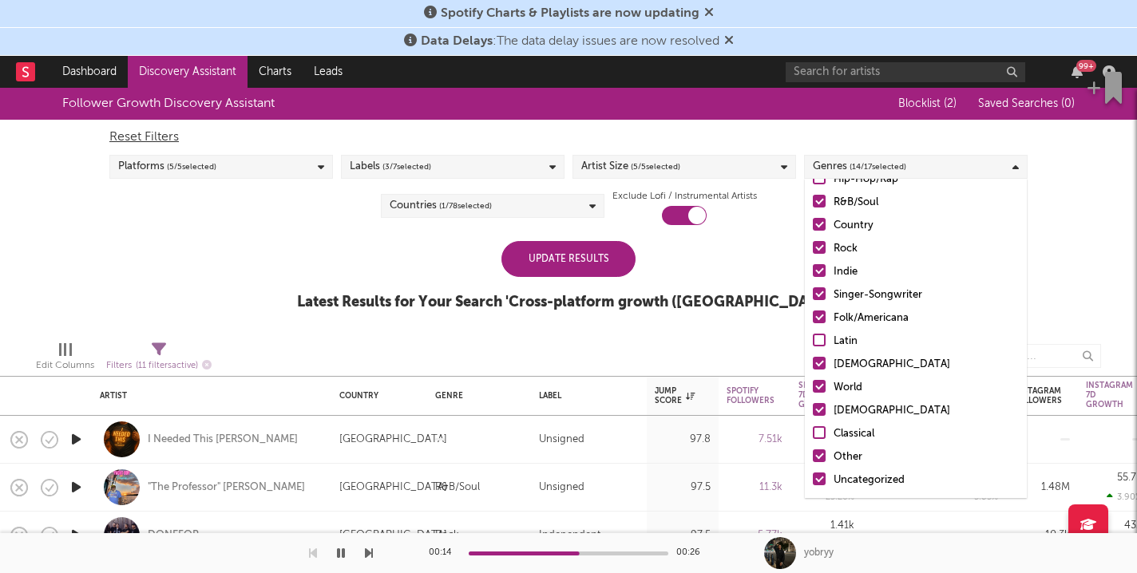
click at [818, 365] on div at bounding box center [819, 363] width 13 height 13
click at [813, 365] on input "African" at bounding box center [813, 364] width 0 height 19
click at [818, 383] on div at bounding box center [819, 386] width 13 height 13
click at [813, 383] on input "World" at bounding box center [813, 387] width 0 height 19
click at [820, 406] on div at bounding box center [819, 409] width 13 height 13
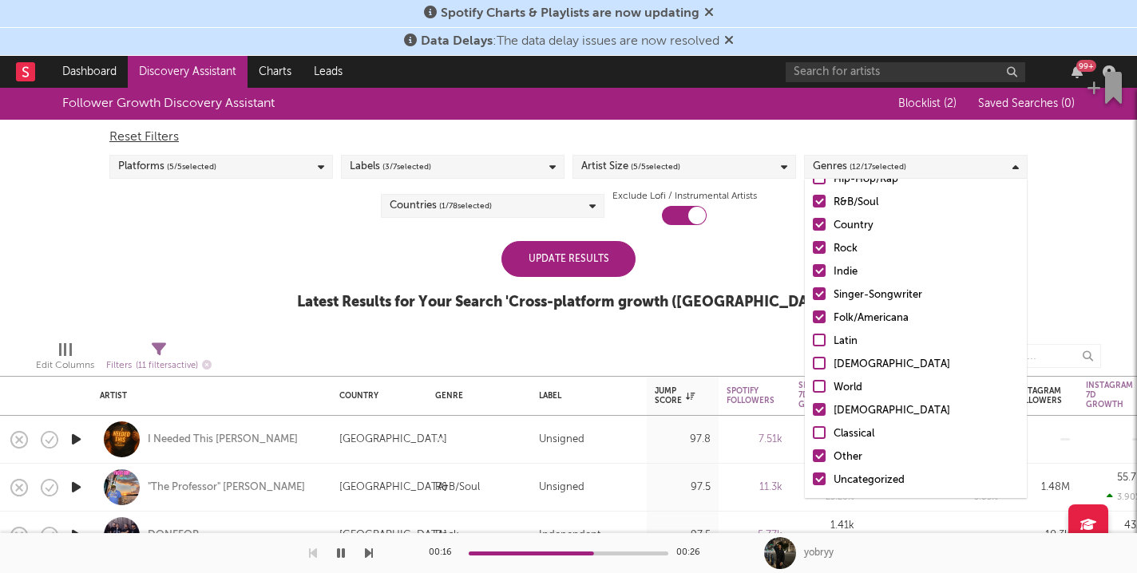
click at [813, 406] on input "Christian" at bounding box center [813, 410] width 0 height 19
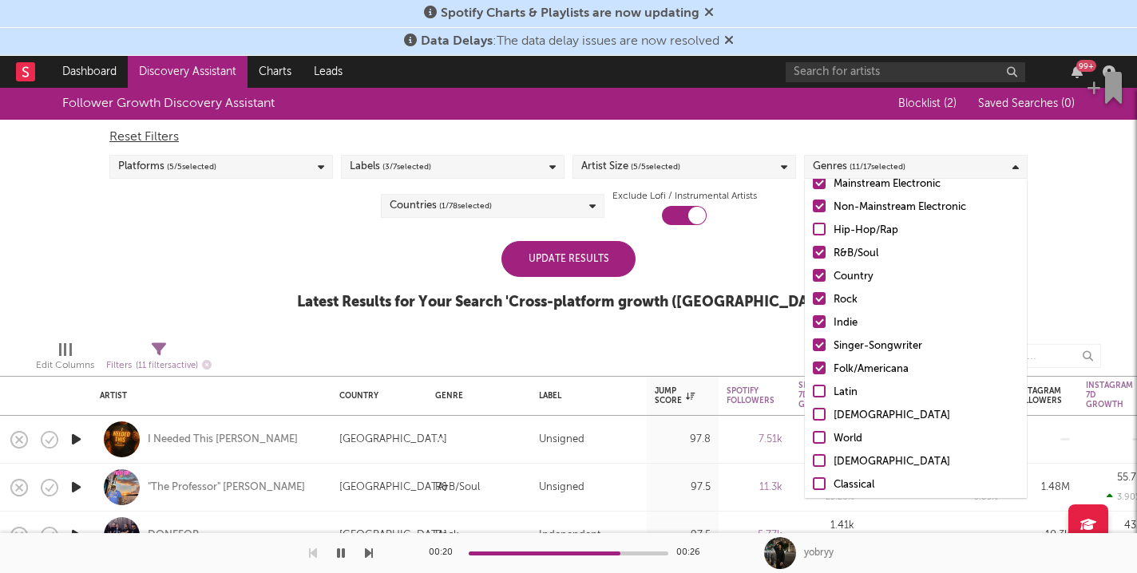
scroll to position [0, 0]
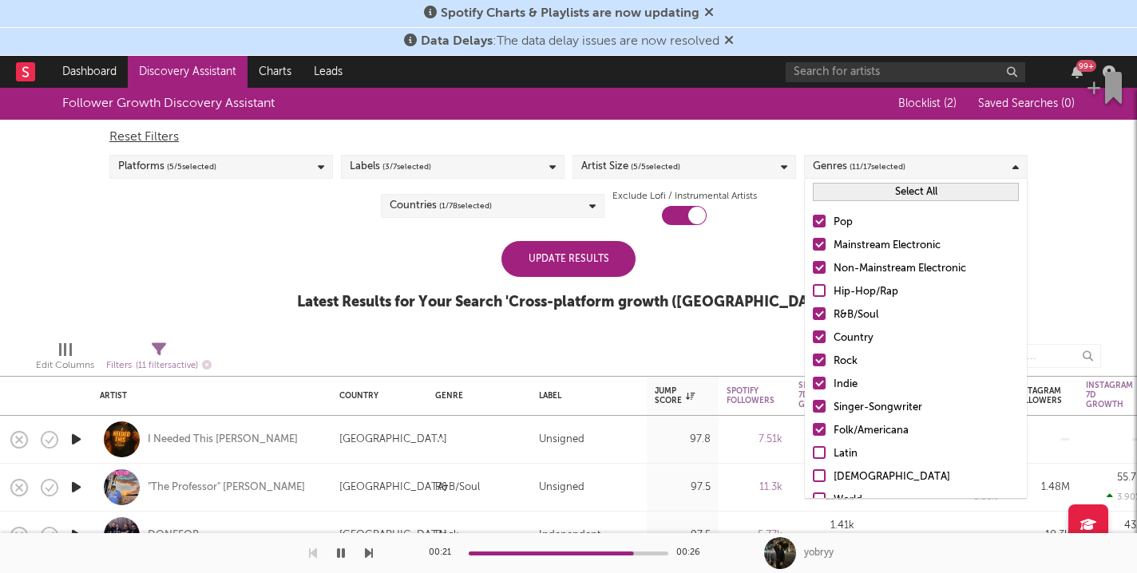
click at [592, 273] on div "Update Results" at bounding box center [568, 259] width 134 height 36
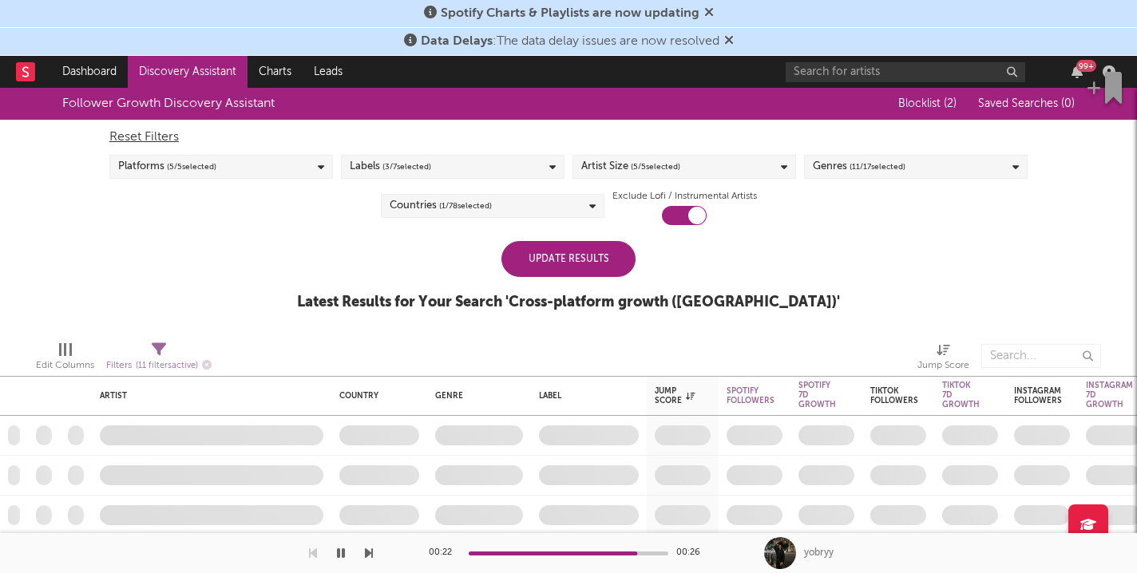
click at [589, 265] on div "Update Results" at bounding box center [568, 259] width 134 height 36
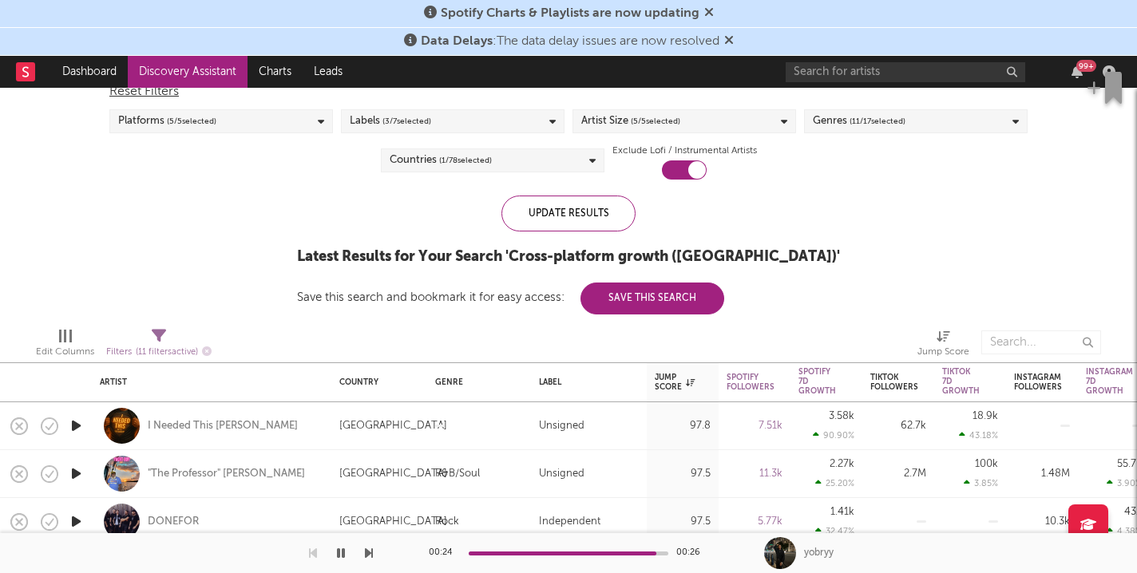
click at [79, 418] on icon "button" at bounding box center [76, 426] width 17 height 20
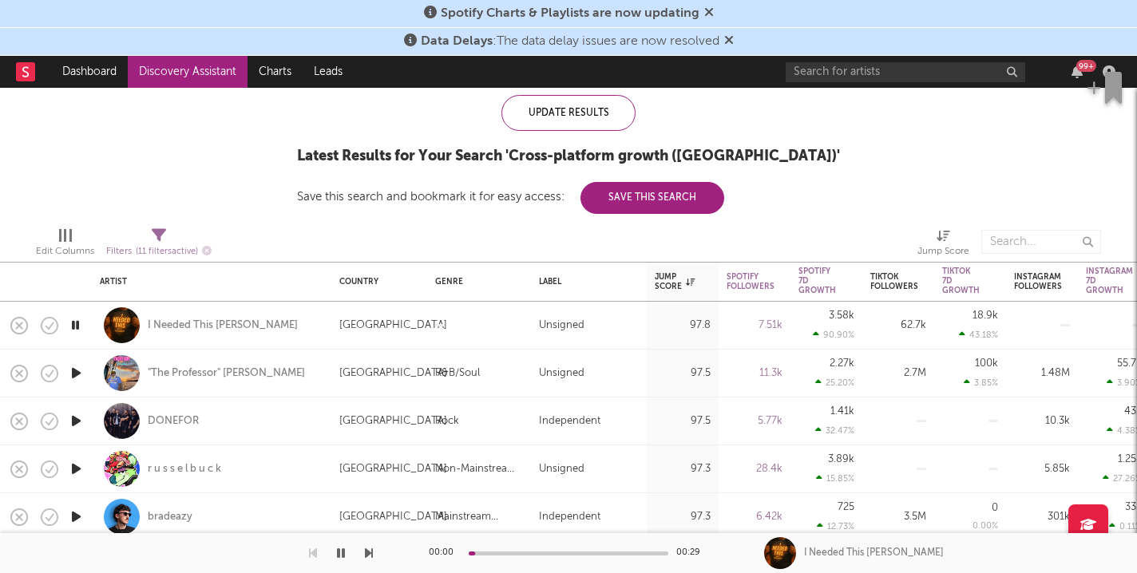
click at [89, 370] on div at bounding box center [76, 374] width 32 height 48
select select "1w"
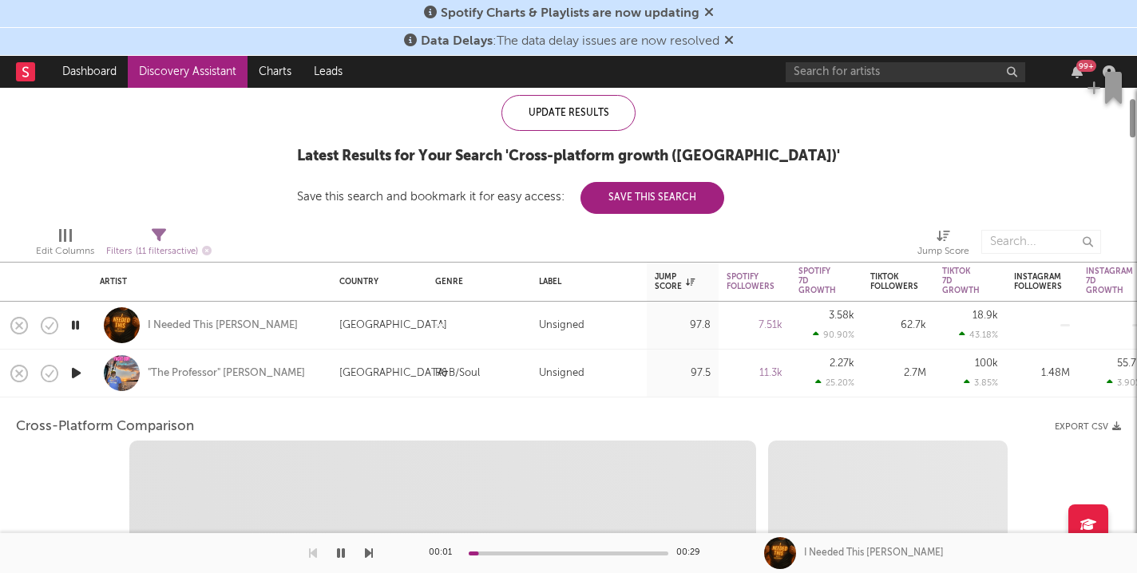
select select "1w"
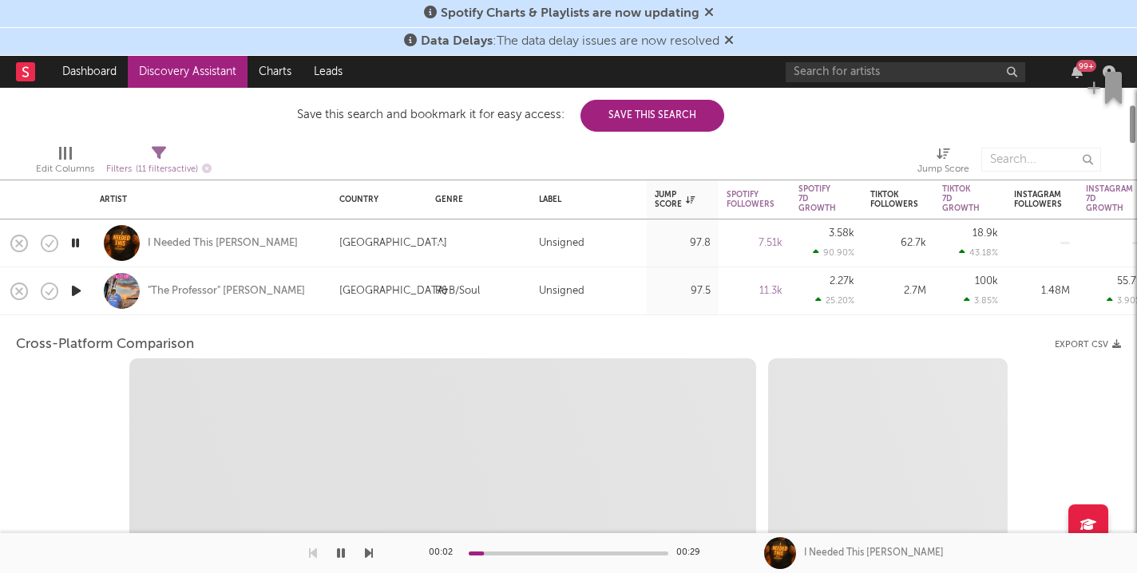
click at [75, 313] on div at bounding box center [76, 291] width 32 height 48
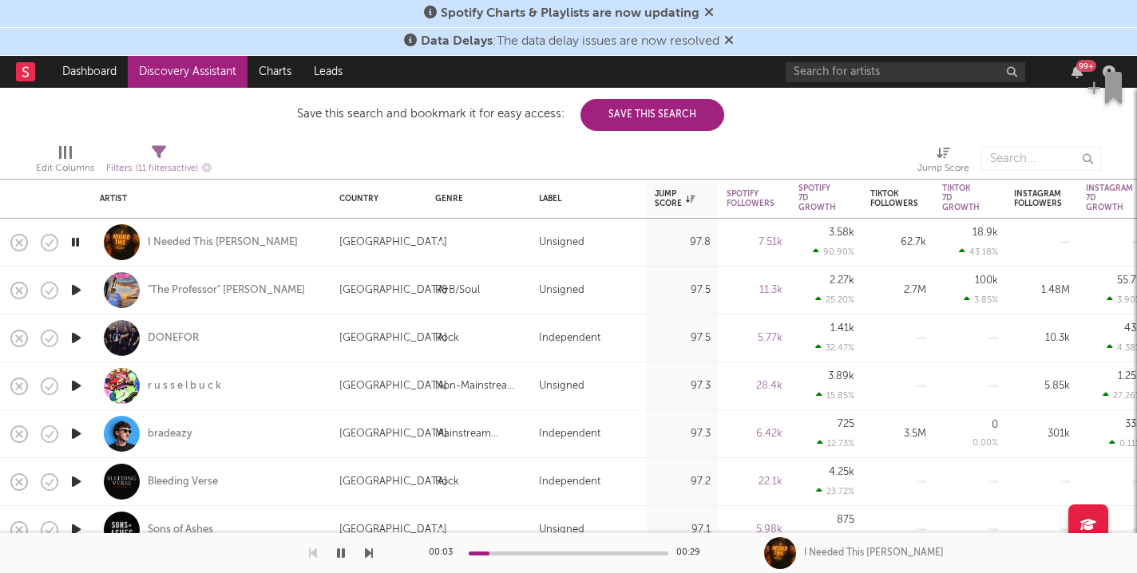
click at [78, 287] on icon "button" at bounding box center [76, 290] width 17 height 20
click at [78, 336] on icon "button" at bounding box center [76, 338] width 17 height 20
click at [81, 385] on icon "button" at bounding box center [76, 386] width 17 height 20
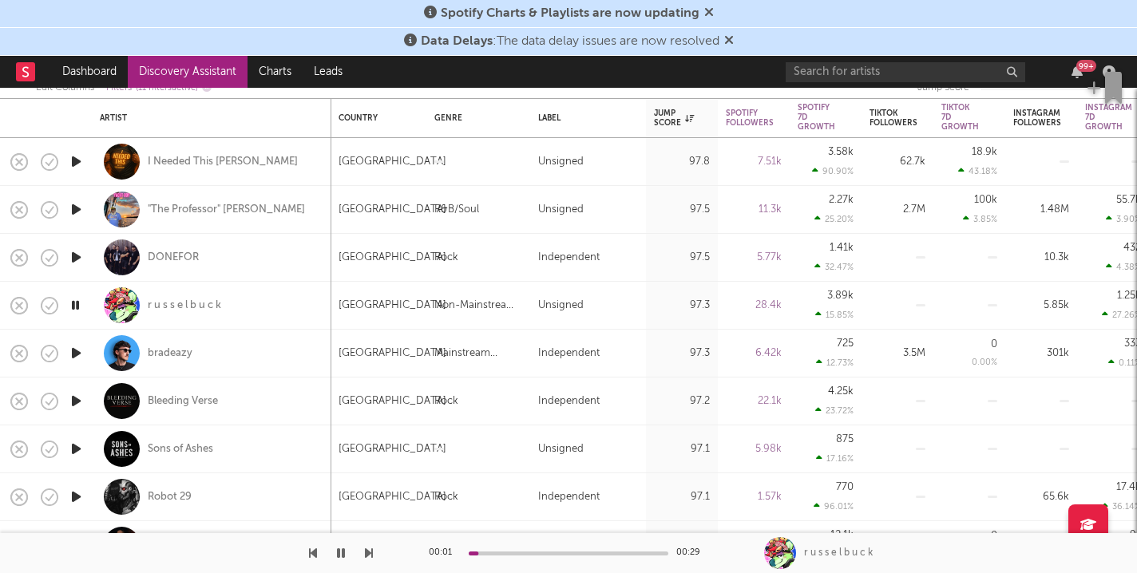
click at [87, 396] on div at bounding box center [76, 402] width 32 height 48
select select "1w"
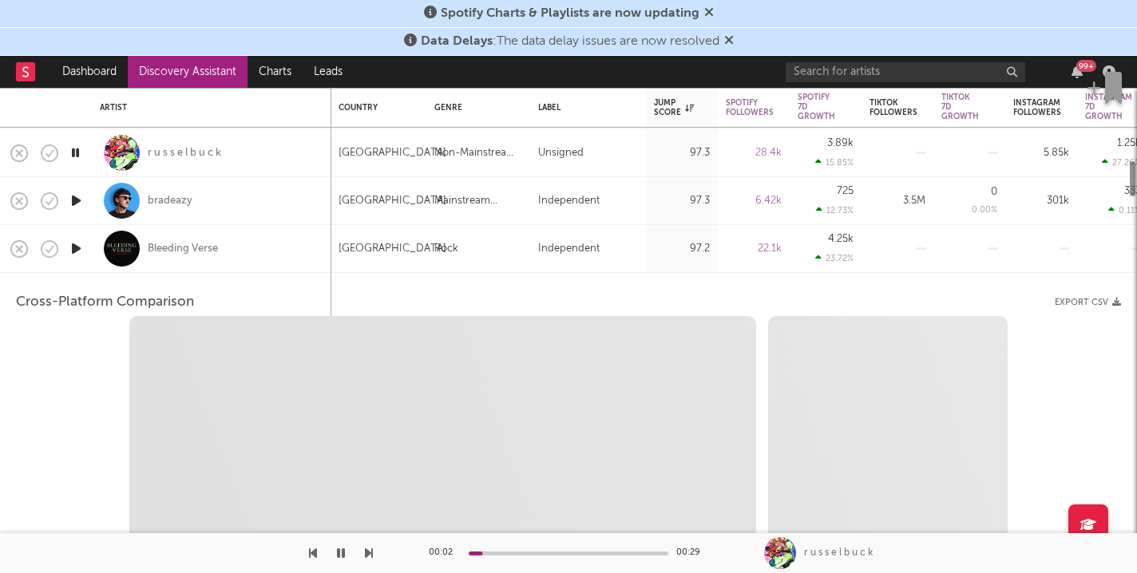
select select "1w"
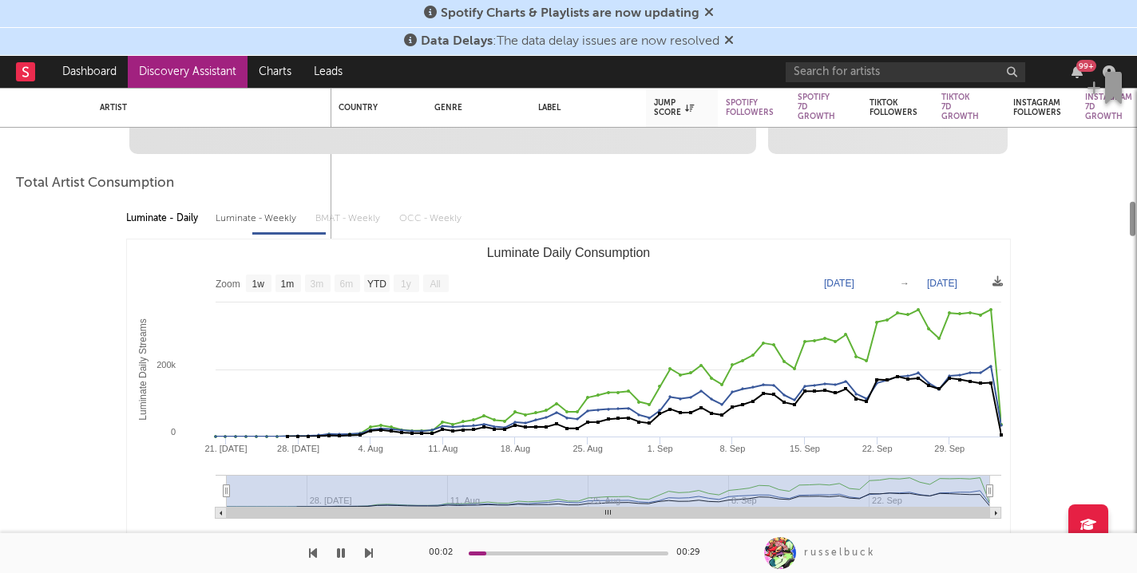
select select "1m"
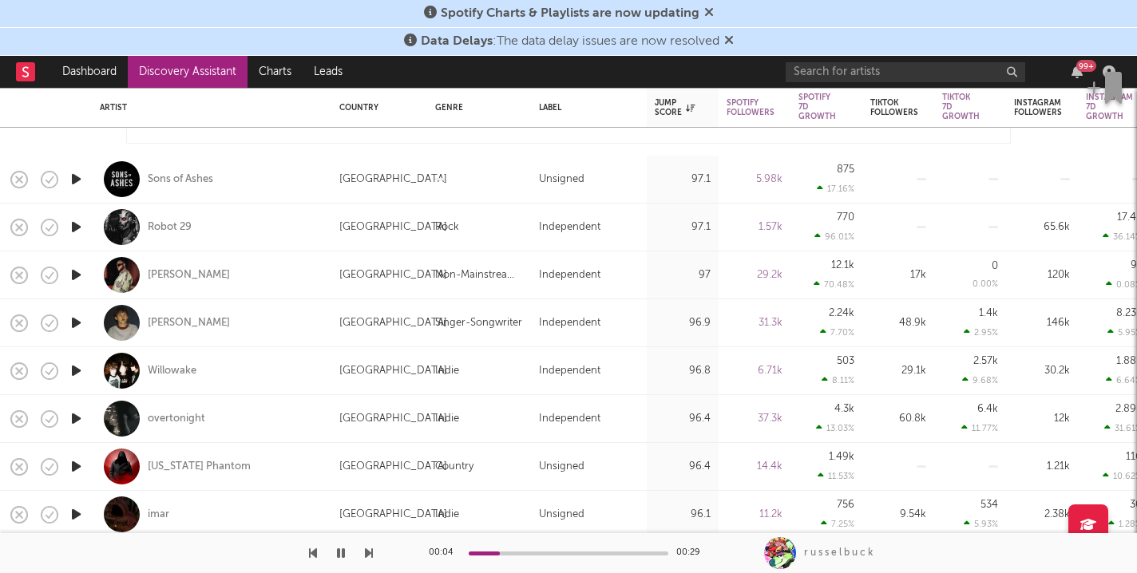
click at [69, 277] on icon "button" at bounding box center [76, 275] width 17 height 20
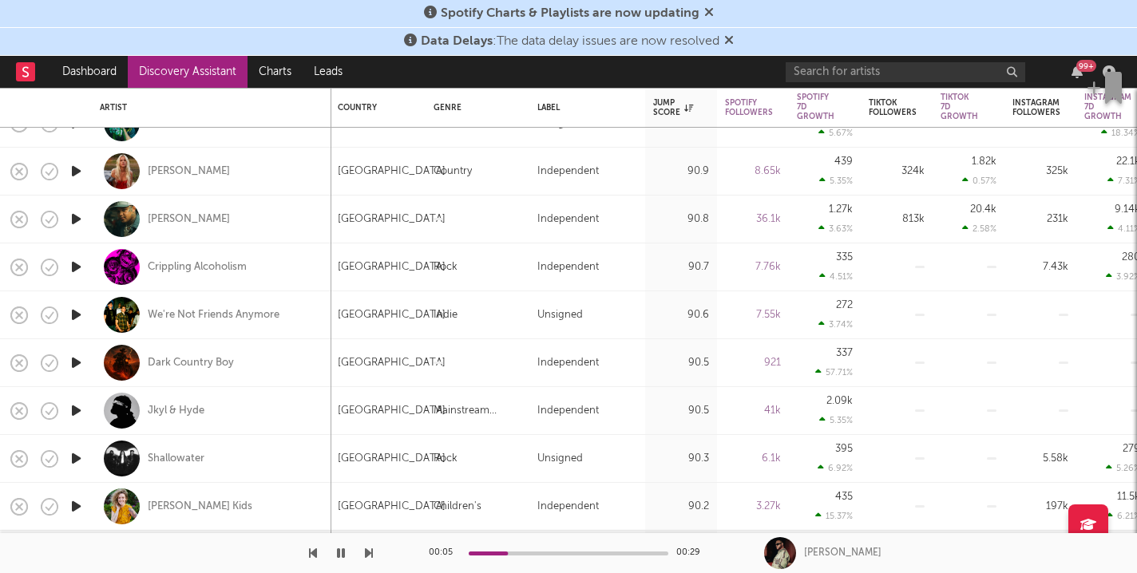
click at [76, 314] on icon "button" at bounding box center [76, 315] width 17 height 20
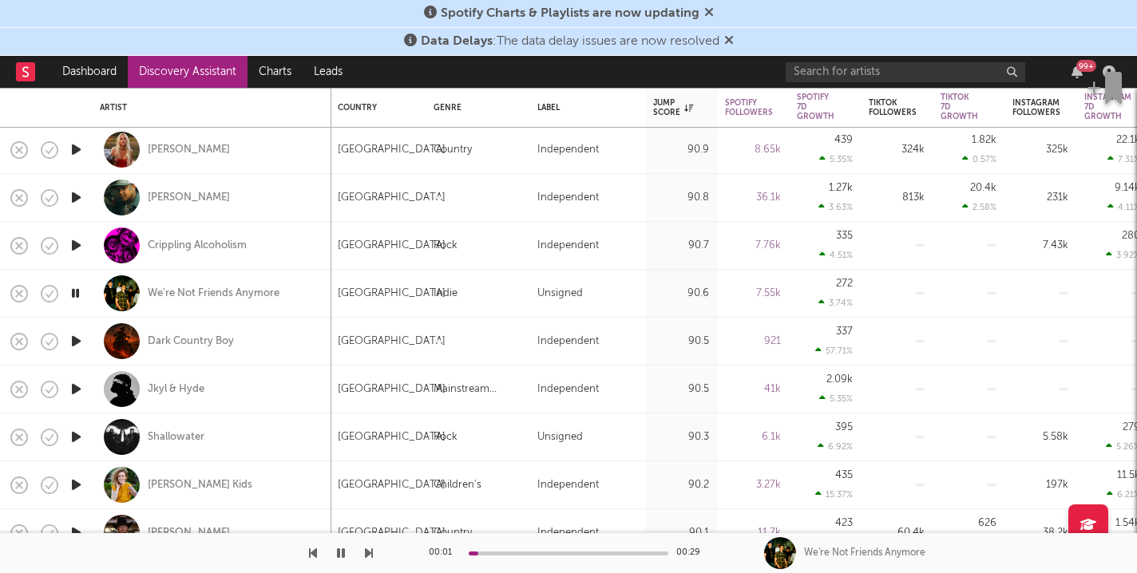
click at [74, 334] on icon "button" at bounding box center [76, 341] width 17 height 20
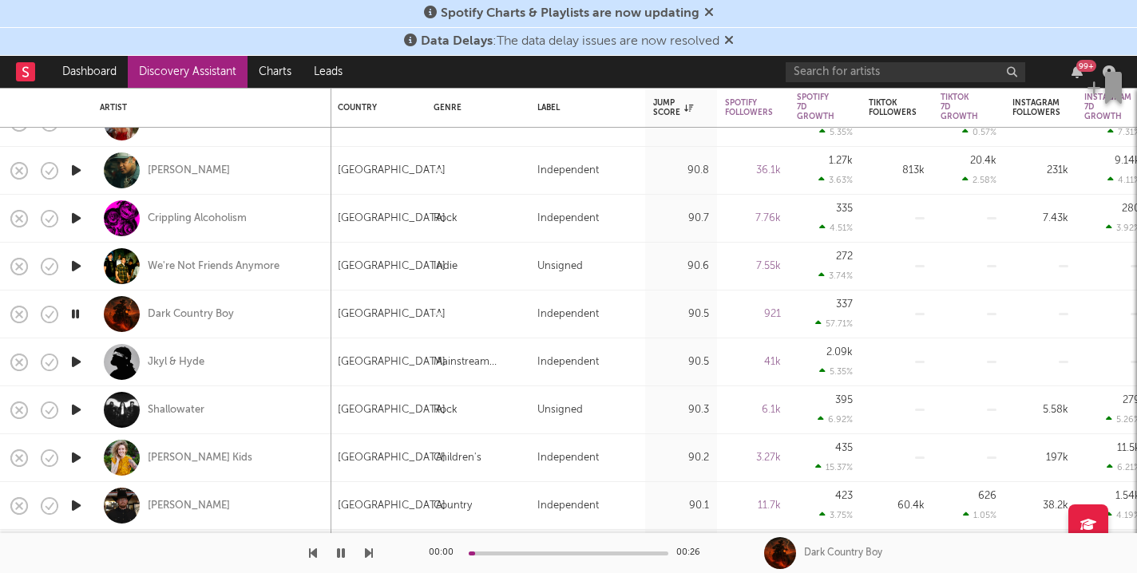
click at [79, 357] on icon "button" at bounding box center [76, 362] width 17 height 20
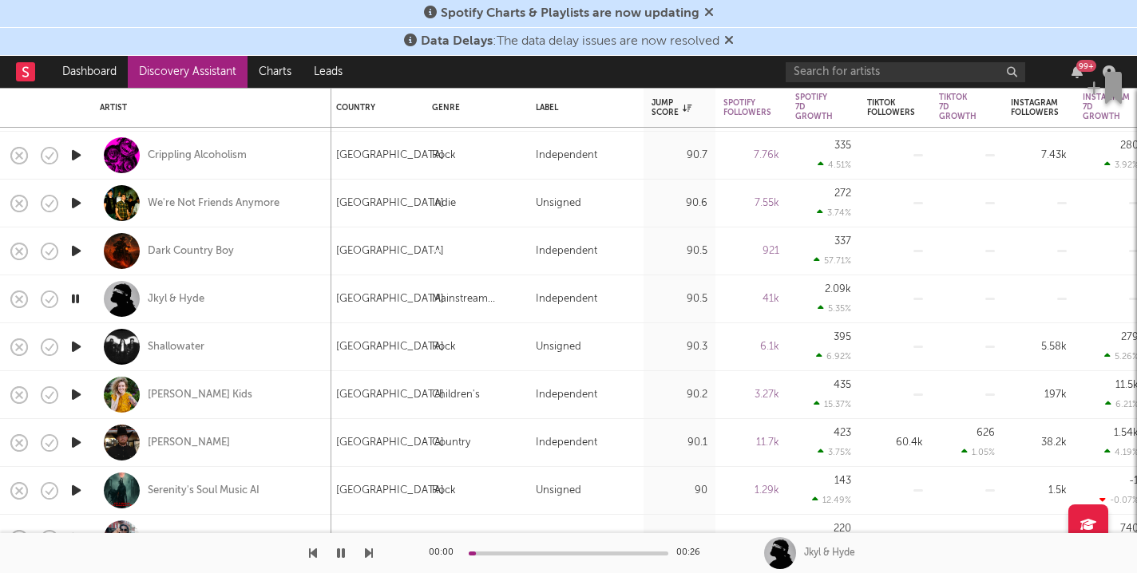
click at [67, 341] on div at bounding box center [76, 347] width 32 height 48
select select "1w"
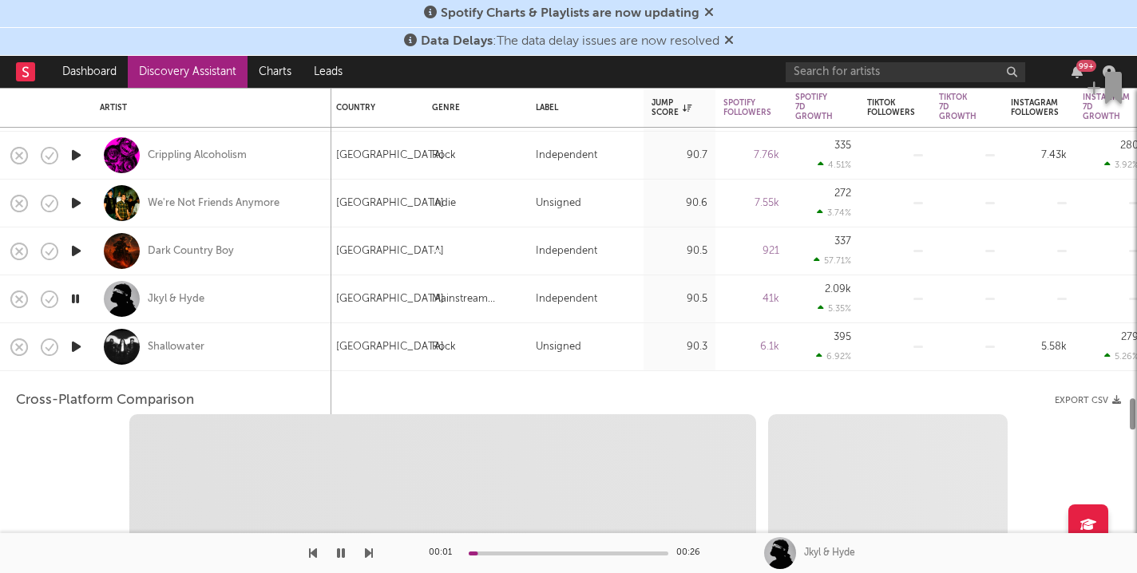
select select "1w"
click at [74, 346] on icon "button" at bounding box center [76, 347] width 17 height 20
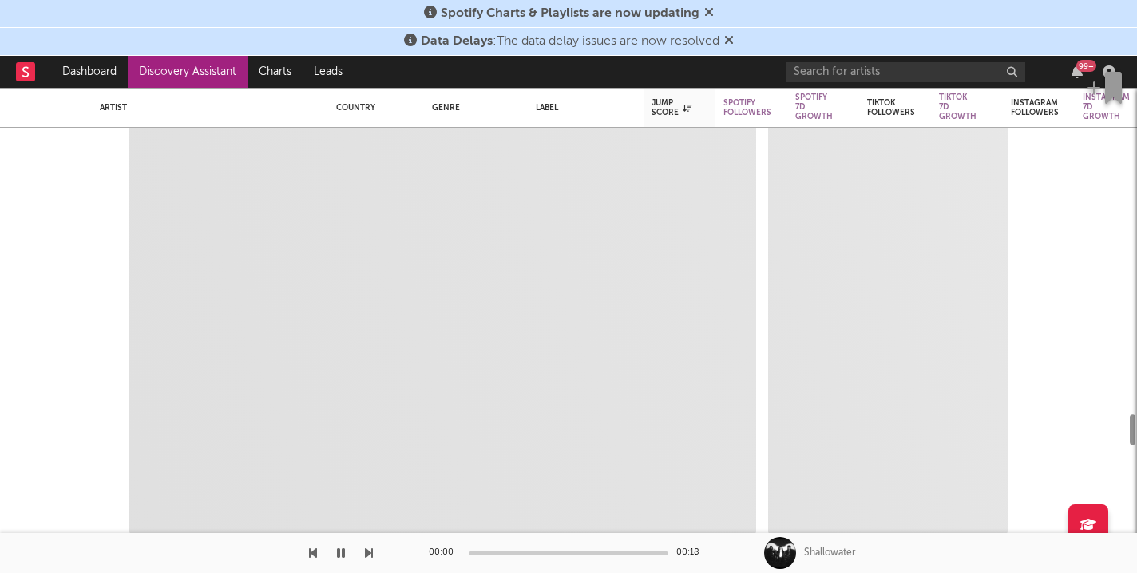
select select "1m"
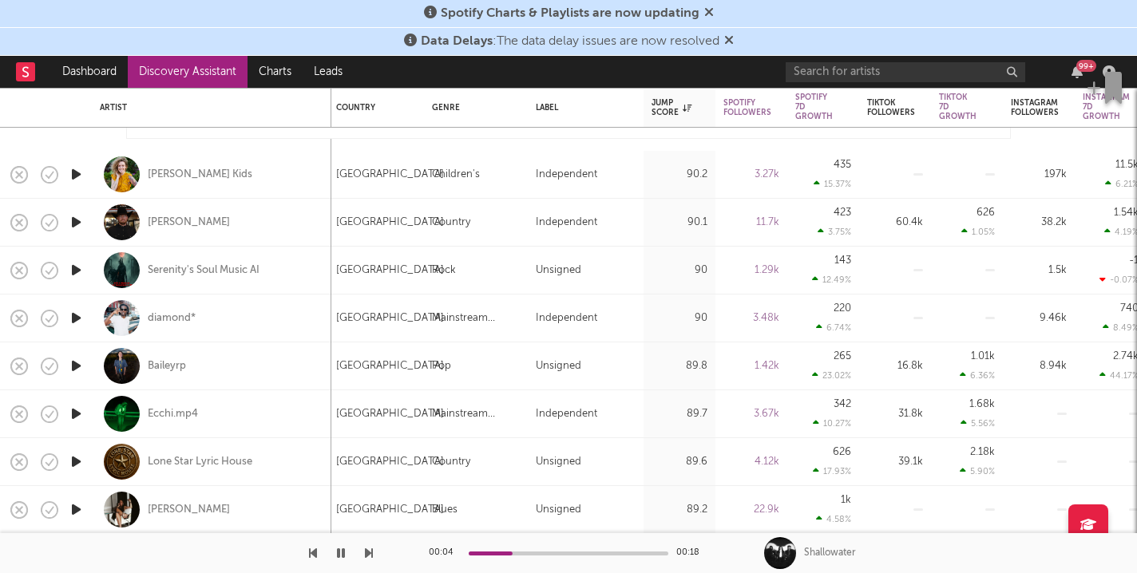
click at [79, 271] on icon "button" at bounding box center [76, 270] width 17 height 20
click at [342, 552] on icon "button" at bounding box center [341, 553] width 8 height 13
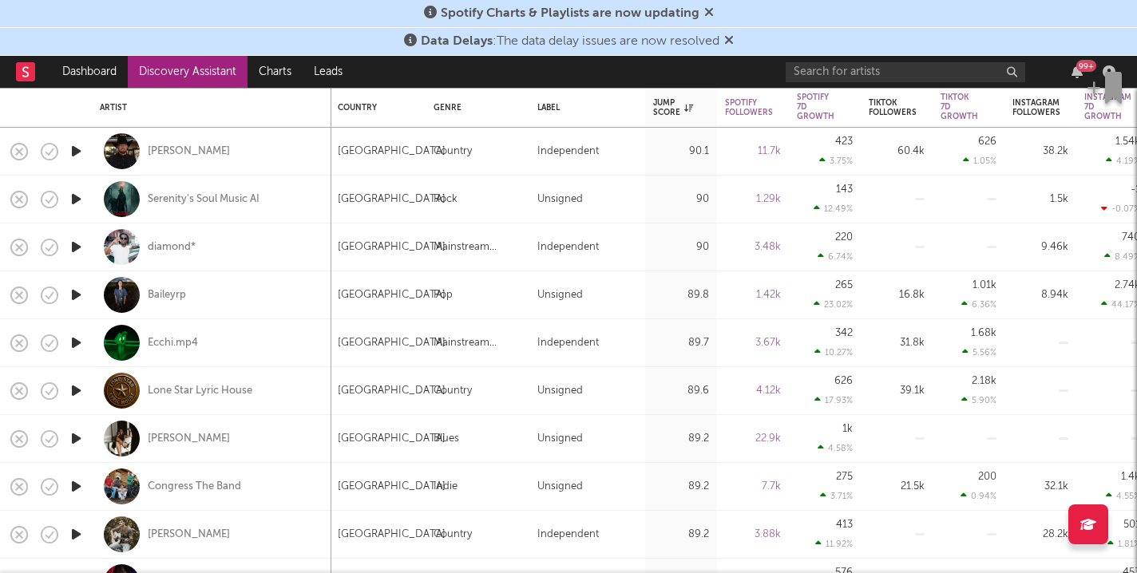
click at [75, 246] on icon "button" at bounding box center [76, 247] width 17 height 20
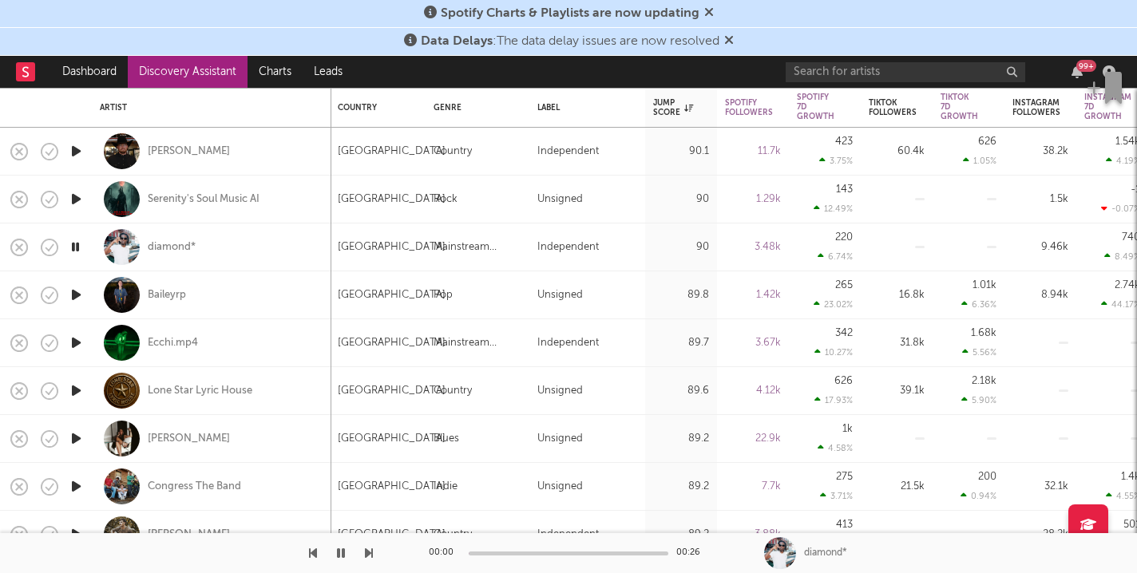
click at [73, 290] on icon "button" at bounding box center [76, 295] width 17 height 20
click at [76, 289] on icon "button" at bounding box center [75, 295] width 15 height 20
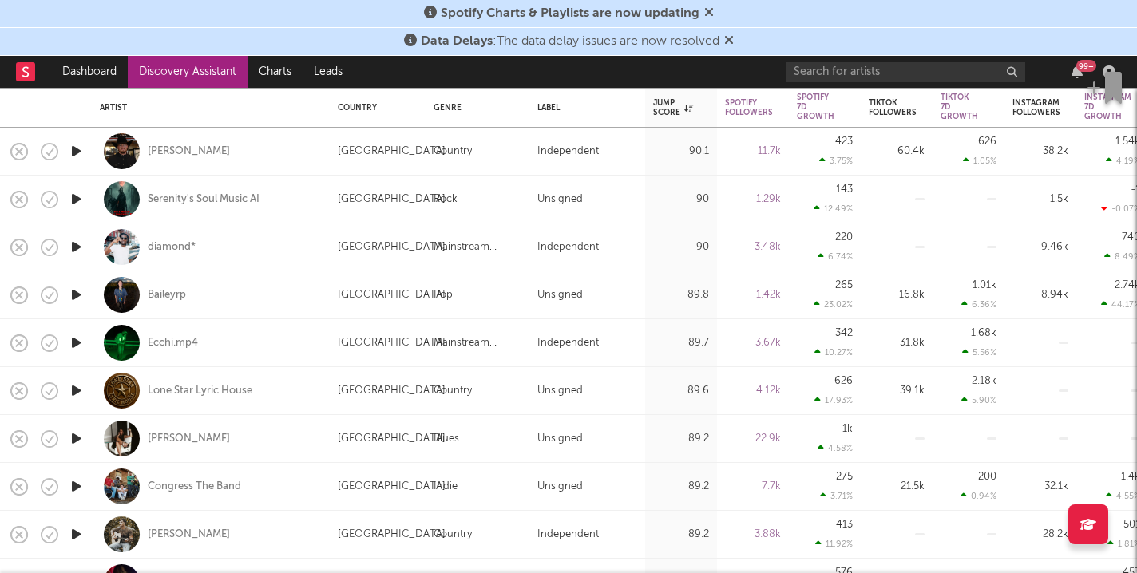
click at [77, 295] on icon "button" at bounding box center [76, 295] width 17 height 20
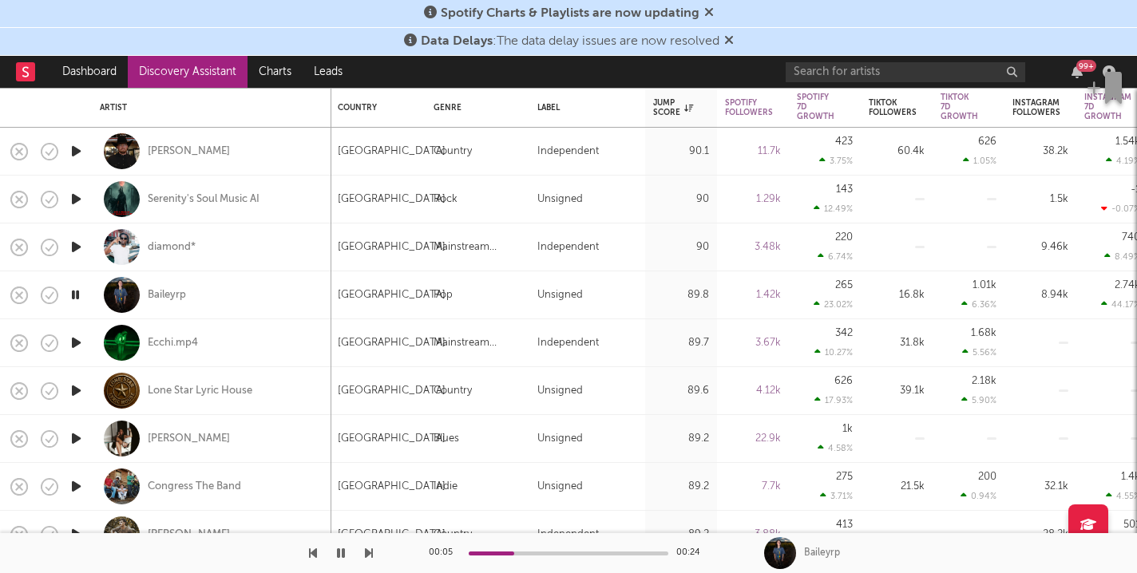
click at [74, 345] on icon "button" at bounding box center [76, 343] width 17 height 20
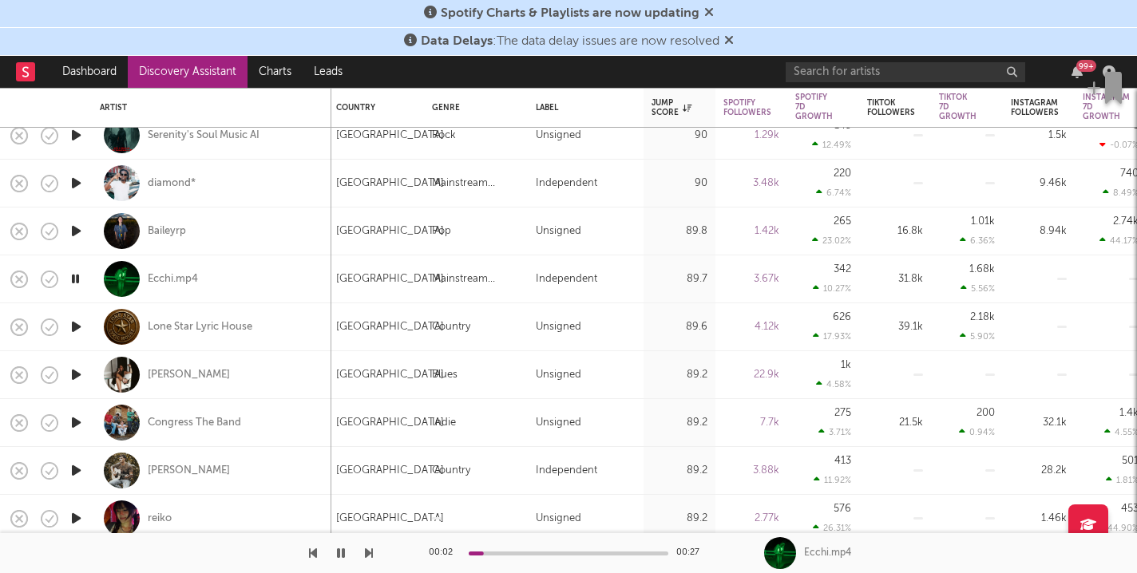
click at [73, 326] on icon "button" at bounding box center [76, 327] width 17 height 20
click at [77, 374] on icon "button" at bounding box center [76, 375] width 17 height 20
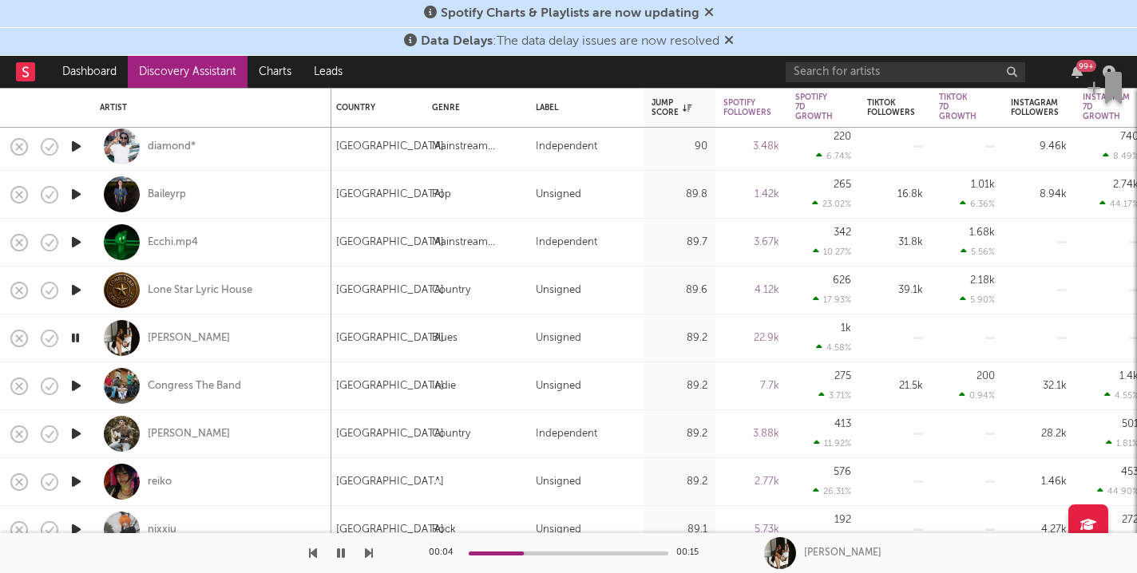
click at [78, 342] on icon "button" at bounding box center [75, 338] width 15 height 20
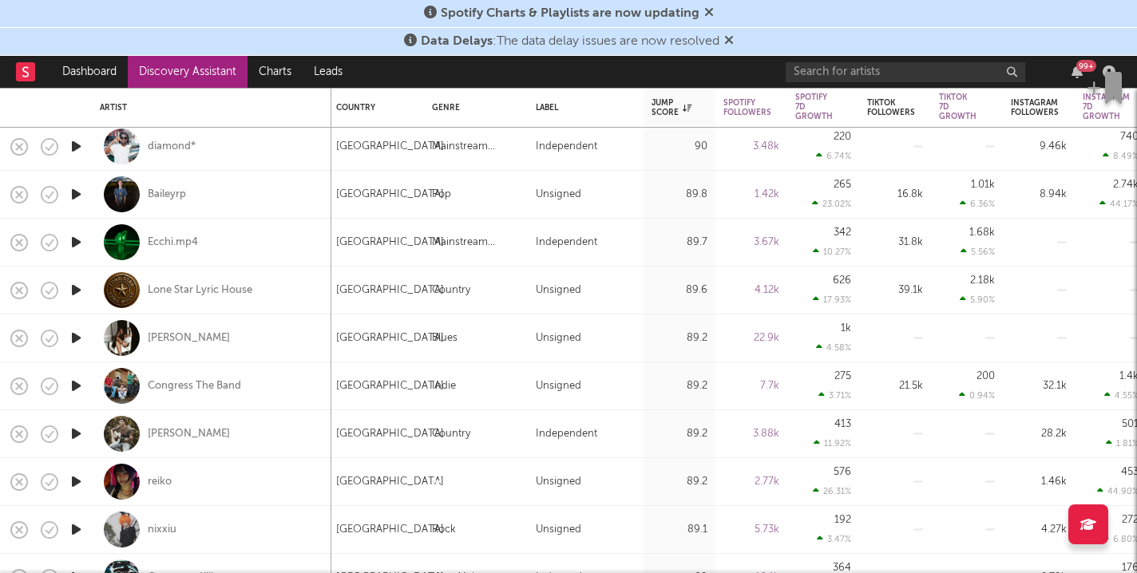
click at [78, 342] on icon "button" at bounding box center [76, 338] width 17 height 20
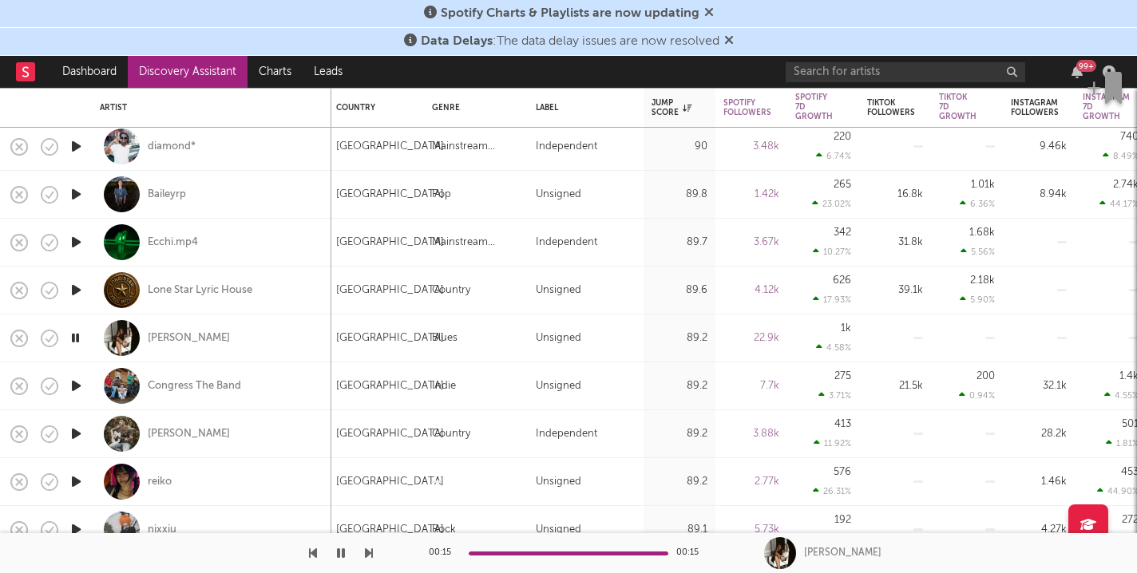
click at [71, 397] on div at bounding box center [76, 386] width 32 height 48
select select "1w"
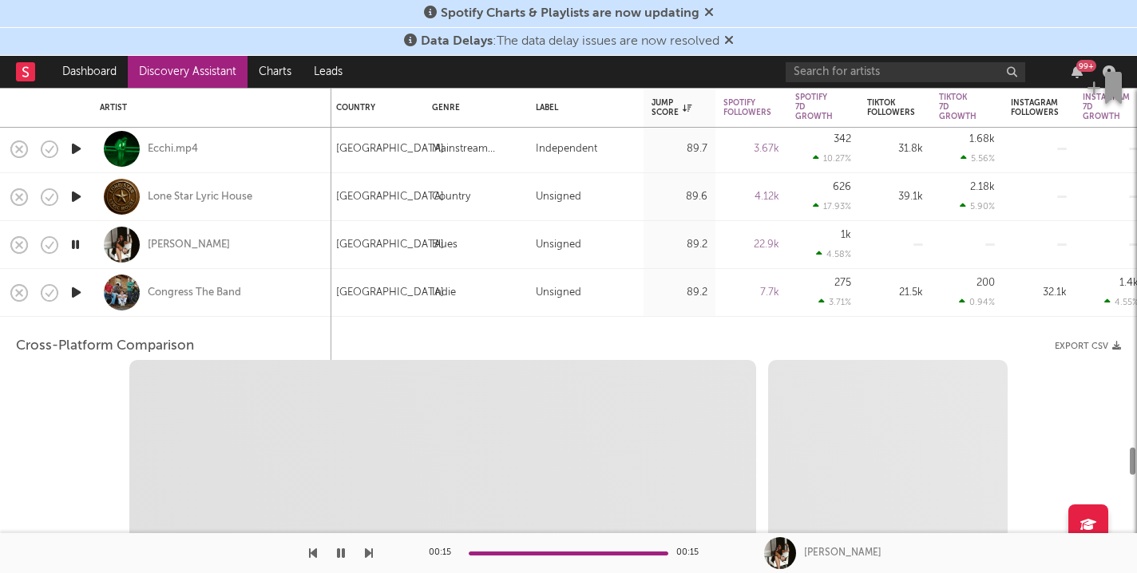
select select "6m"
click at [81, 295] on icon "button" at bounding box center [76, 293] width 17 height 20
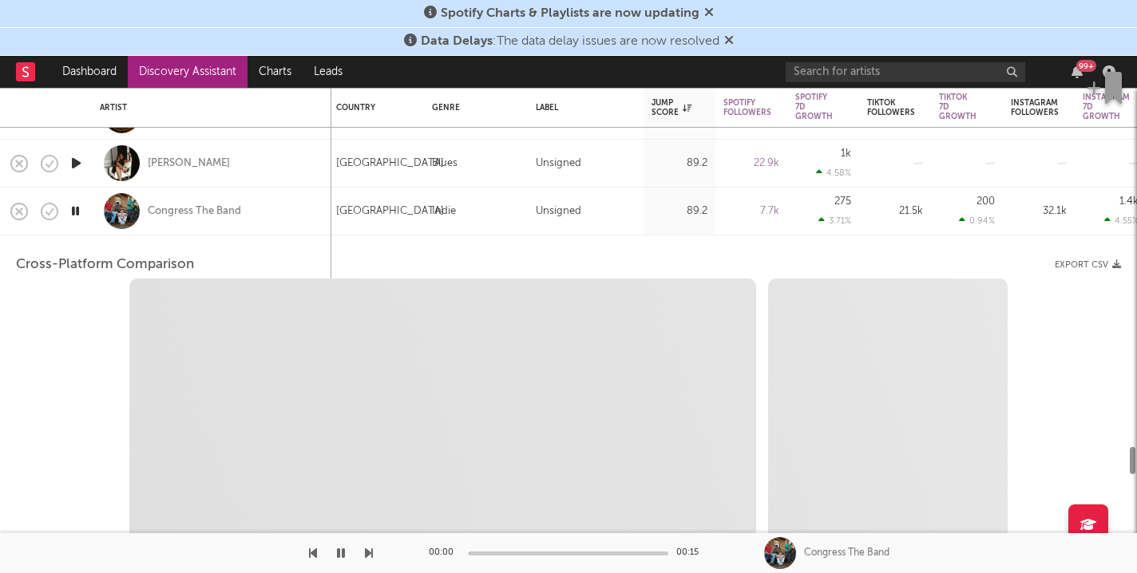
select select "1m"
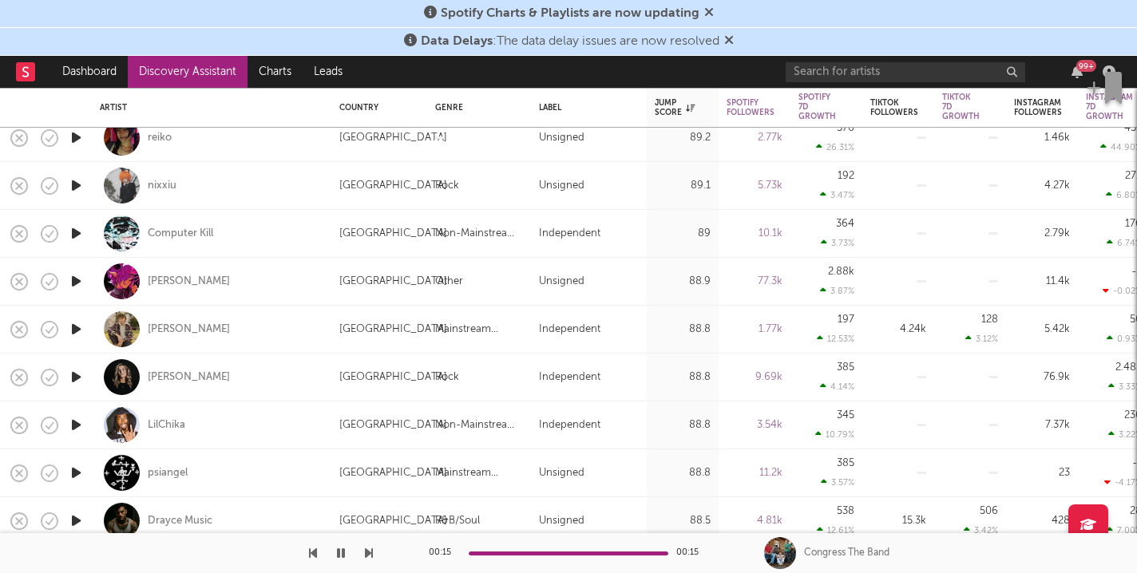
click at [73, 379] on icon "button" at bounding box center [76, 377] width 17 height 20
click at [73, 378] on icon "button" at bounding box center [75, 377] width 15 height 20
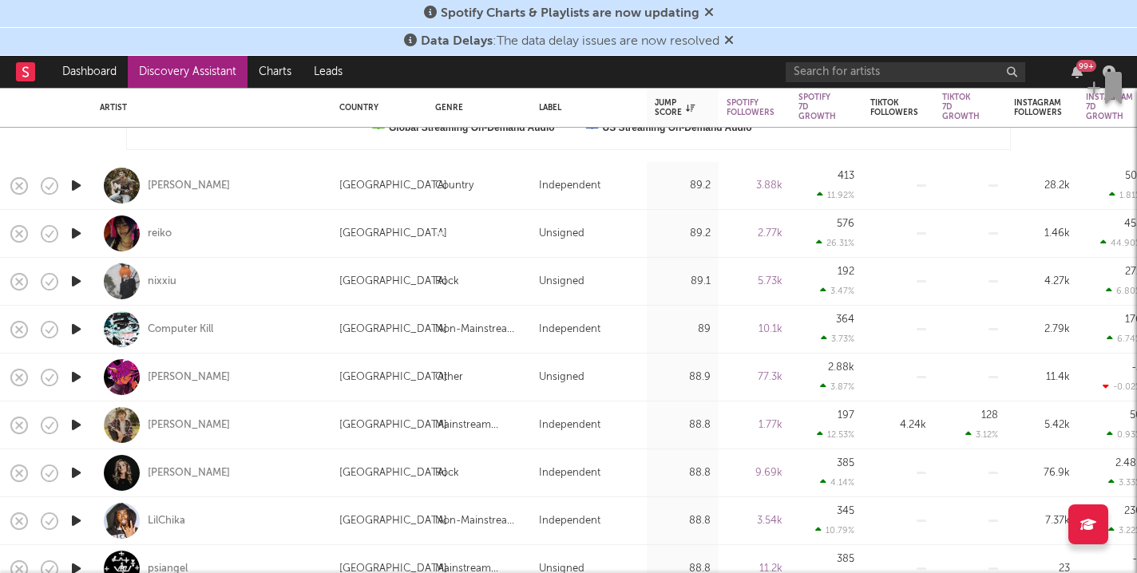
click at [79, 184] on icon "button" at bounding box center [76, 186] width 17 height 20
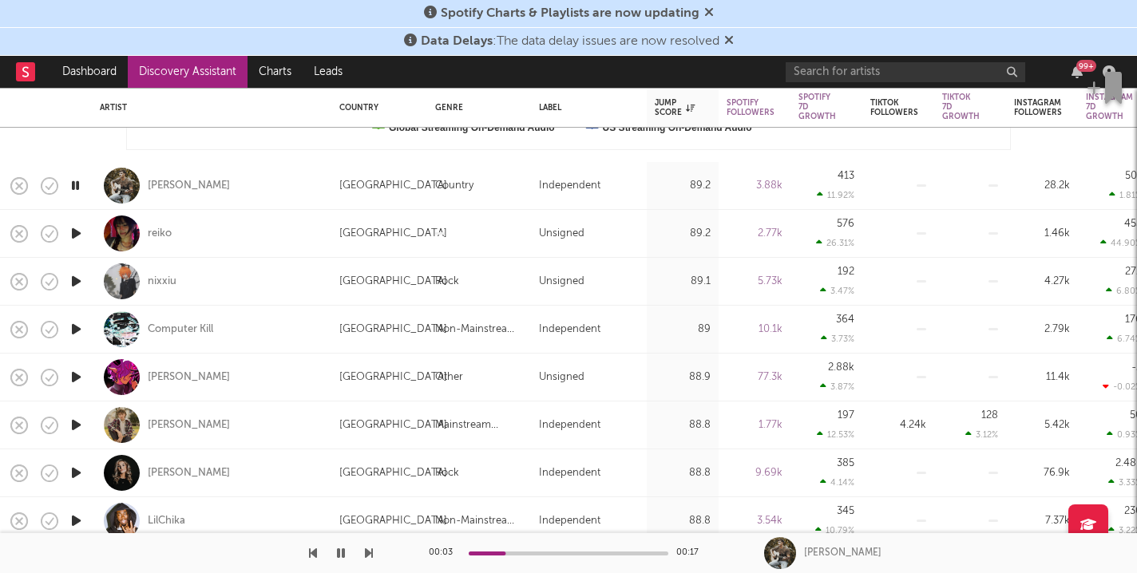
click at [76, 279] on icon "button" at bounding box center [76, 281] width 17 height 20
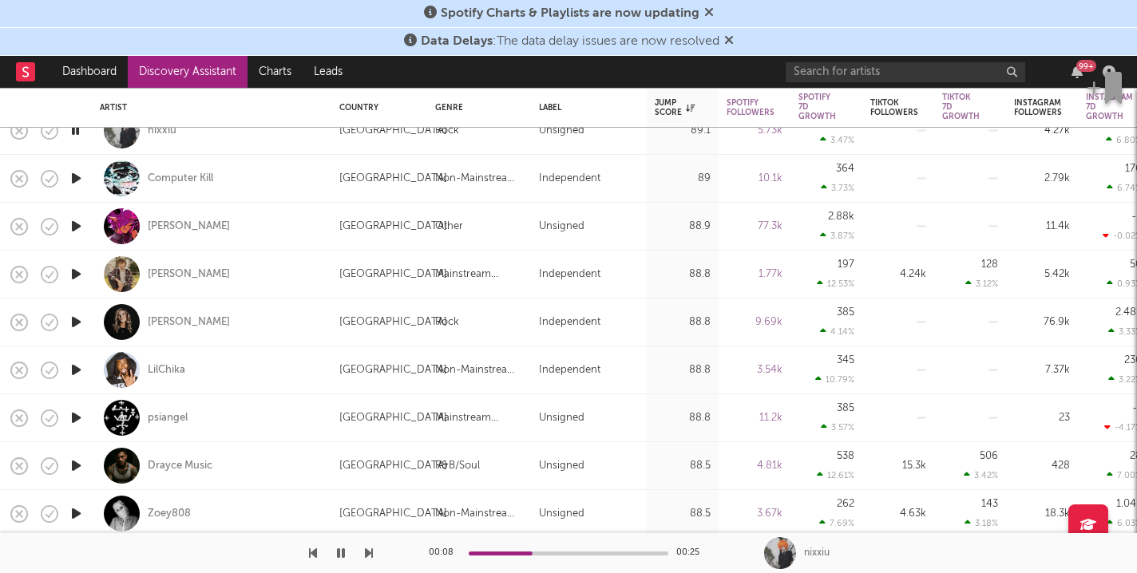
click at [81, 269] on icon "button" at bounding box center [76, 274] width 17 height 20
click at [81, 270] on icon "button" at bounding box center [75, 274] width 15 height 20
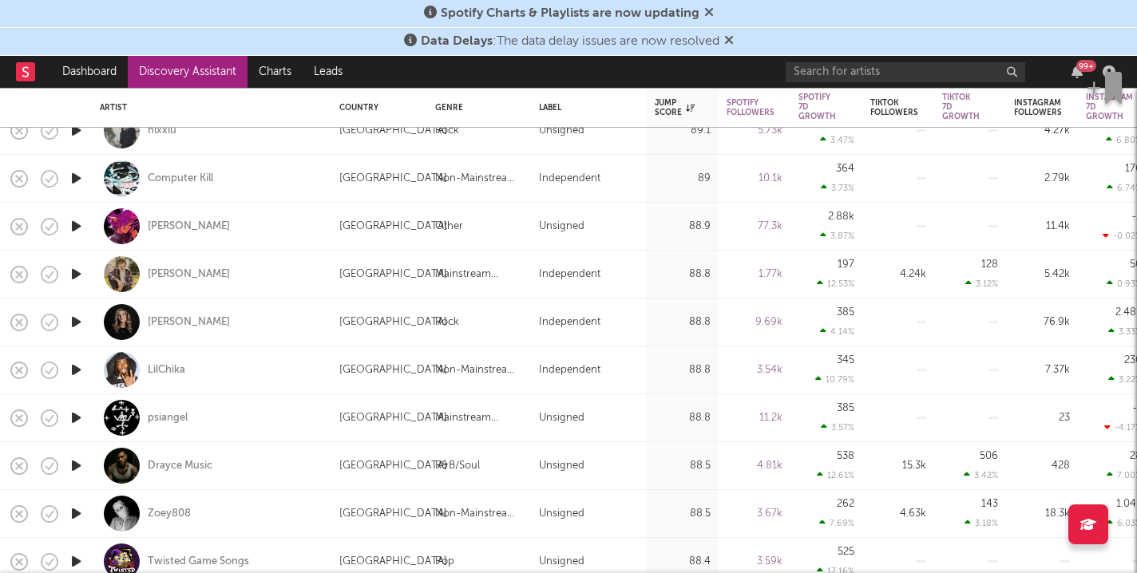
click at [77, 322] on icon "button" at bounding box center [76, 322] width 17 height 20
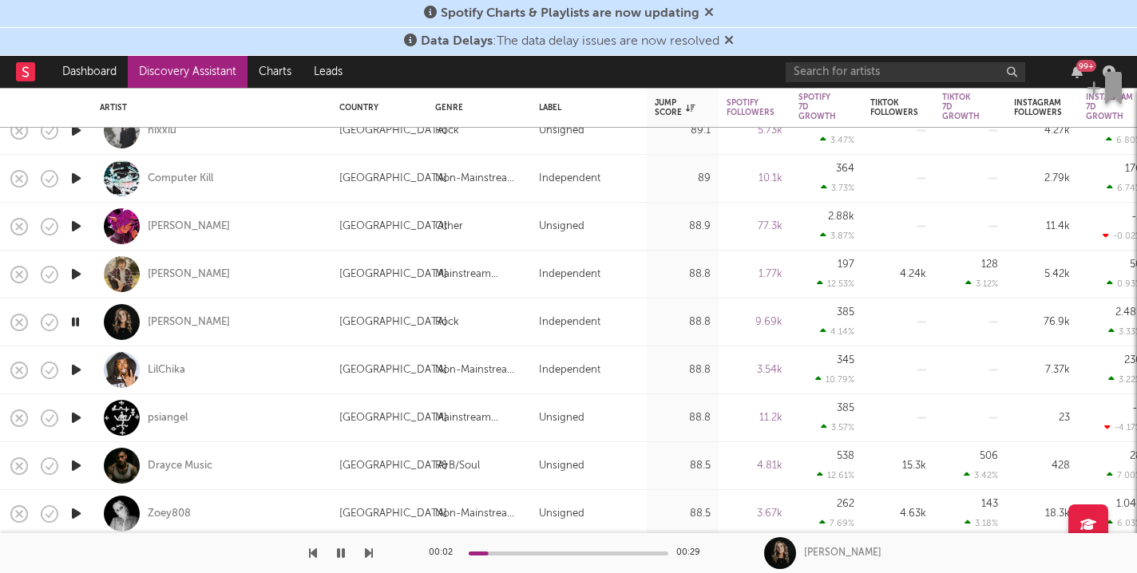
click at [78, 366] on icon "button" at bounding box center [76, 370] width 17 height 20
click at [77, 413] on icon "button" at bounding box center [76, 418] width 17 height 20
click at [81, 463] on icon "button" at bounding box center [76, 466] width 17 height 20
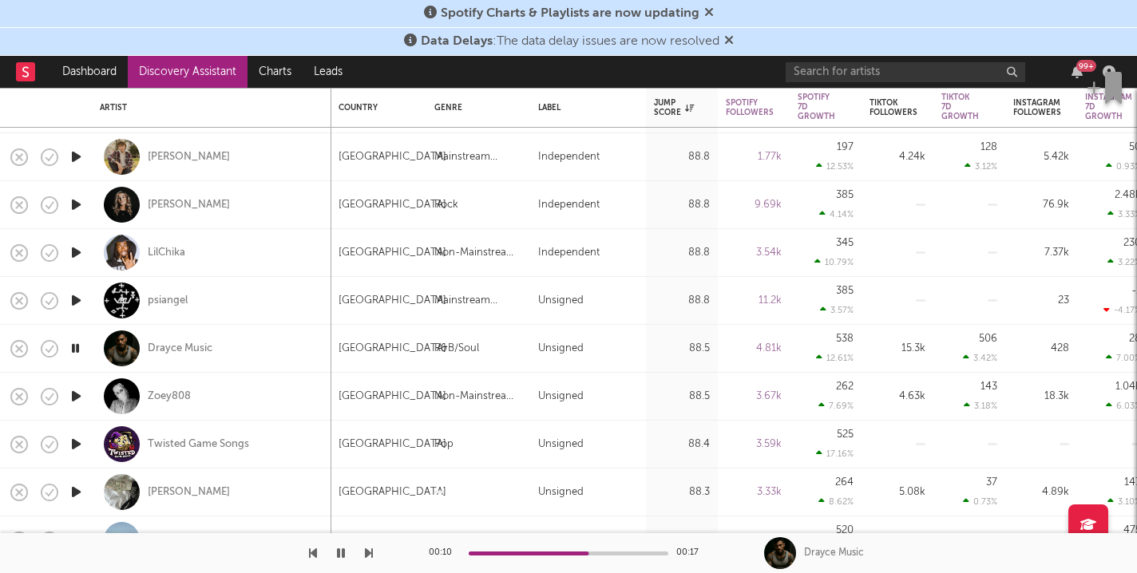
click at [81, 406] on div at bounding box center [76, 397] width 32 height 48
select select "1w"
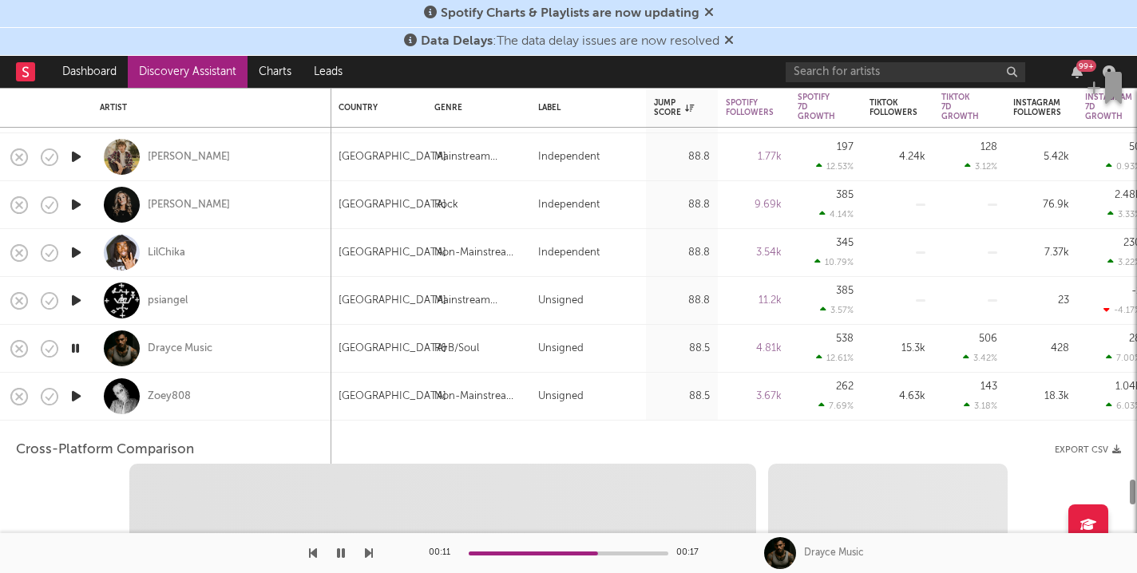
click at [75, 401] on icon "button" at bounding box center [76, 396] width 17 height 20
select select "1w"
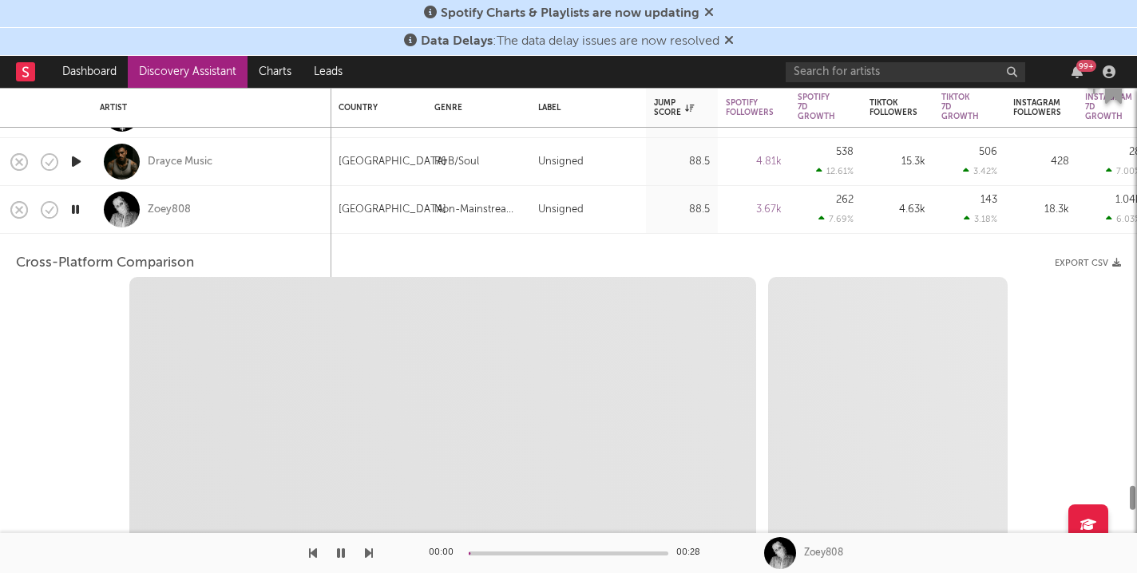
select select "1m"
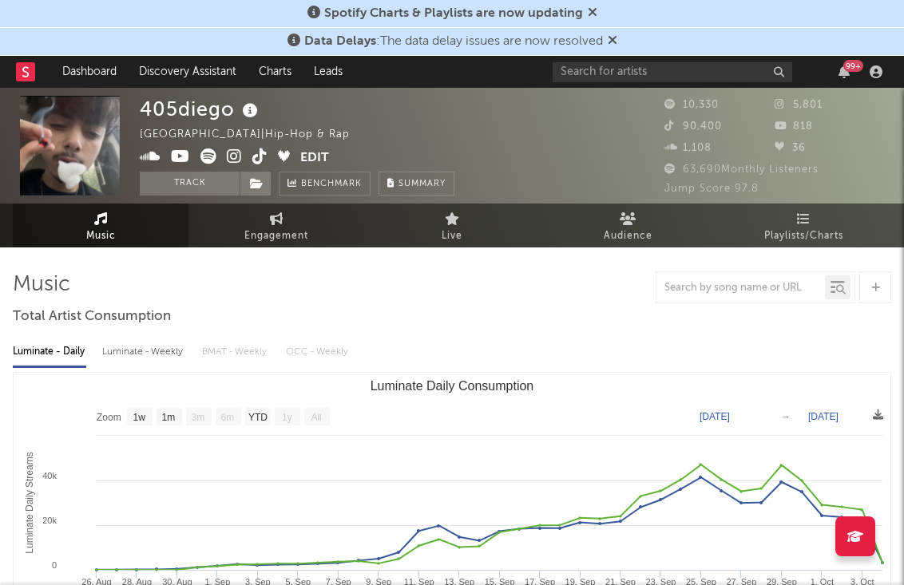
select select "1w"
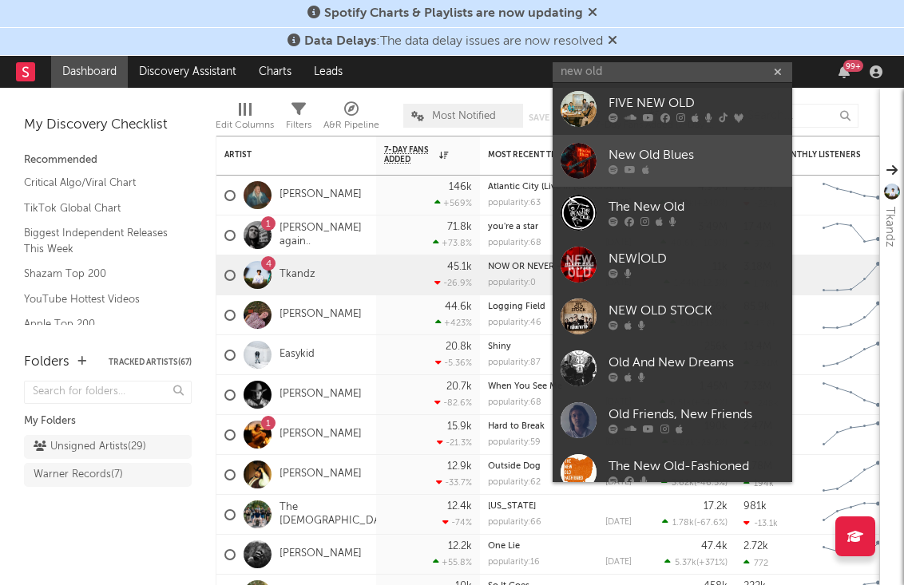
type input "new old"
click at [675, 148] on div "New Old Blues" at bounding box center [696, 155] width 176 height 19
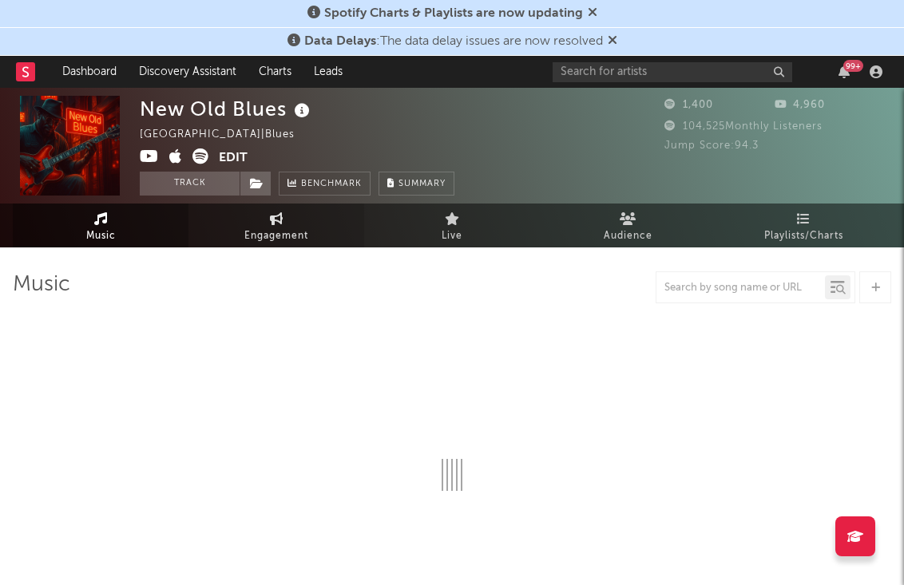
select select "1w"
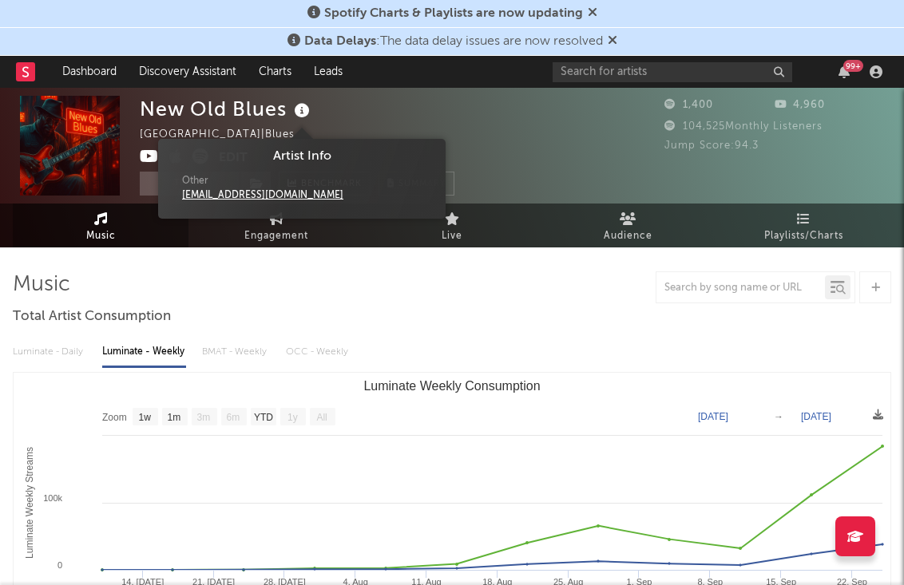
click at [298, 117] on icon at bounding box center [302, 111] width 23 height 22
click at [298, 116] on icon at bounding box center [302, 111] width 23 height 22
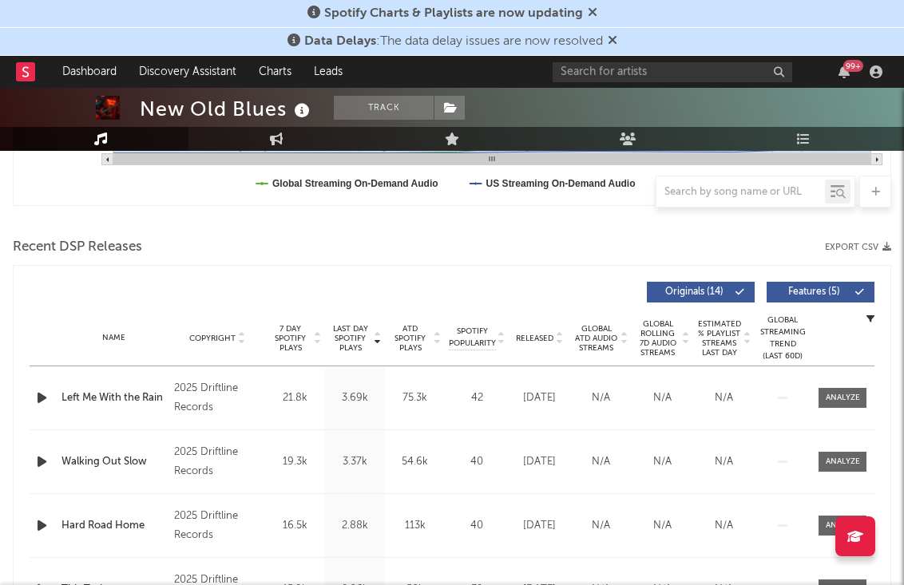
scroll to position [200, 0]
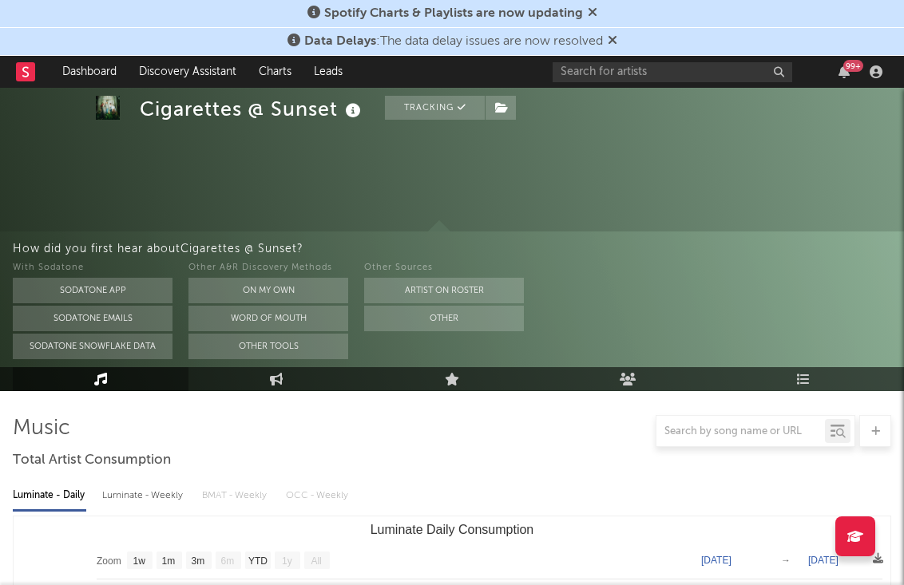
select select "1w"
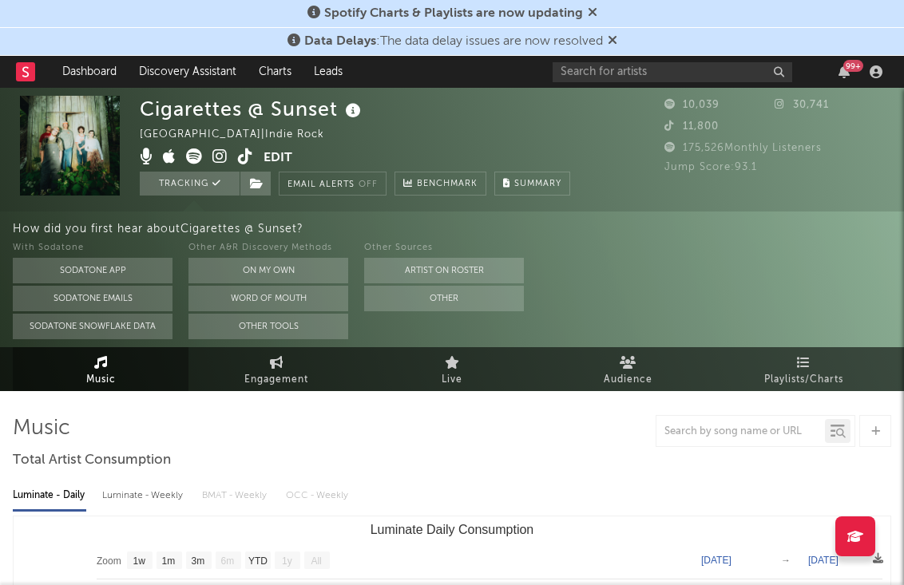
click at [244, 160] on icon at bounding box center [245, 156] width 15 height 16
click at [219, 161] on icon at bounding box center [219, 156] width 15 height 16
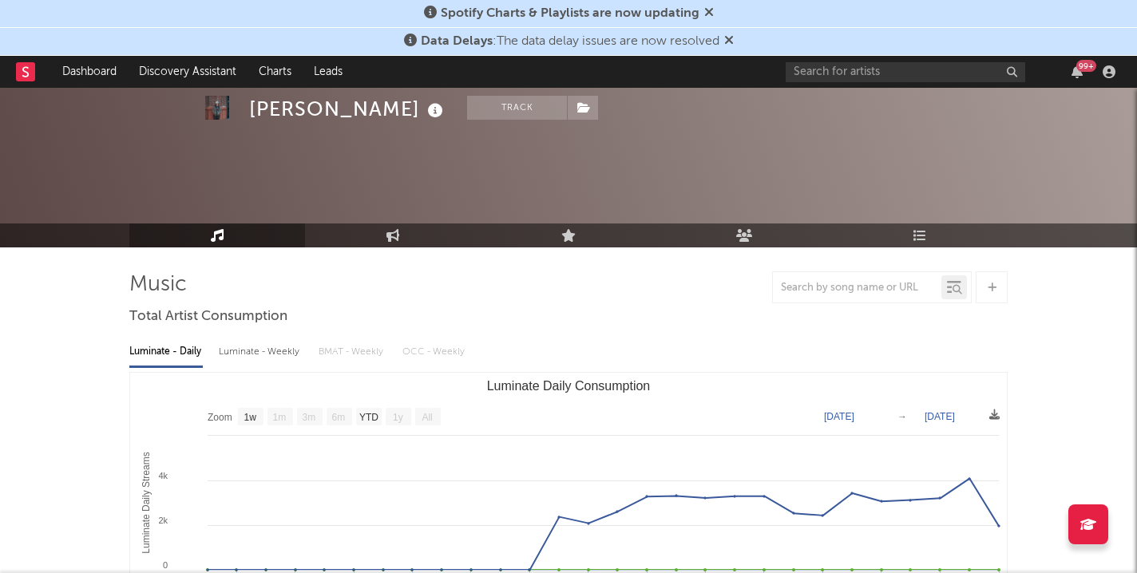
select select "1w"
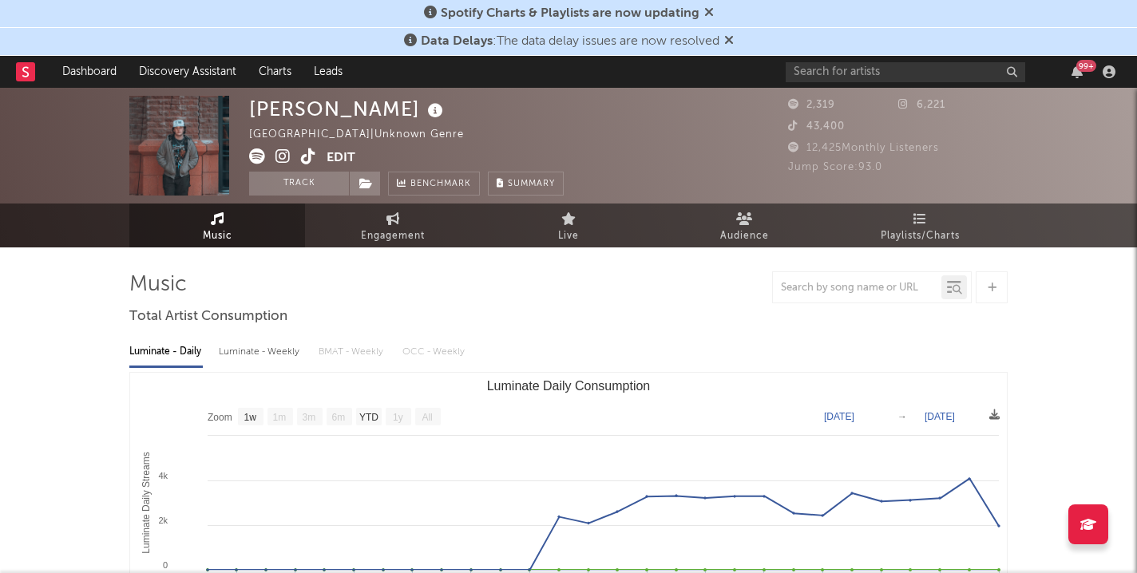
click at [307, 157] on icon at bounding box center [308, 156] width 15 height 16
click at [311, 188] on button "Track" at bounding box center [299, 184] width 100 height 24
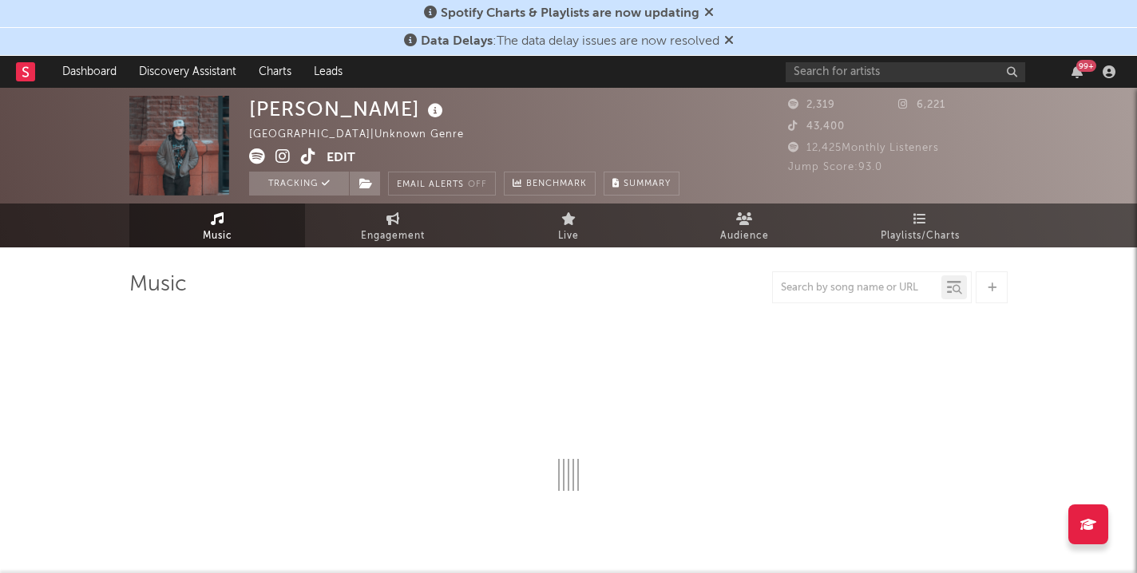
select select "1w"
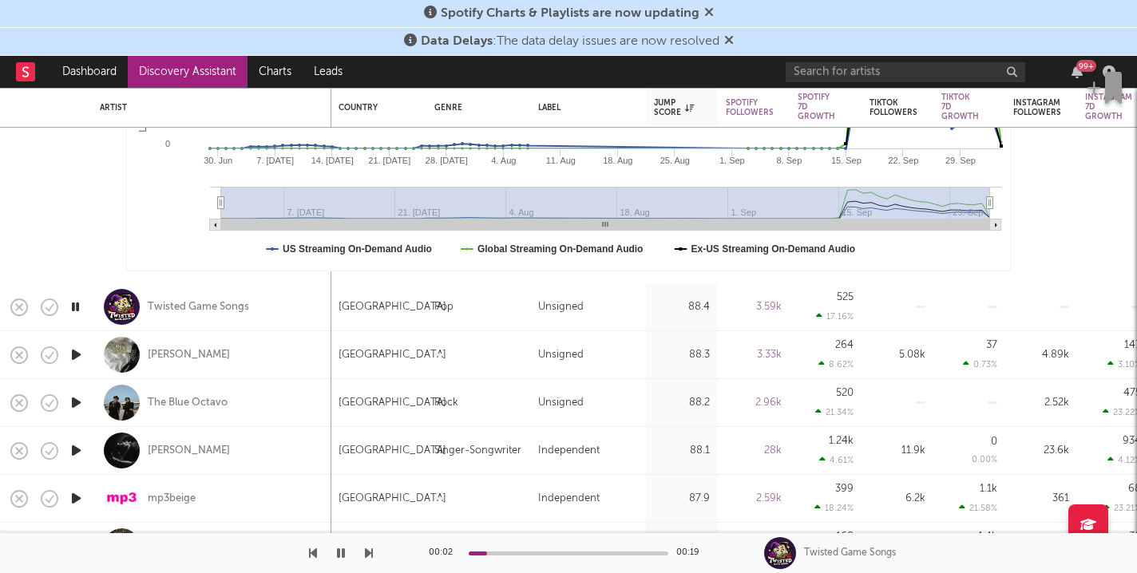
select select "1m"
select select "1w"
click at [77, 357] on icon "button" at bounding box center [76, 355] width 17 height 20
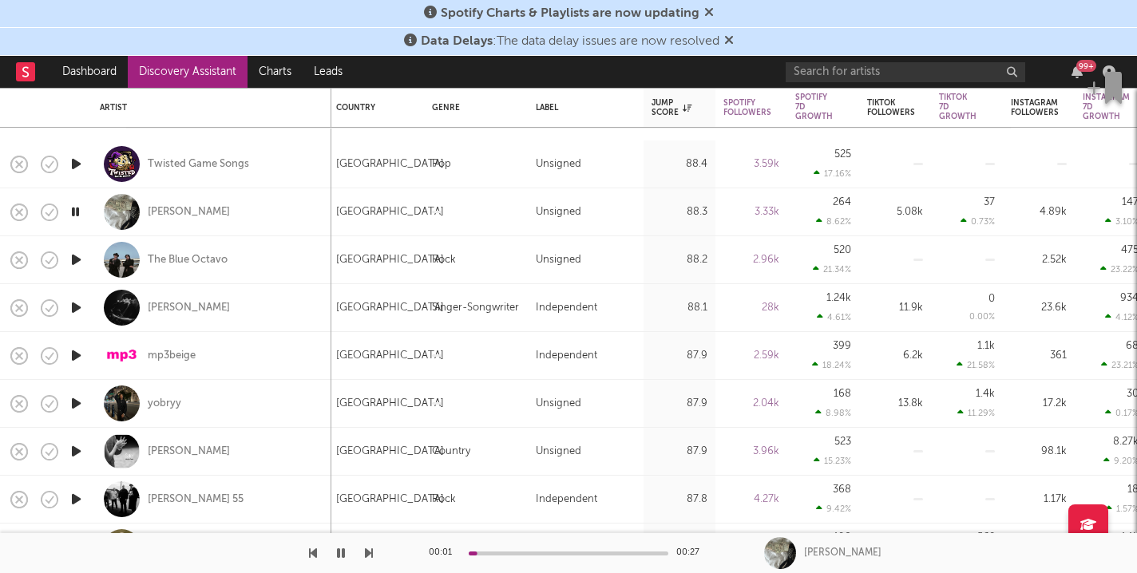
click at [81, 306] on icon "button" at bounding box center [76, 308] width 17 height 20
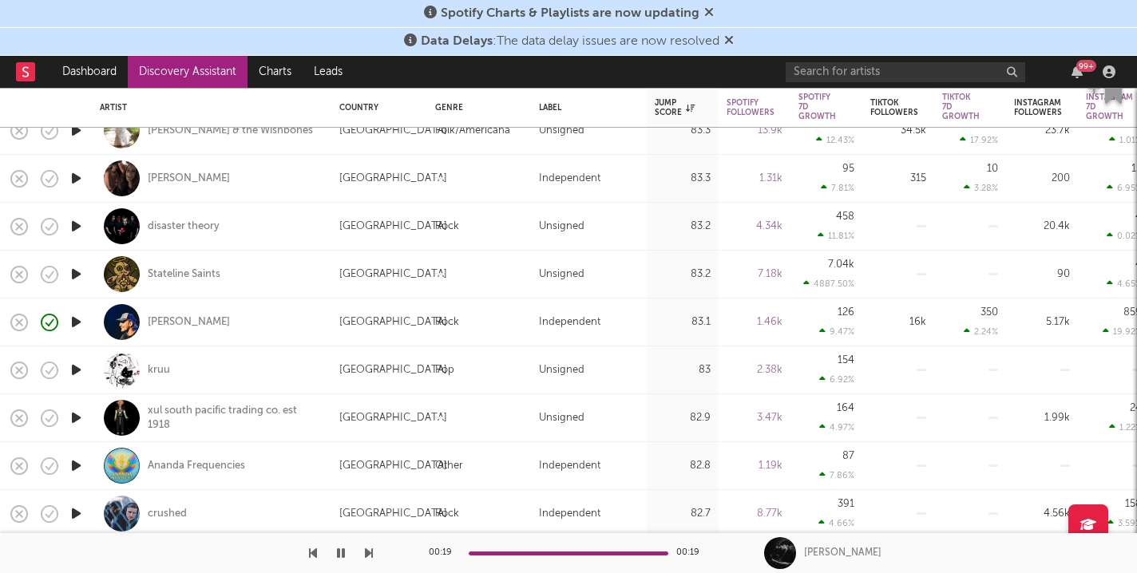
click at [73, 318] on icon "button" at bounding box center [76, 322] width 17 height 20
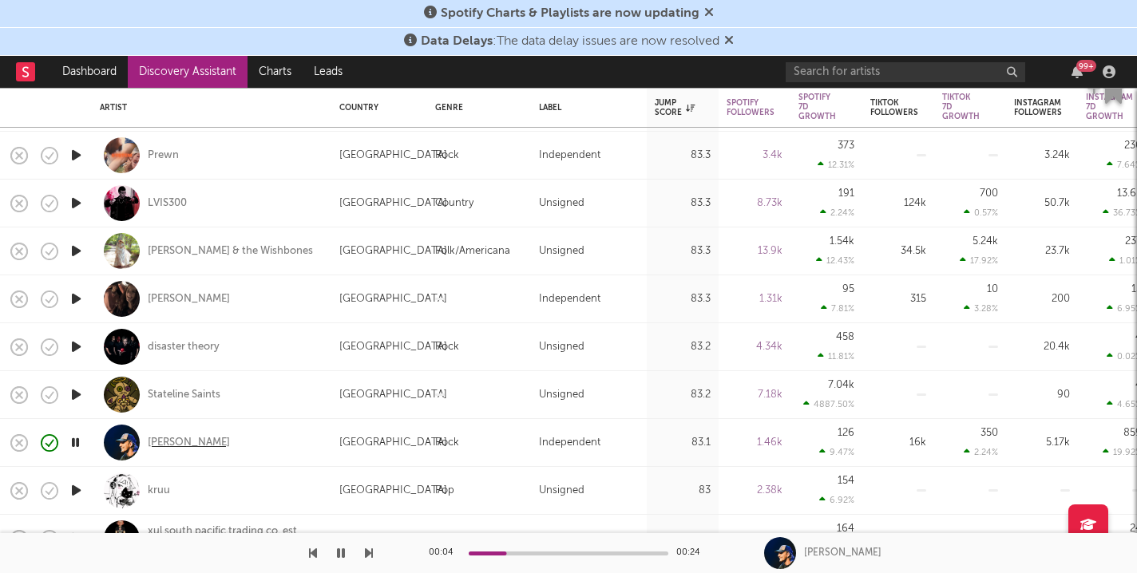
click at [170, 439] on div "[PERSON_NAME]" at bounding box center [189, 443] width 82 height 14
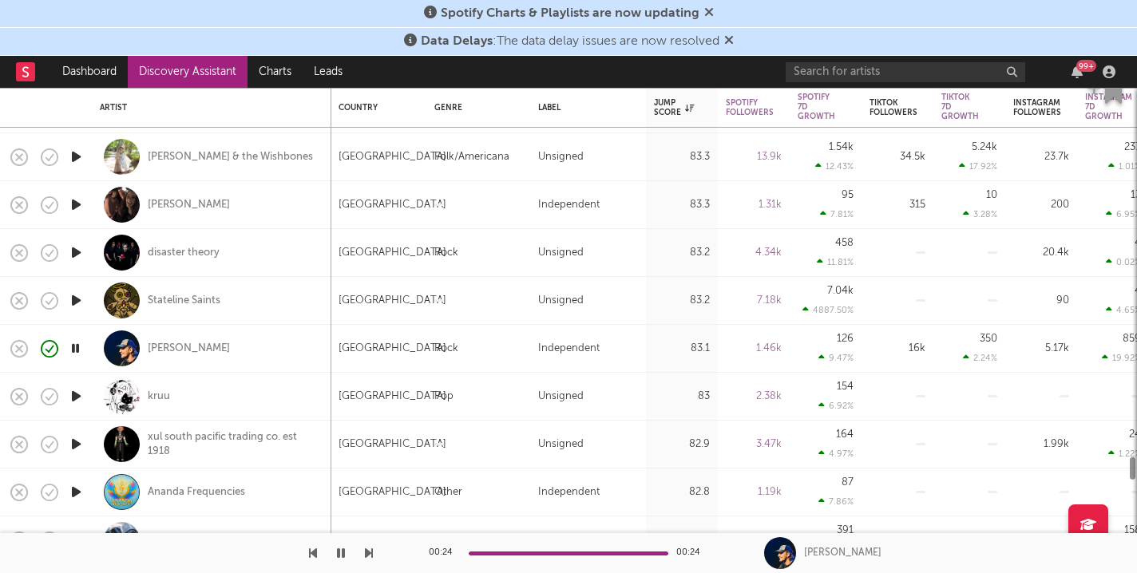
click at [57, 390] on icon "button" at bounding box center [49, 397] width 22 height 22
click at [53, 394] on icon "button" at bounding box center [49, 397] width 22 height 22
click at [71, 390] on icon "button" at bounding box center [76, 396] width 17 height 20
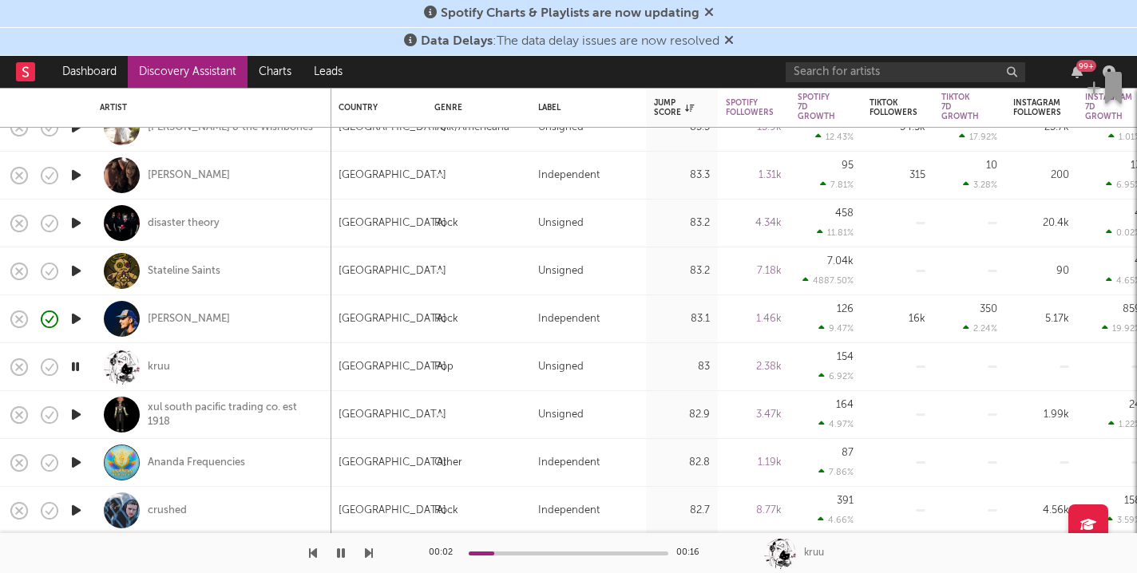
click at [74, 417] on icon "button" at bounding box center [76, 415] width 17 height 20
click at [81, 462] on icon "button" at bounding box center [76, 463] width 17 height 20
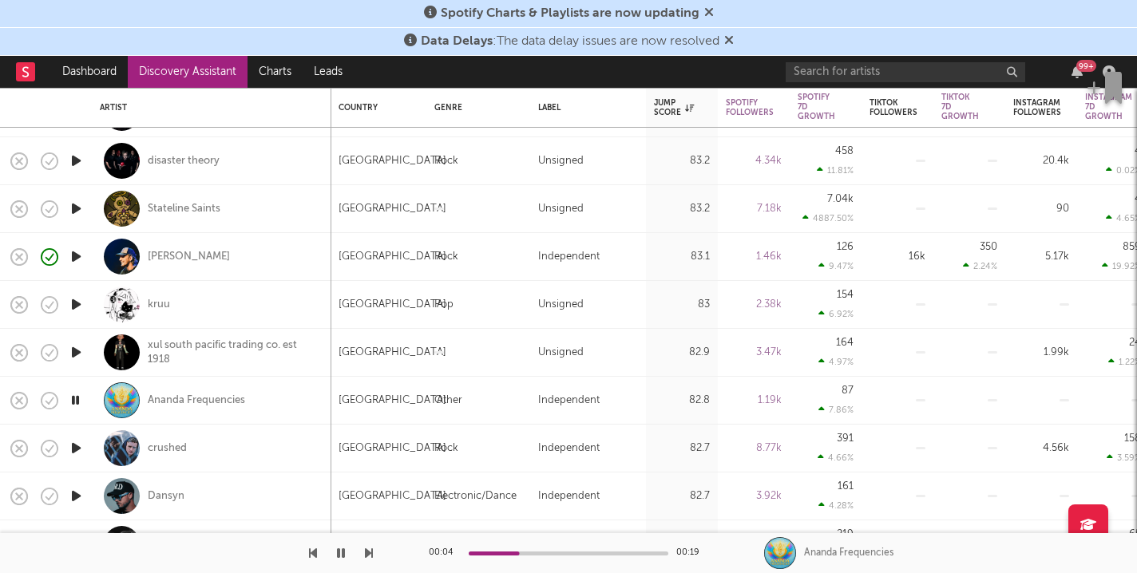
click at [80, 449] on icon "button" at bounding box center [76, 448] width 17 height 20
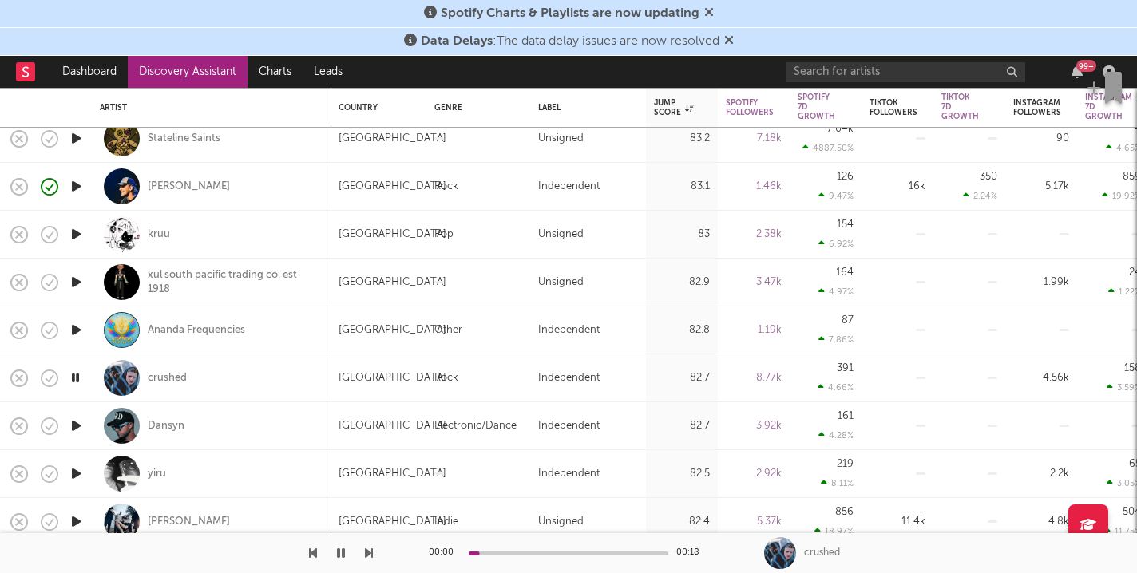
click at [79, 427] on icon "button" at bounding box center [76, 426] width 17 height 20
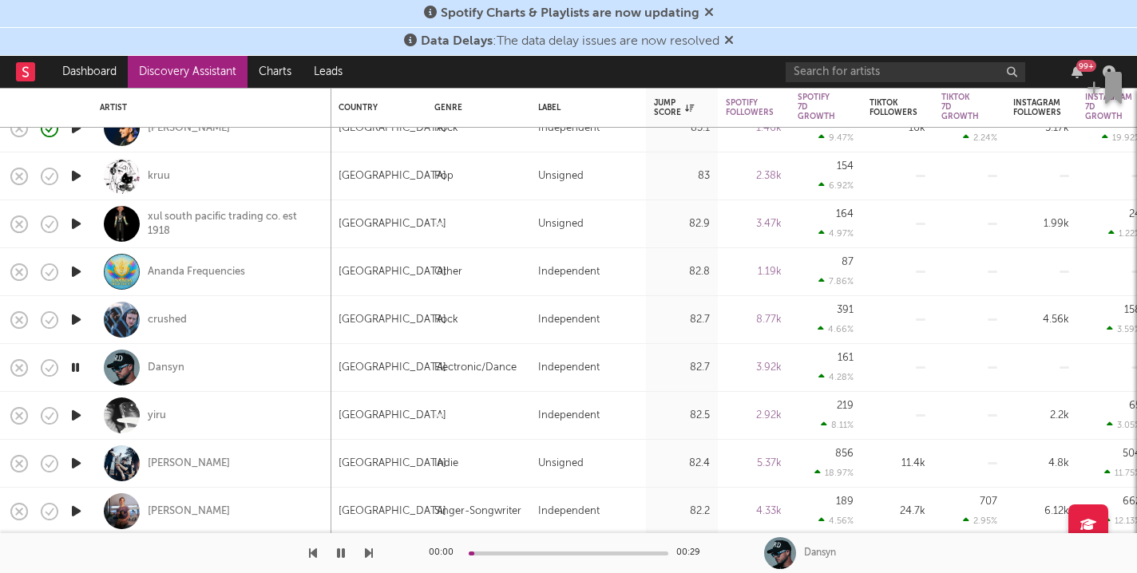
click at [76, 414] on icon "button" at bounding box center [76, 415] width 17 height 20
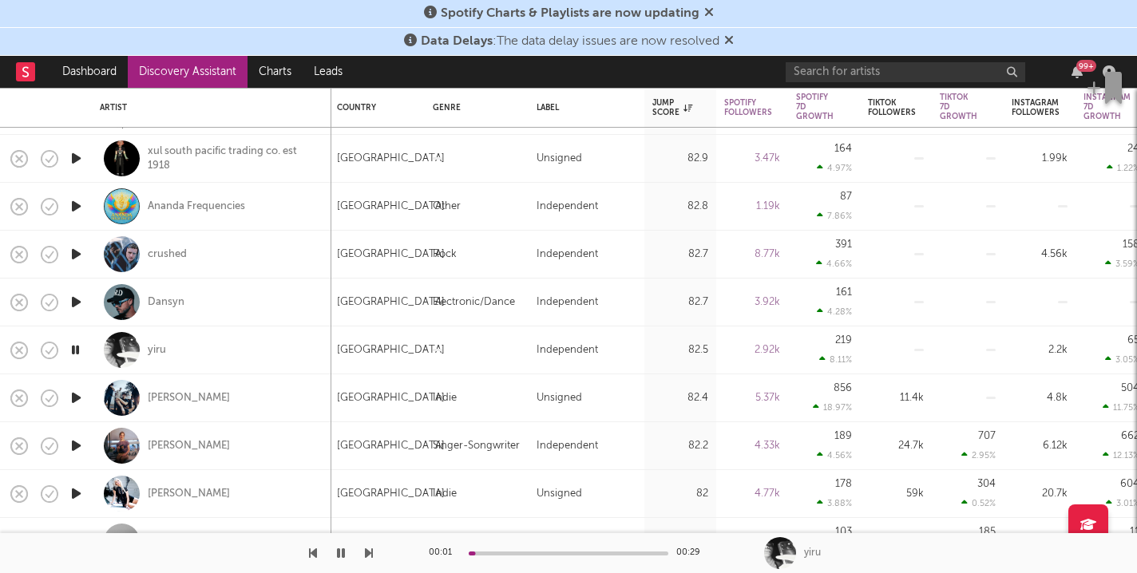
click at [74, 401] on icon "button" at bounding box center [76, 398] width 17 height 20
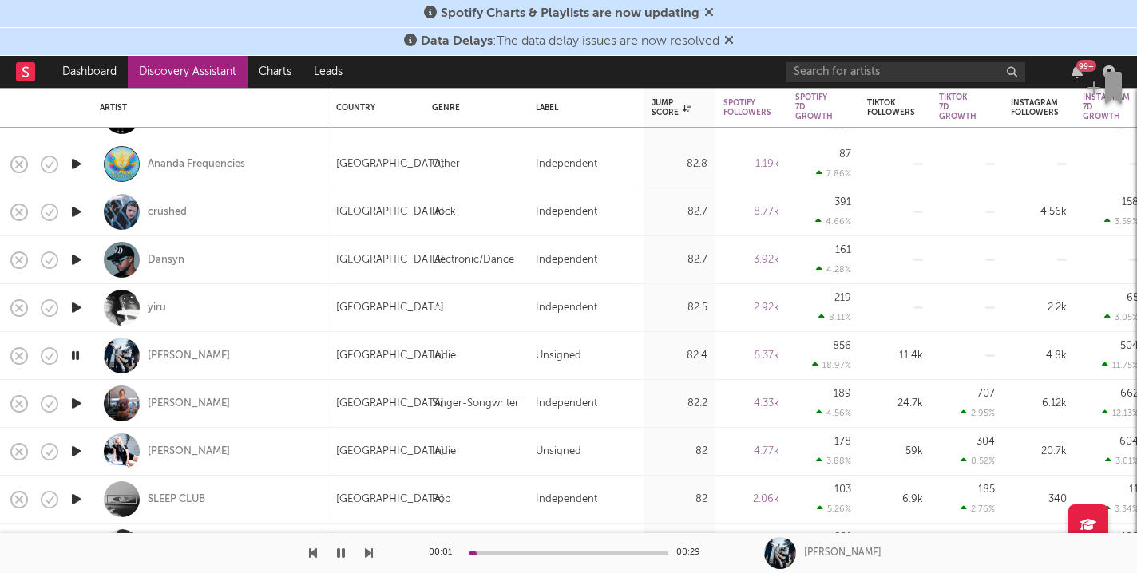
click at [76, 402] on icon "button" at bounding box center [76, 404] width 17 height 20
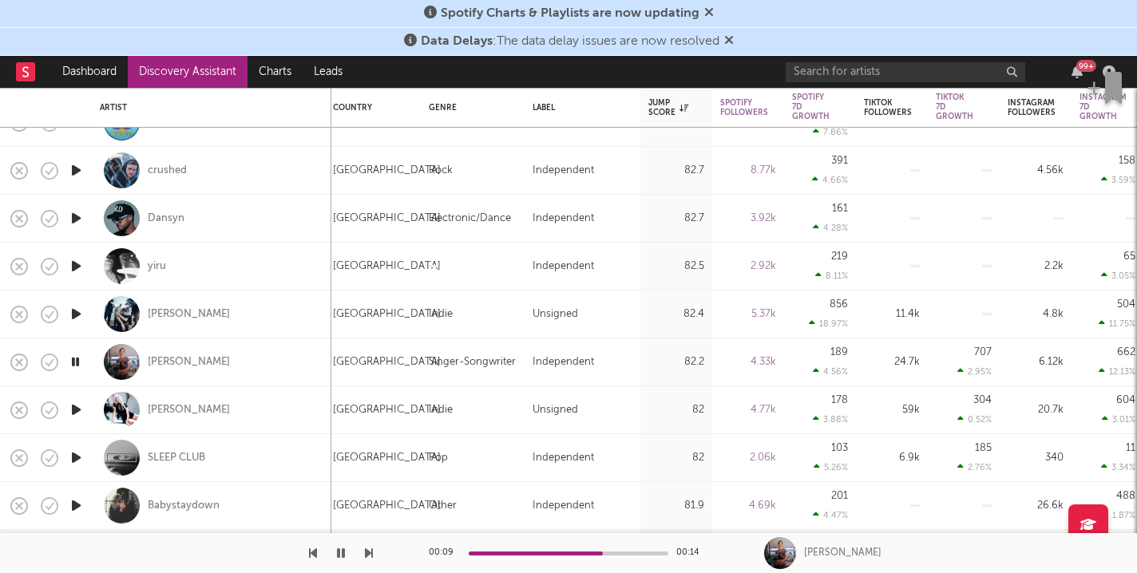
click at [81, 410] on icon "button" at bounding box center [76, 410] width 17 height 20
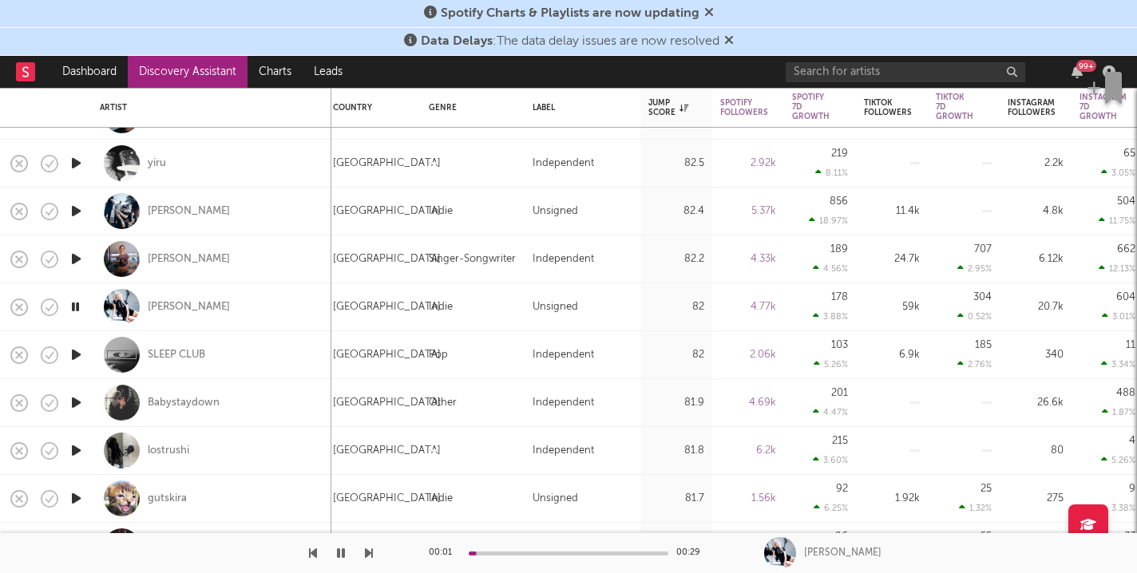
click at [70, 354] on icon "button" at bounding box center [76, 355] width 17 height 20
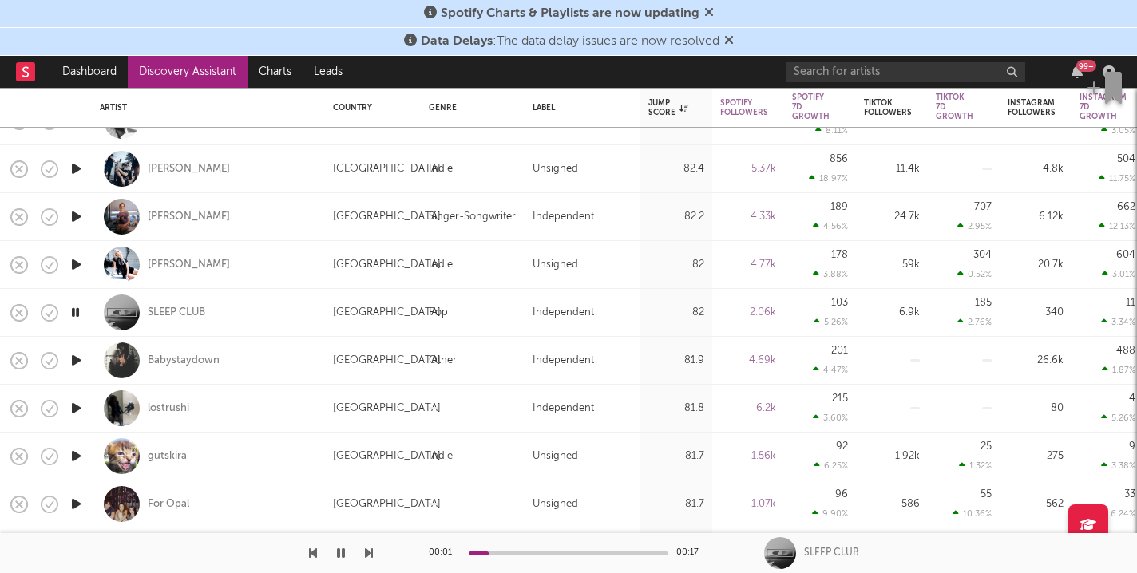
click at [78, 359] on icon "button" at bounding box center [76, 360] width 17 height 20
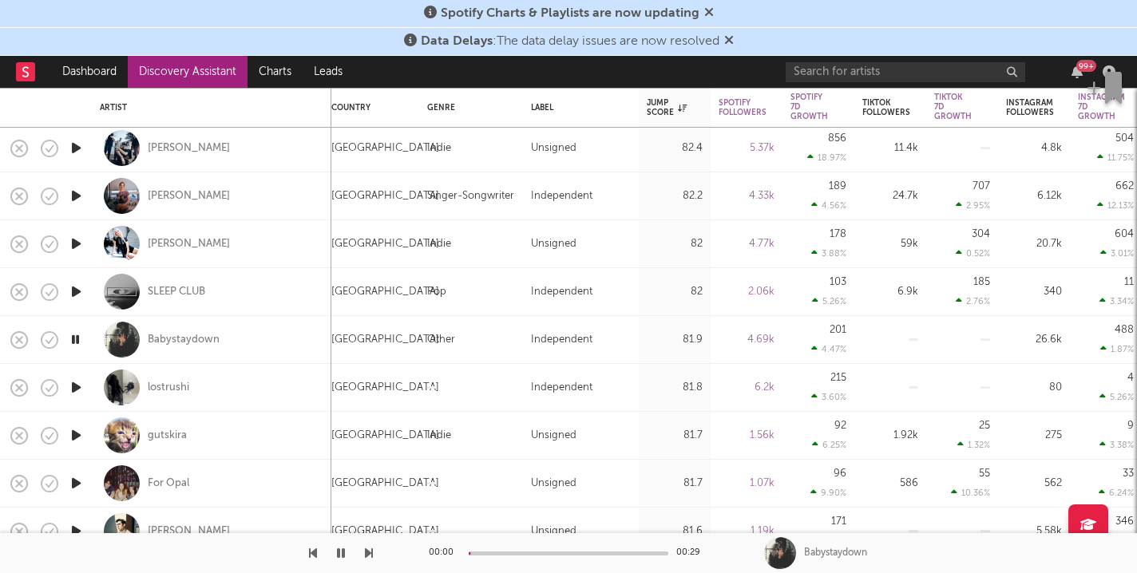
click at [78, 295] on icon "button" at bounding box center [76, 292] width 17 height 20
click at [543, 552] on div at bounding box center [569, 554] width 200 height 4
click at [616, 552] on div at bounding box center [569, 554] width 200 height 4
click at [70, 340] on icon "button" at bounding box center [76, 340] width 17 height 20
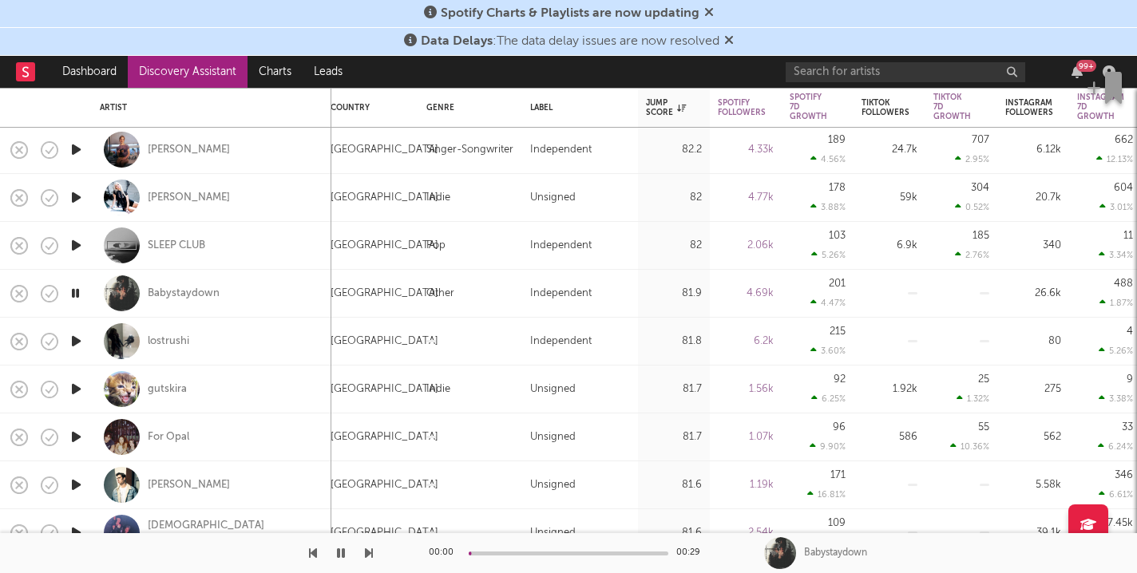
click at [536, 552] on div at bounding box center [569, 554] width 200 height 4
click at [71, 338] on icon "button" at bounding box center [76, 341] width 17 height 20
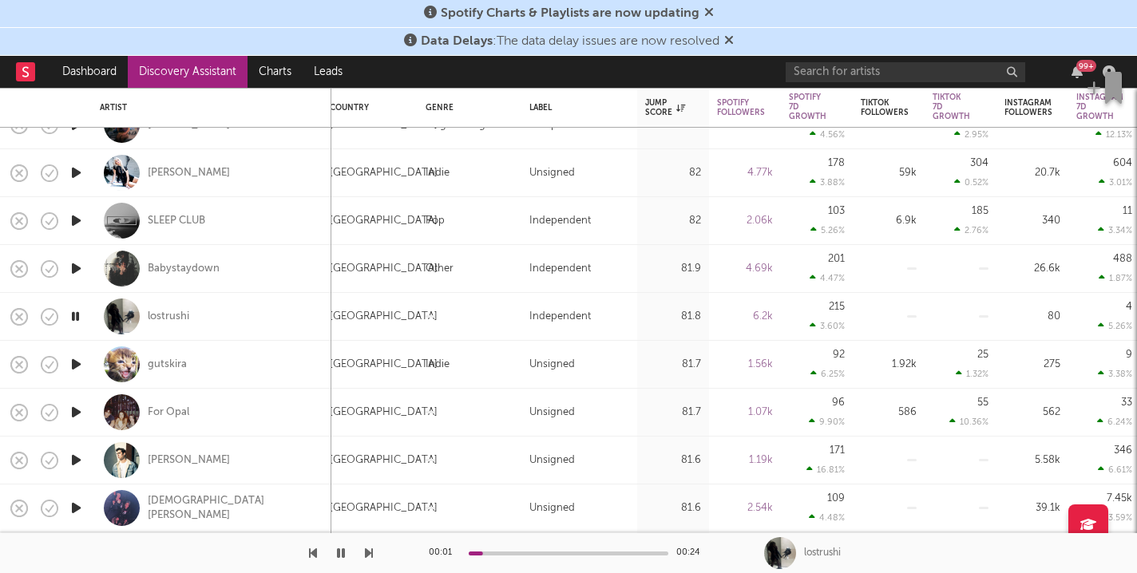
click at [73, 365] on icon "button" at bounding box center [76, 364] width 17 height 20
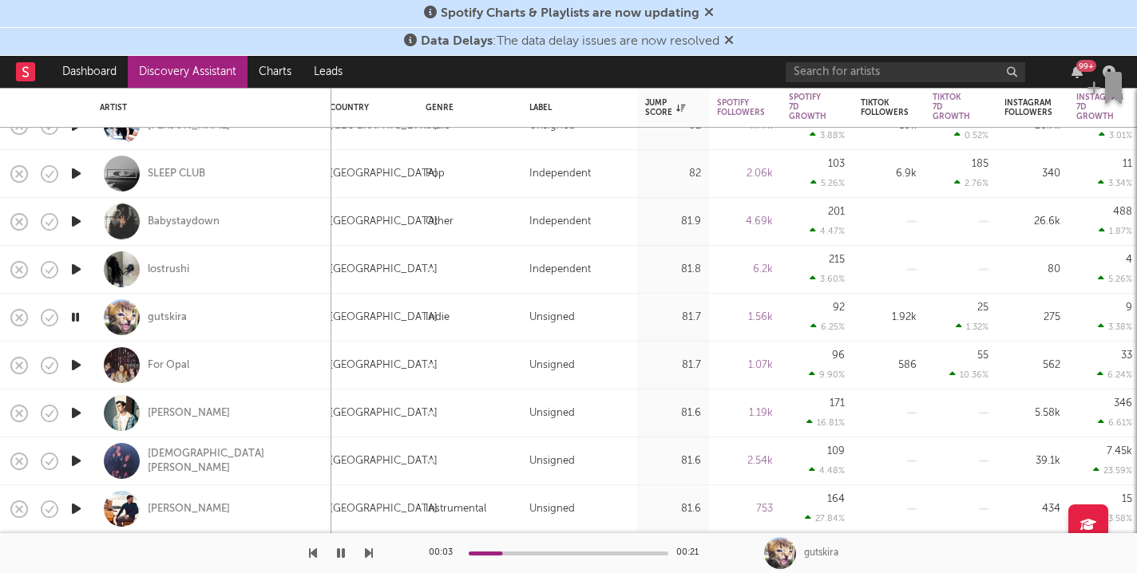
click at [76, 362] on icon "button" at bounding box center [76, 365] width 17 height 20
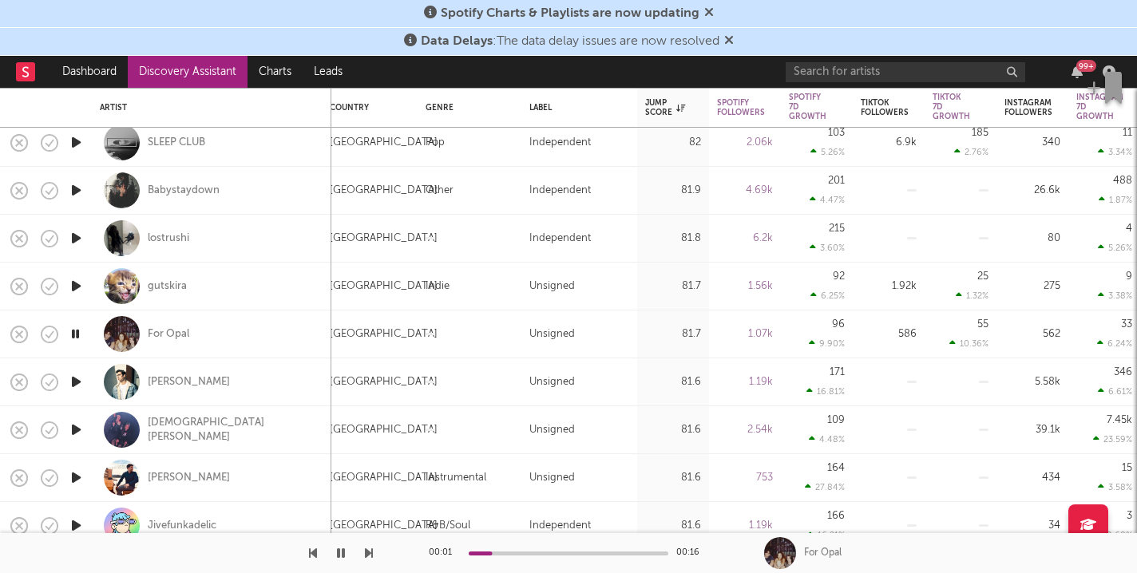
click at [553, 554] on div at bounding box center [569, 554] width 200 height 4
click at [84, 381] on icon "button" at bounding box center [76, 382] width 17 height 20
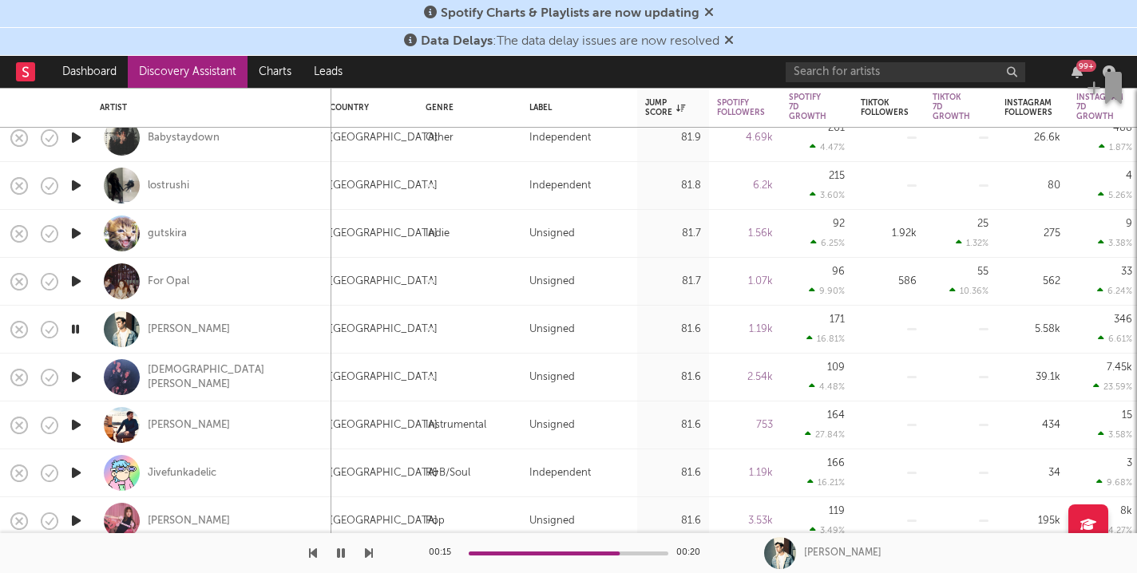
click at [345, 544] on button "button" at bounding box center [341, 553] width 16 height 40
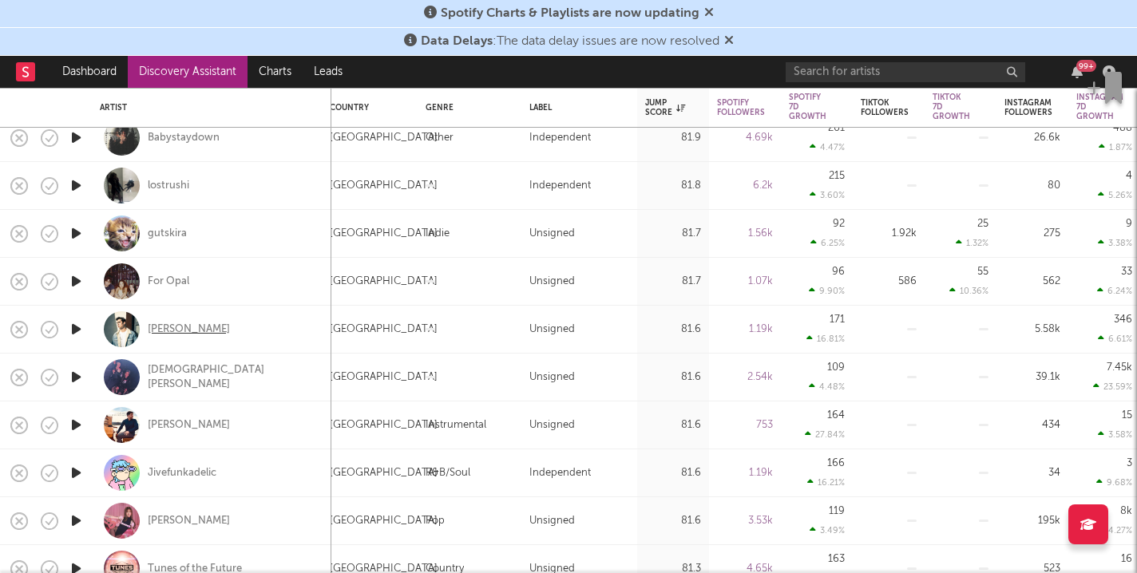
click at [179, 323] on div "Nick Gerard" at bounding box center [189, 329] width 82 height 14
click at [88, 378] on div at bounding box center [76, 378] width 32 height 48
select select "1w"
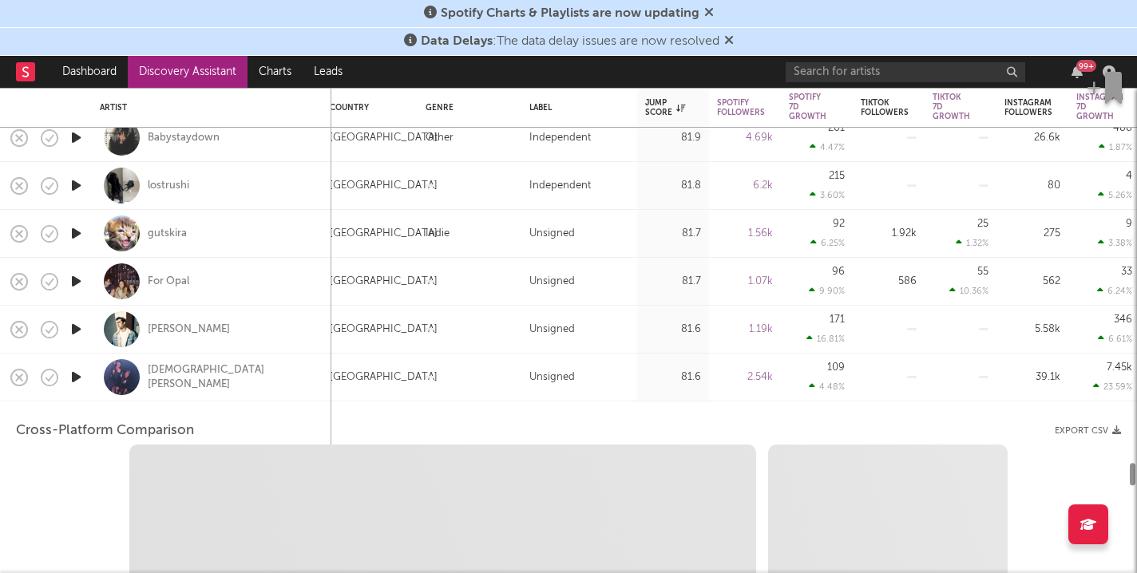
select select "1w"
click at [80, 377] on icon "button" at bounding box center [76, 377] width 17 height 20
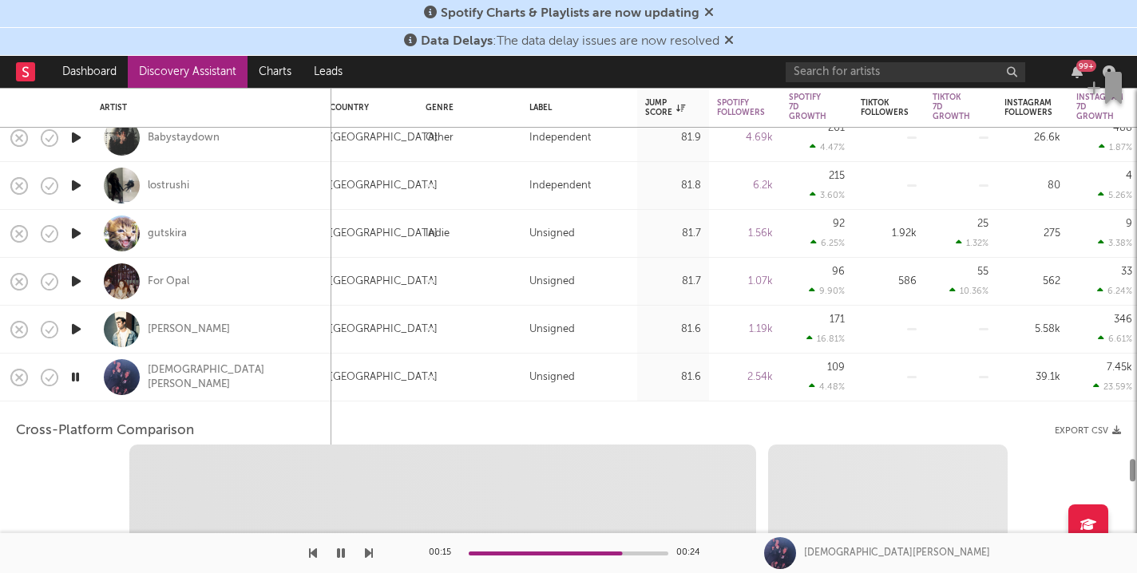
select select "1m"
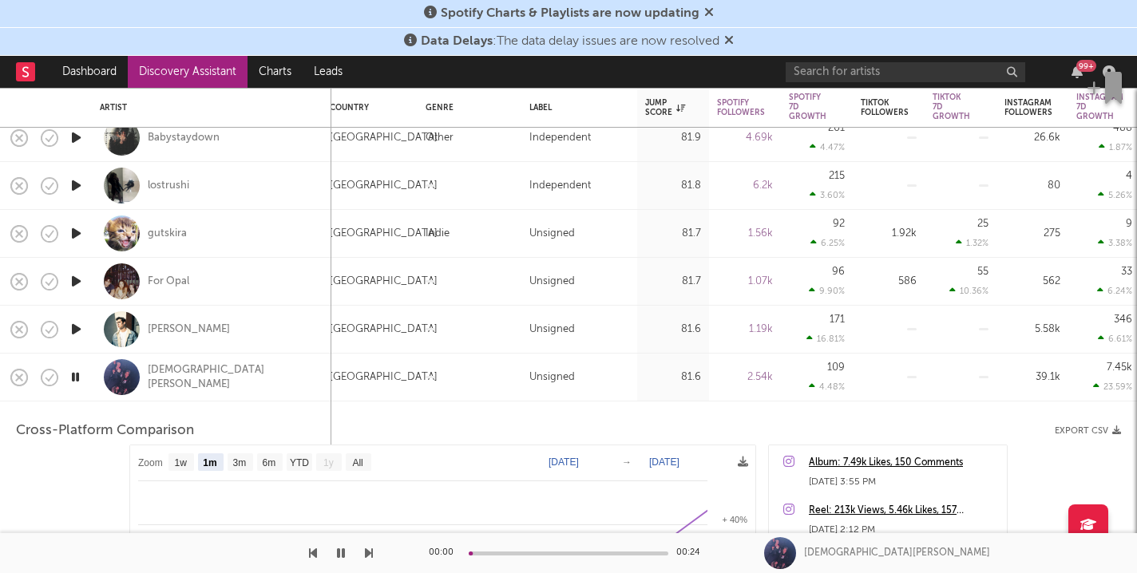
click at [94, 374] on div "Lady Binladen" at bounding box center [211, 378] width 239 height 48
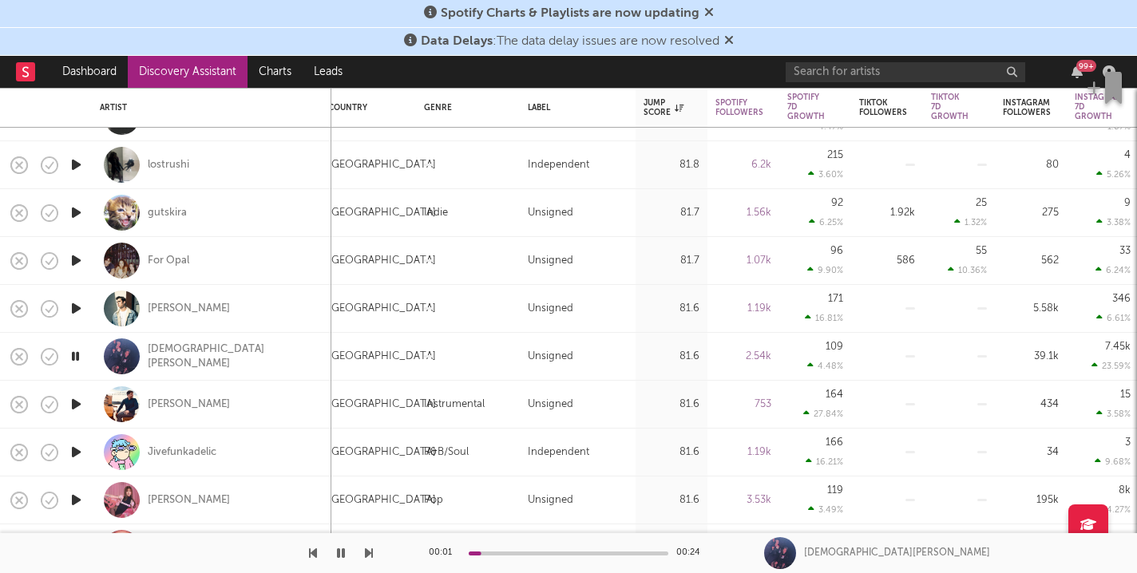
click at [69, 398] on icon "button" at bounding box center [76, 404] width 17 height 20
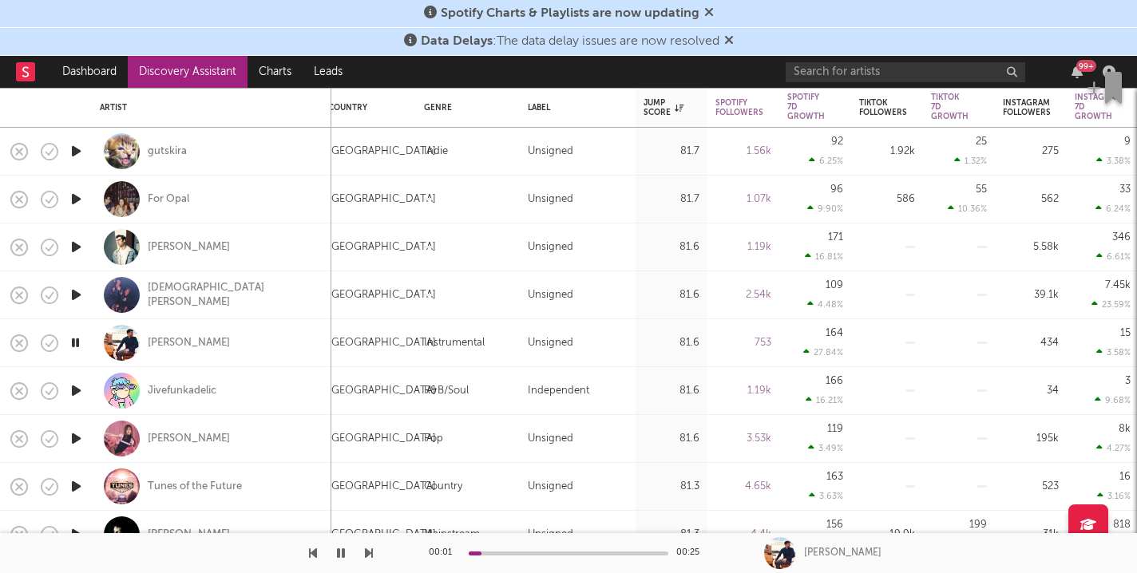
click at [521, 552] on div at bounding box center [569, 554] width 200 height 4
click at [77, 391] on icon "button" at bounding box center [76, 391] width 17 height 20
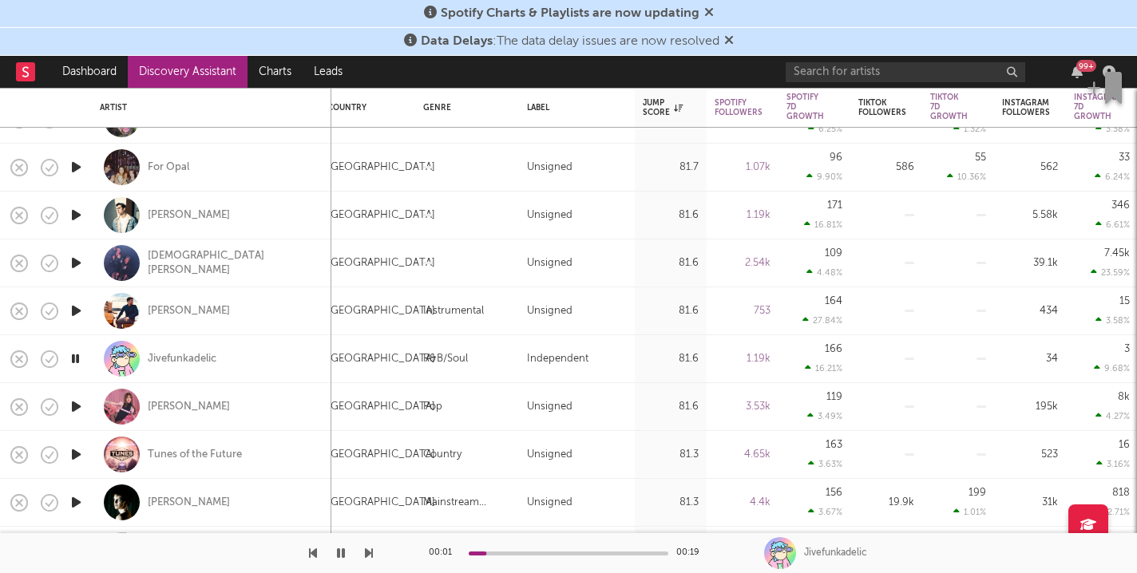
click at [536, 555] on div "00:01 00:19" at bounding box center [568, 553] width 279 height 40
click at [536, 555] on div at bounding box center [569, 554] width 200 height 4
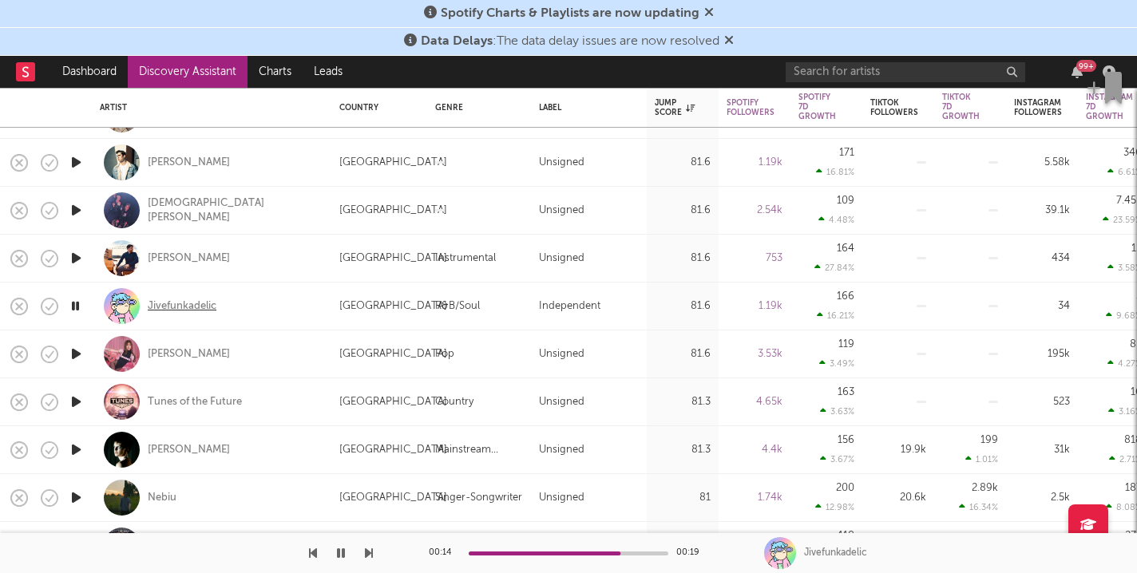
click at [192, 307] on div "Jivefunkadelic" at bounding box center [182, 306] width 69 height 14
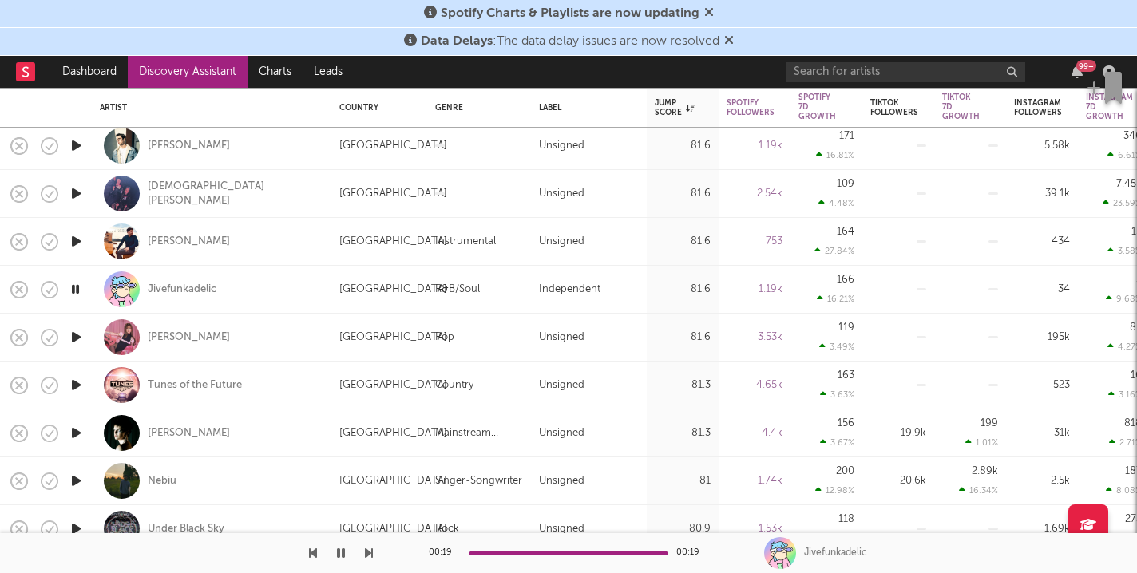
click at [84, 334] on icon "button" at bounding box center [76, 337] width 17 height 20
click at [81, 381] on icon "button" at bounding box center [76, 385] width 17 height 20
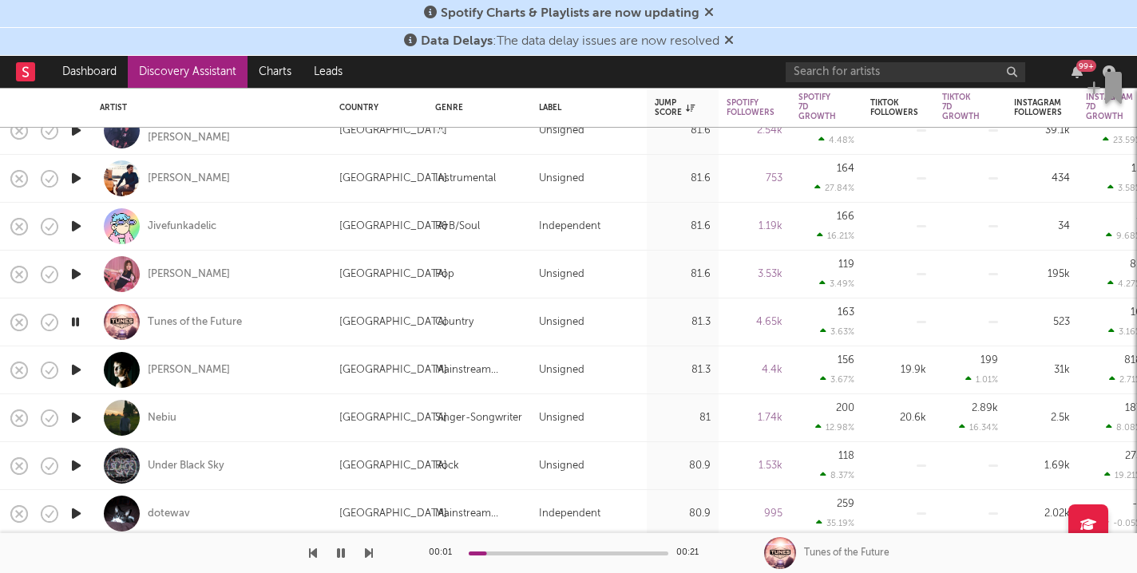
click at [75, 362] on icon "button" at bounding box center [76, 370] width 17 height 20
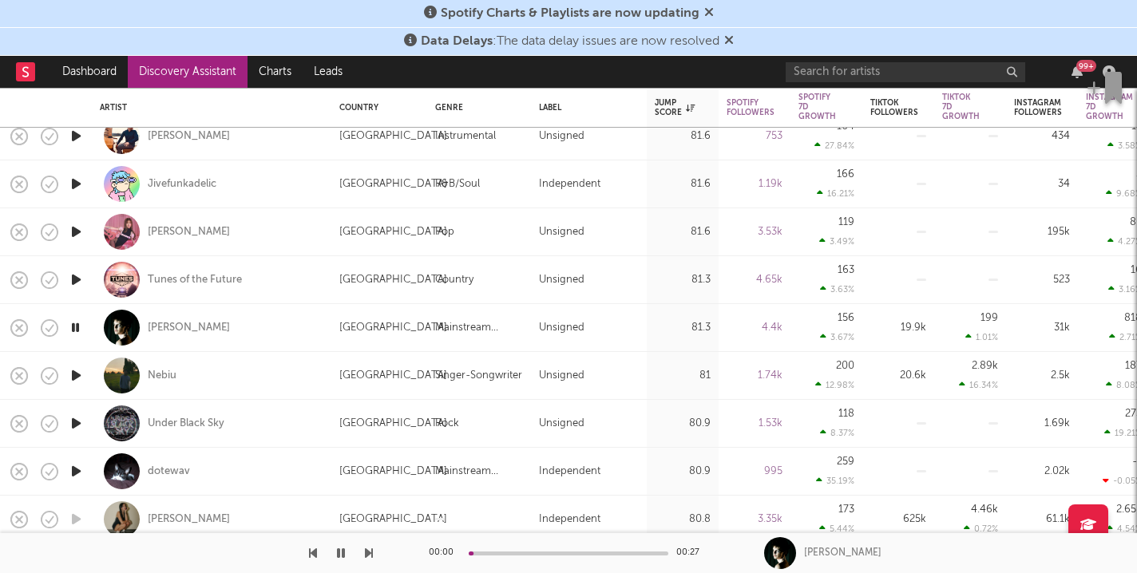
click at [73, 370] on icon "button" at bounding box center [76, 376] width 17 height 20
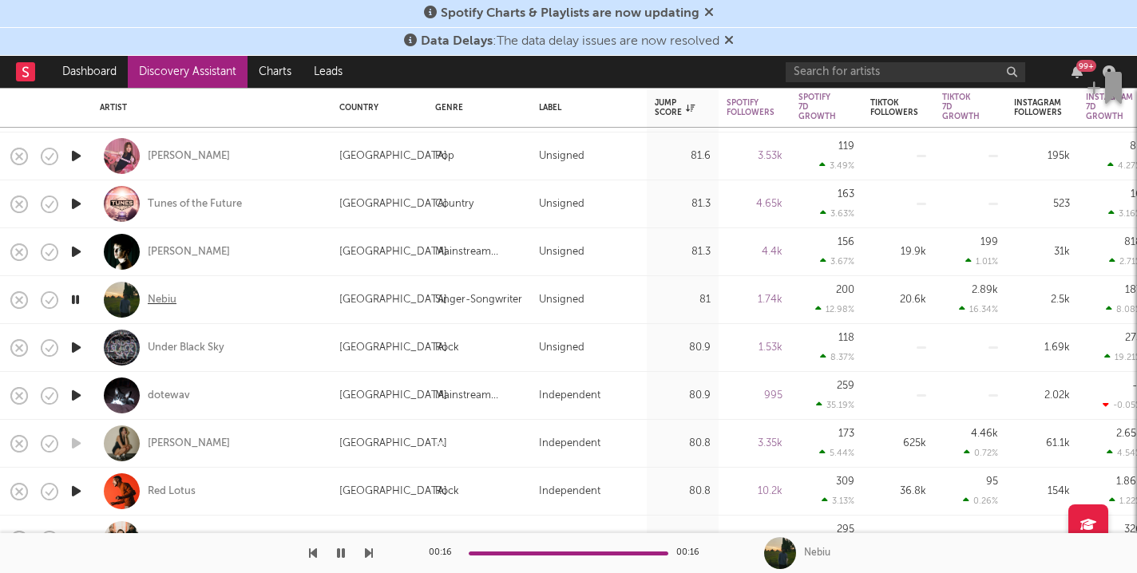
click at [164, 299] on div "Nebiu" at bounding box center [162, 300] width 29 height 14
click at [162, 301] on div "Nebiu" at bounding box center [162, 300] width 29 height 14
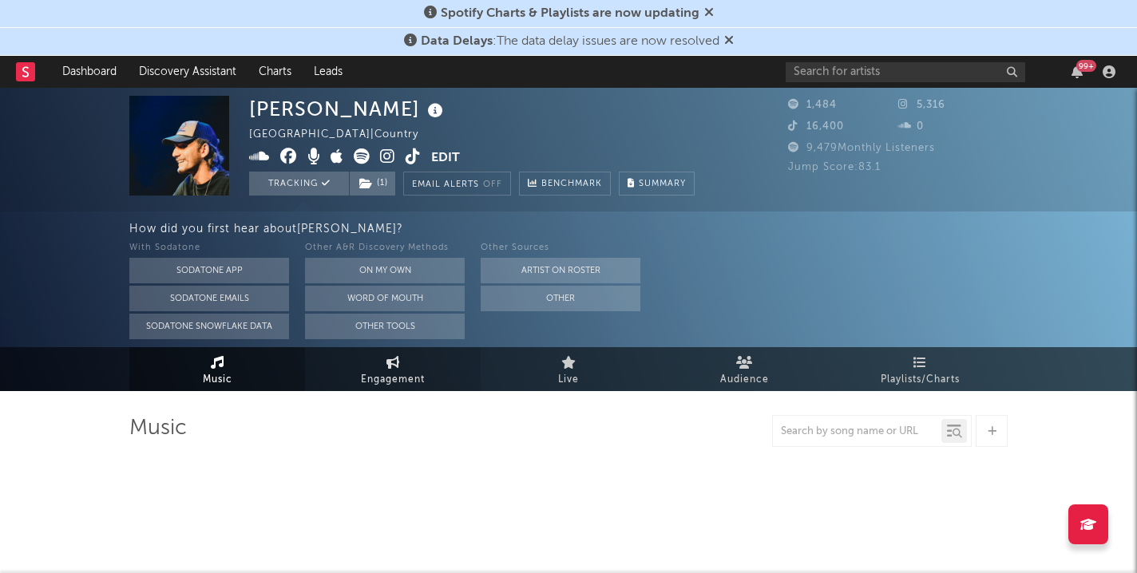
select select "1w"
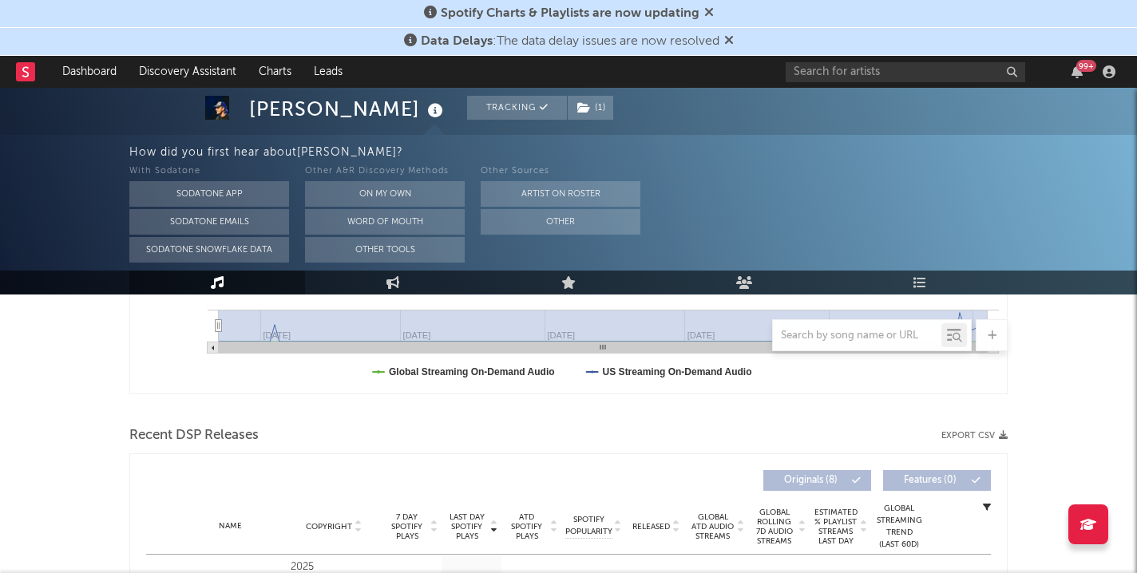
scroll to position [10, 0]
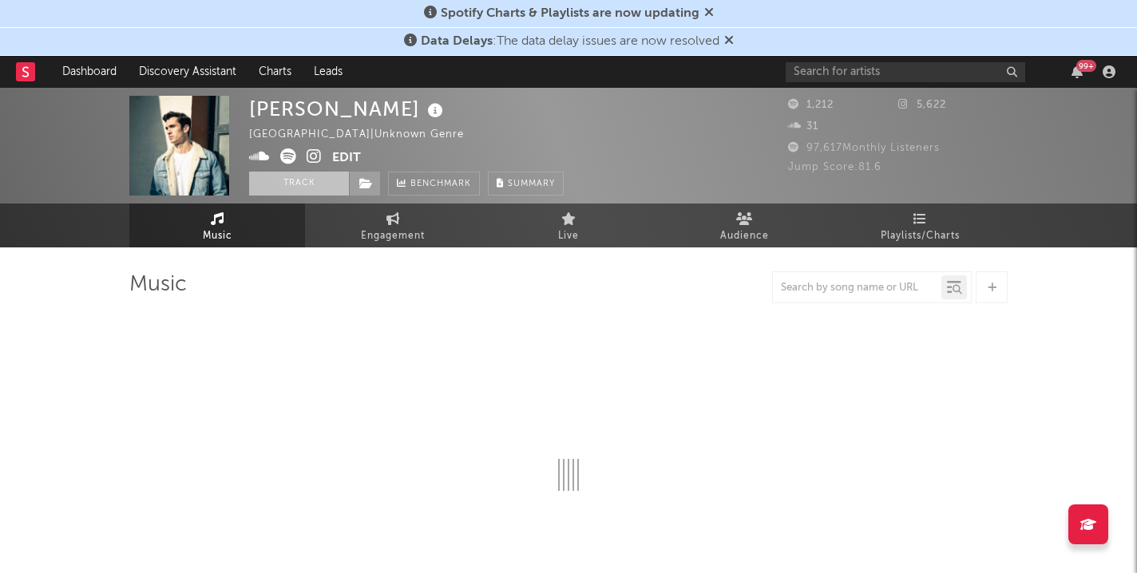
click at [320, 182] on button "Track" at bounding box center [299, 184] width 100 height 24
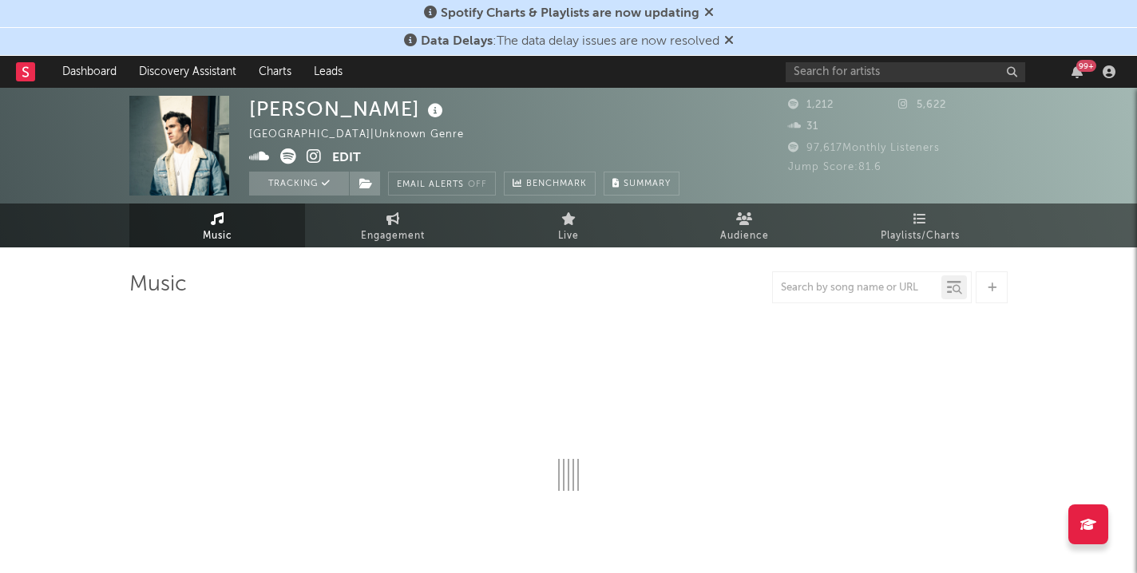
select select "1w"
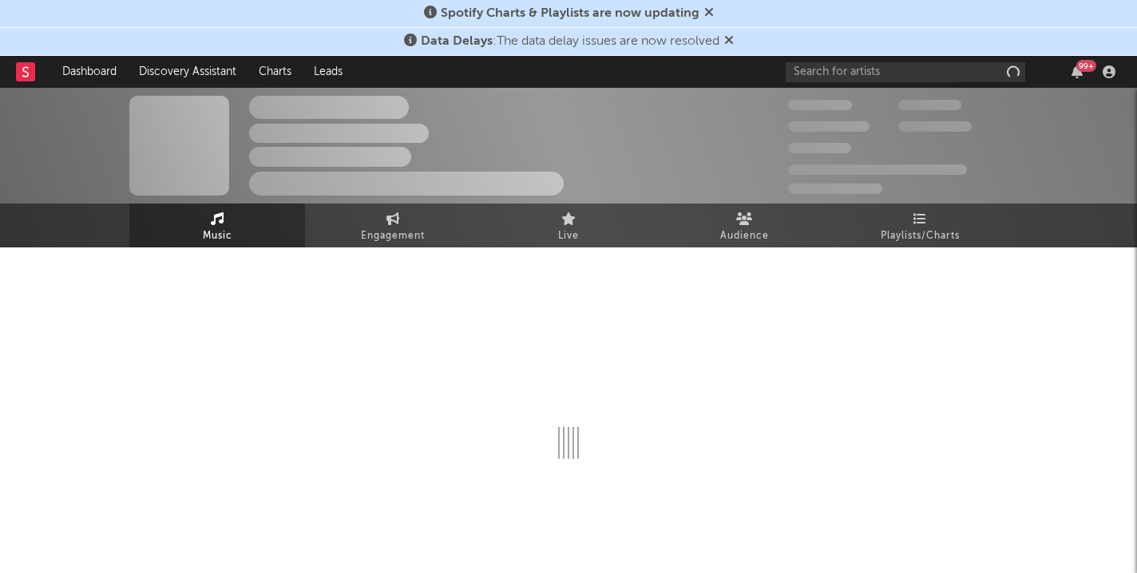
select select "1w"
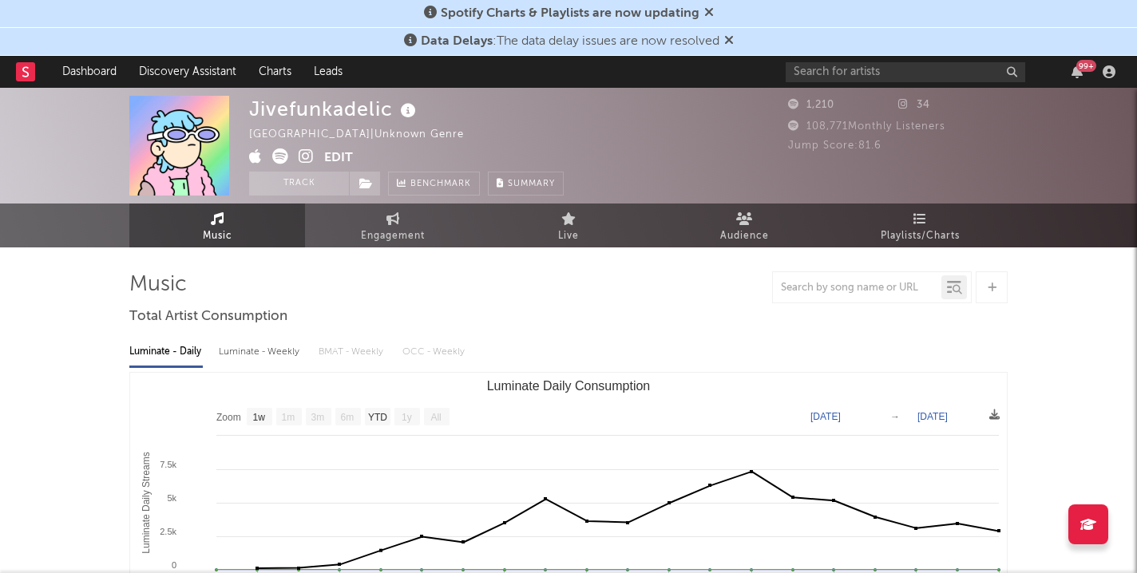
click at [309, 153] on icon at bounding box center [306, 156] width 15 height 16
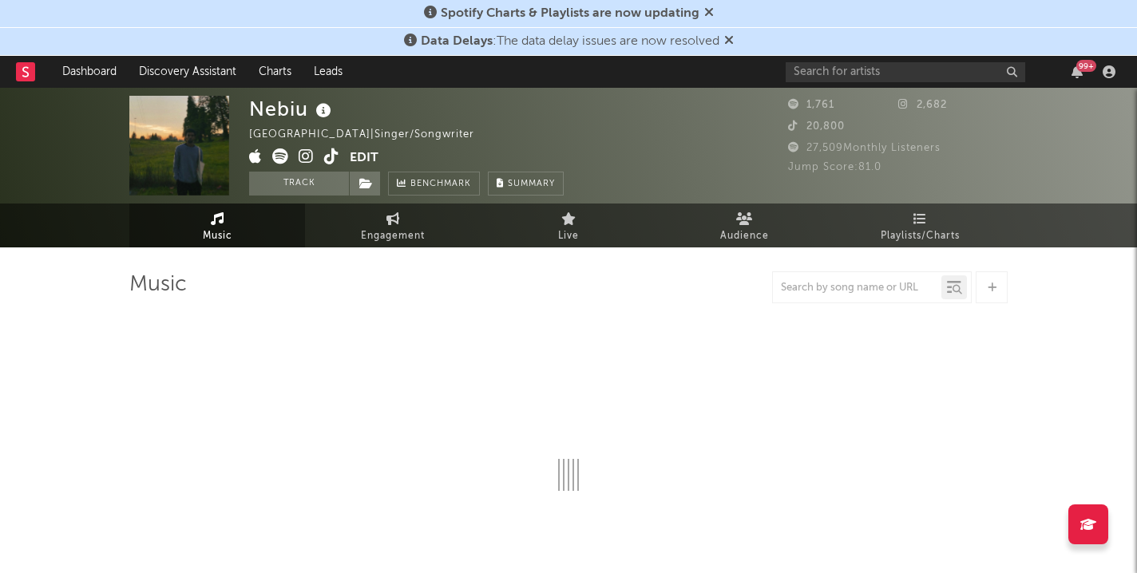
select select "1w"
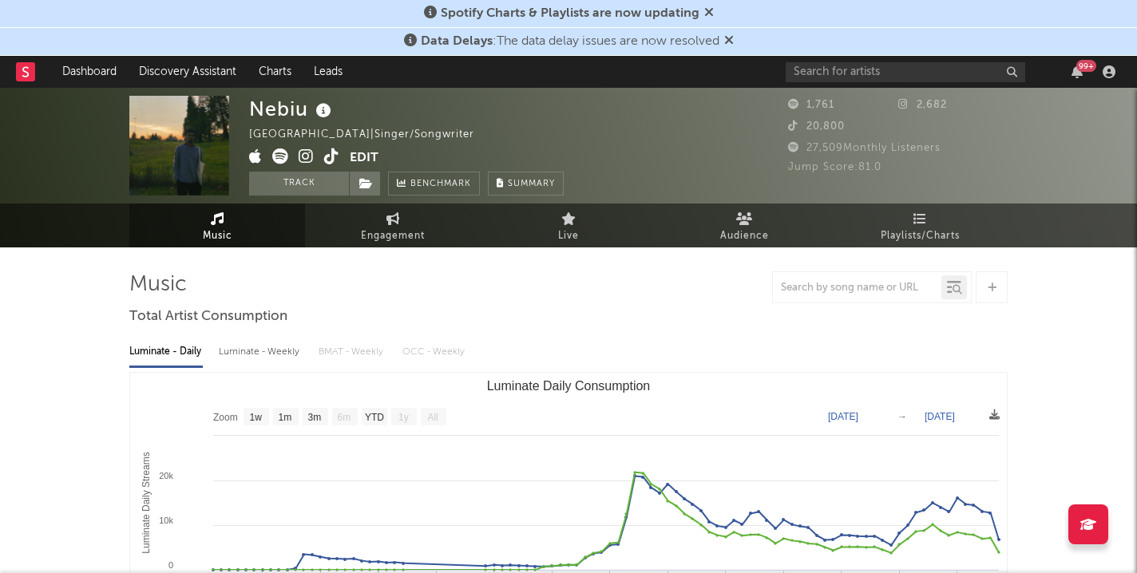
click at [334, 156] on icon at bounding box center [331, 156] width 15 height 16
click at [311, 161] on icon at bounding box center [306, 156] width 15 height 16
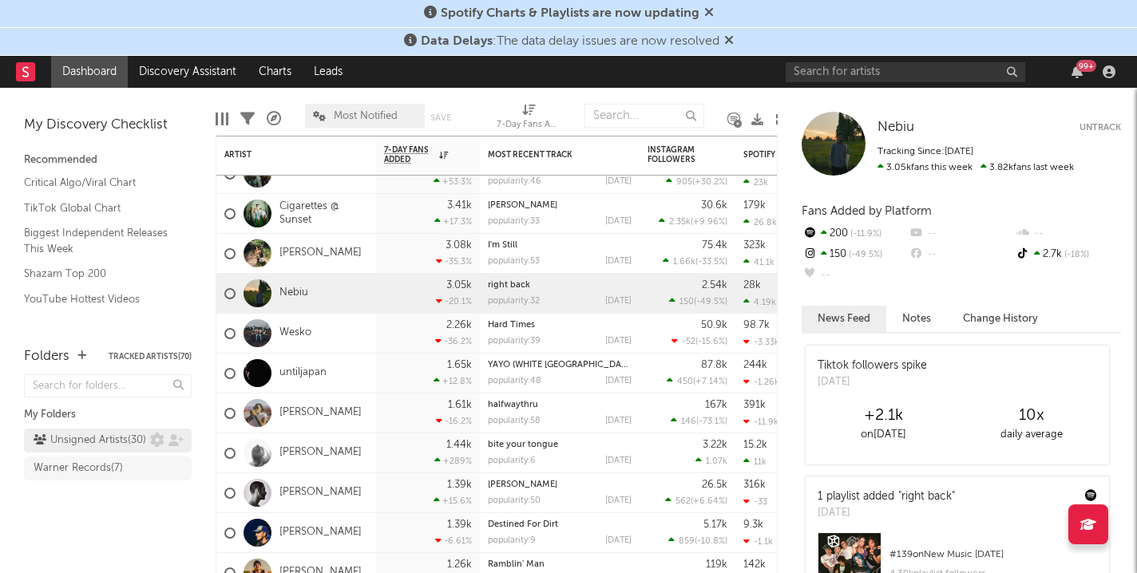
click at [122, 450] on div "Unsigned Artists ( 30 )" at bounding box center [90, 440] width 113 height 19
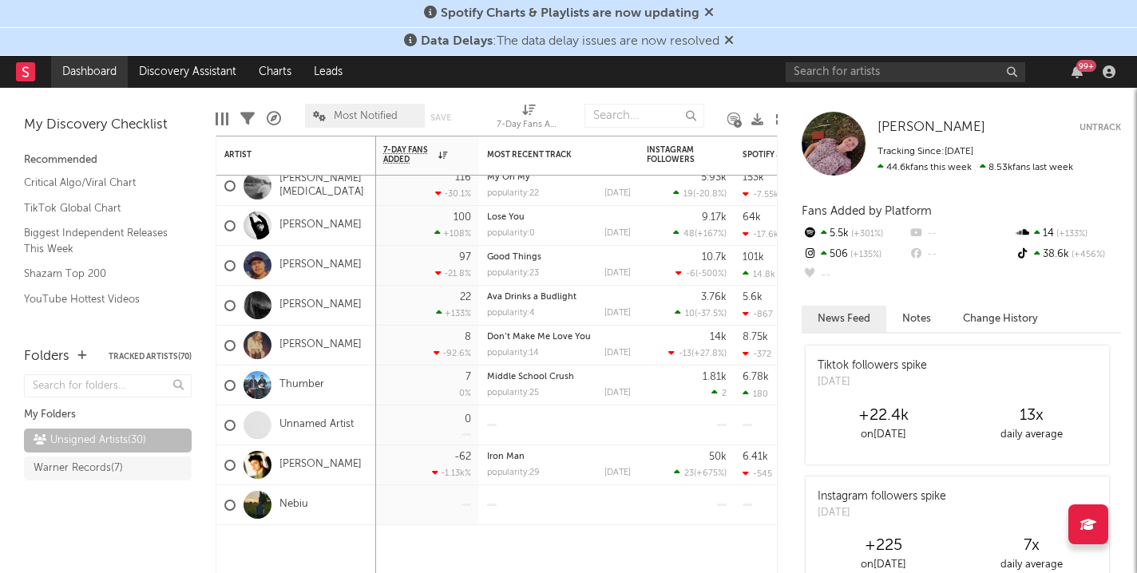
click at [89, 69] on link "Dashboard" at bounding box center [89, 72] width 77 height 32
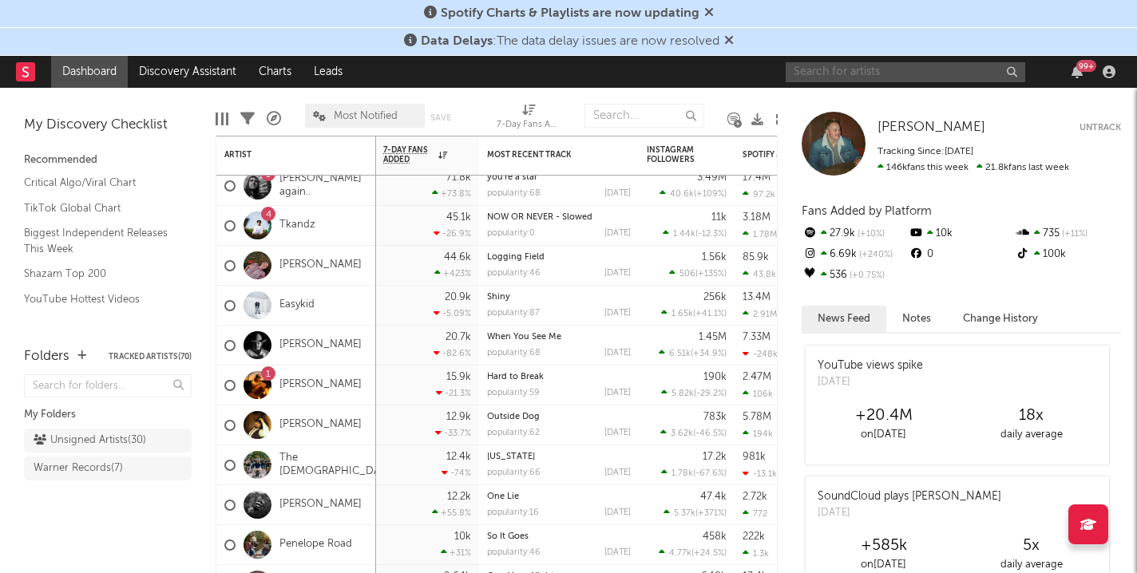
click at [951, 75] on input "text" at bounding box center [904, 72] width 239 height 20
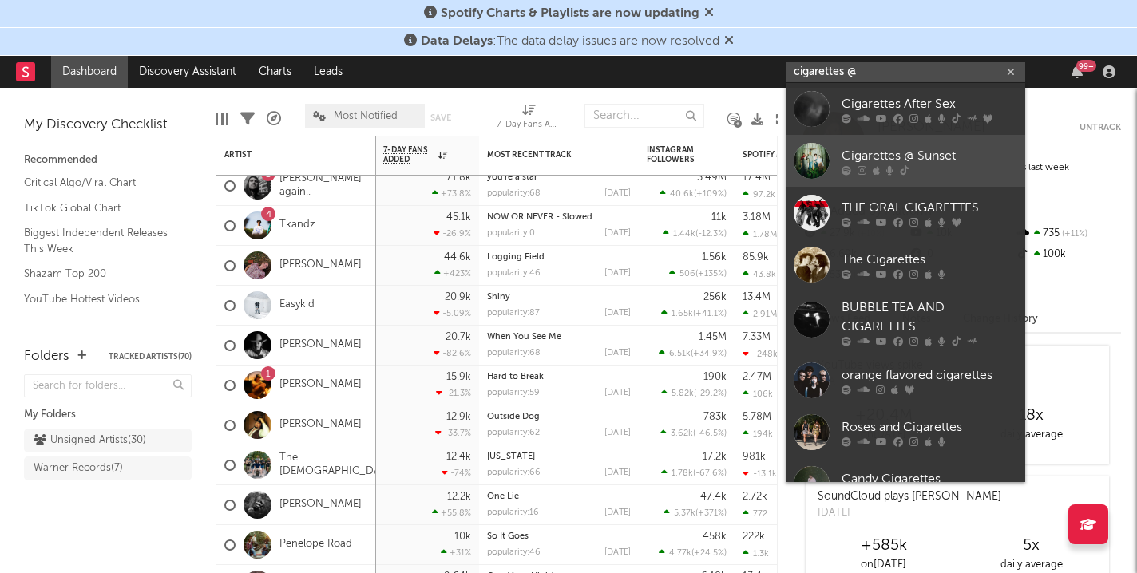
type input "cigarettes @"
click at [900, 151] on div "Cigarettes @ Sunset" at bounding box center [929, 155] width 176 height 19
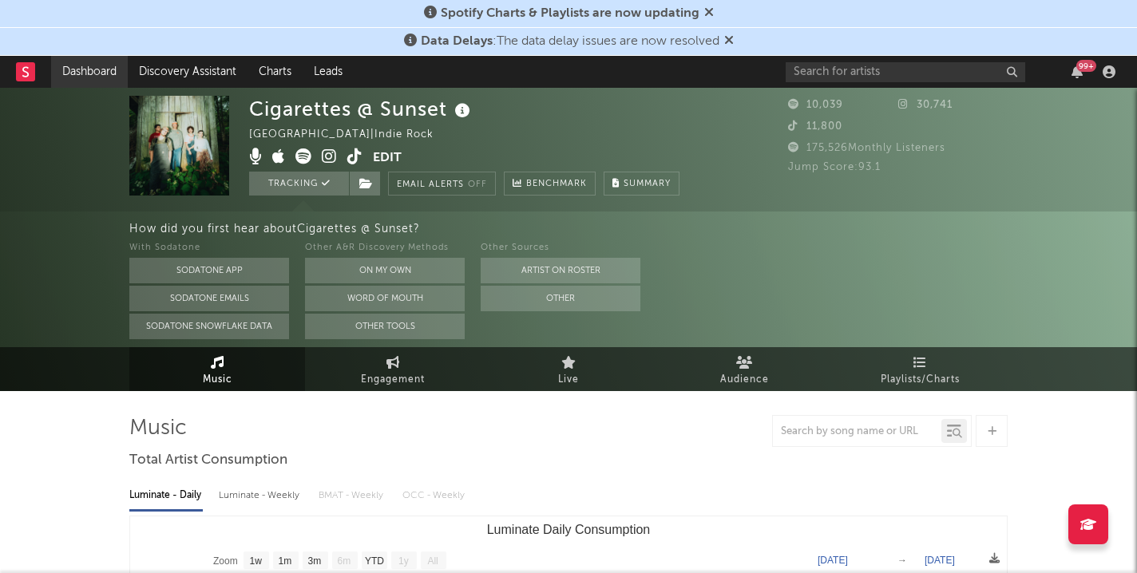
click at [97, 69] on link "Dashboard" at bounding box center [89, 72] width 77 height 32
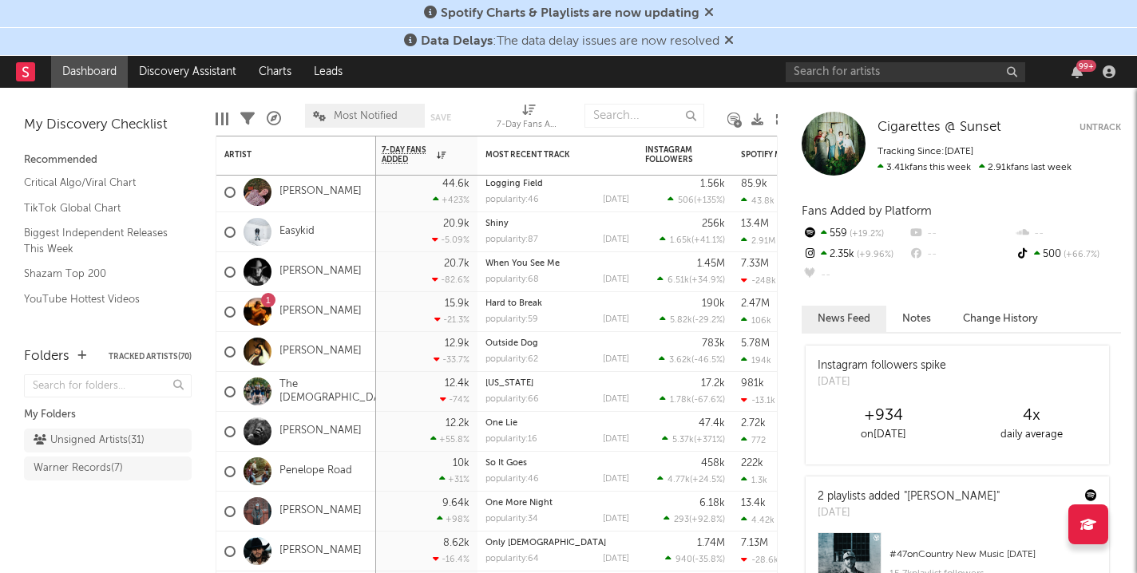
drag, startPoint x: 289, startPoint y: 356, endPoint x: 264, endPoint y: 22, distance: 335.4
